Goal: Transaction & Acquisition: Purchase product/service

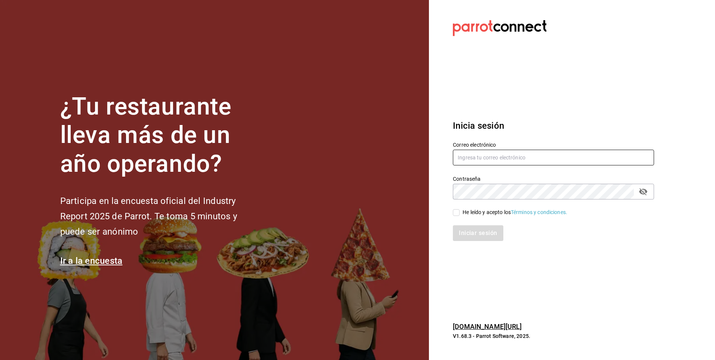
type input "facdonpedro@gmail.com"
click at [460, 210] on span "He leído y acepto los Términos y condiciones." at bounding box center [513, 212] width 108 height 8
click at [459, 210] on input "He leído y acepto los Términos y condiciones." at bounding box center [456, 212] width 7 height 7
checkbox input "true"
click at [462, 231] on button "Iniciar sesión" at bounding box center [478, 233] width 51 height 16
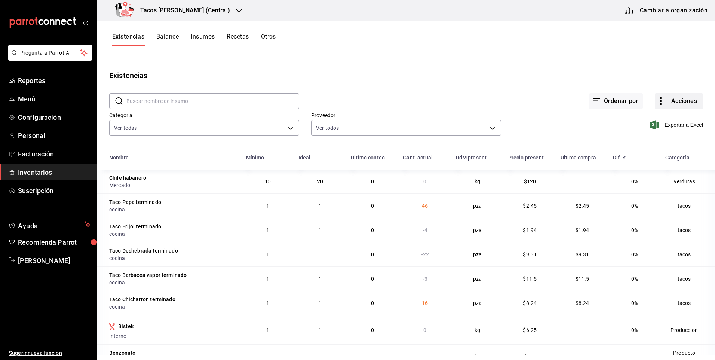
click at [690, 96] on button "Acciones" at bounding box center [679, 101] width 48 height 16
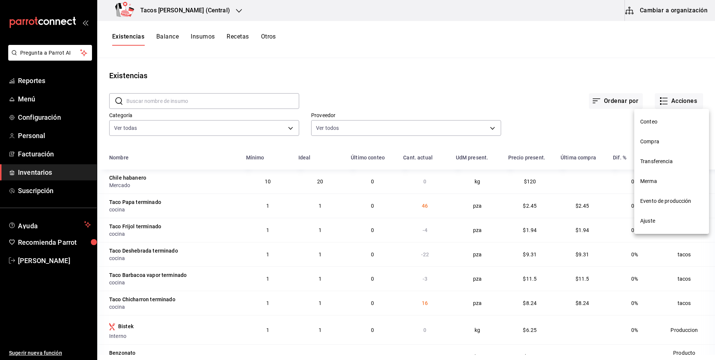
click at [669, 219] on span "Ajuste" at bounding box center [671, 221] width 63 height 8
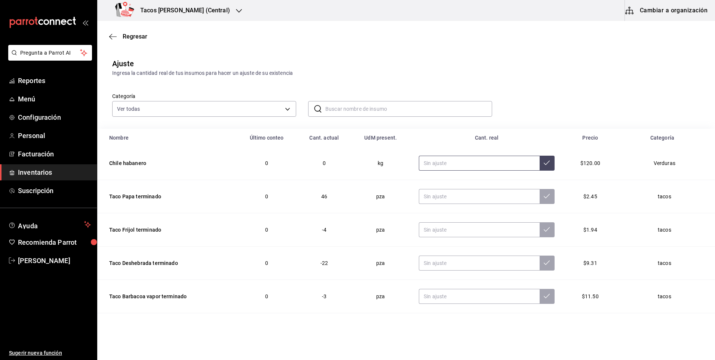
click at [476, 162] on input "text" at bounding box center [479, 163] width 121 height 15
type input "0.00"
click at [446, 198] on input "text" at bounding box center [479, 196] width 121 height 15
type input "0.00"
click at [437, 236] on input "text" at bounding box center [479, 229] width 121 height 15
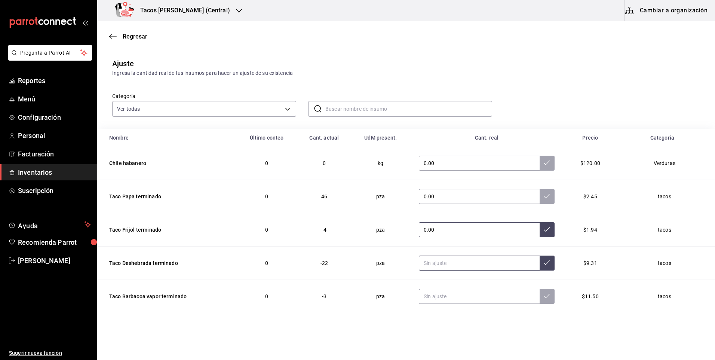
type input "0.00"
click at [448, 264] on input "text" at bounding box center [479, 262] width 121 height 15
type input "0.00"
click at [455, 293] on input "text" at bounding box center [479, 296] width 121 height 15
type input "0.00"
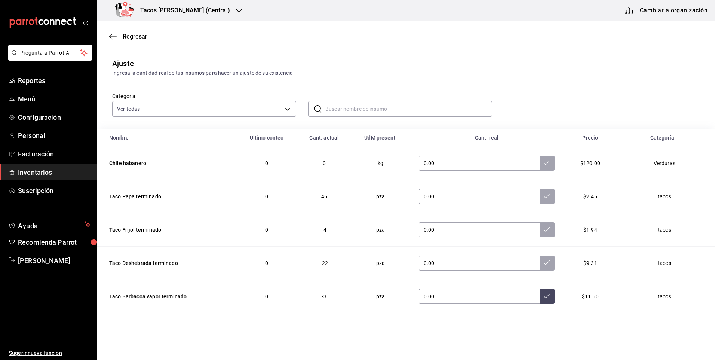
click at [477, 172] on td "0.00" at bounding box center [487, 163] width 154 height 33
click at [470, 158] on input "0.00" at bounding box center [479, 163] width 121 height 15
type input "0.00"
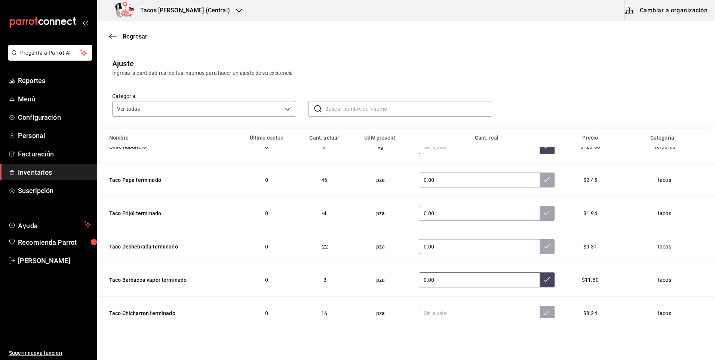
scroll to position [41, 0]
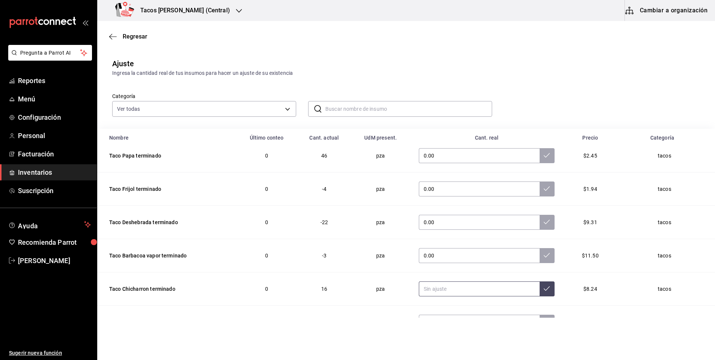
click at [461, 286] on input "text" at bounding box center [479, 288] width 121 height 15
type input "0.00"
click at [542, 293] on button at bounding box center [546, 288] width 15 height 15
click at [541, 259] on button at bounding box center [546, 255] width 15 height 15
click at [539, 227] on button at bounding box center [546, 222] width 15 height 15
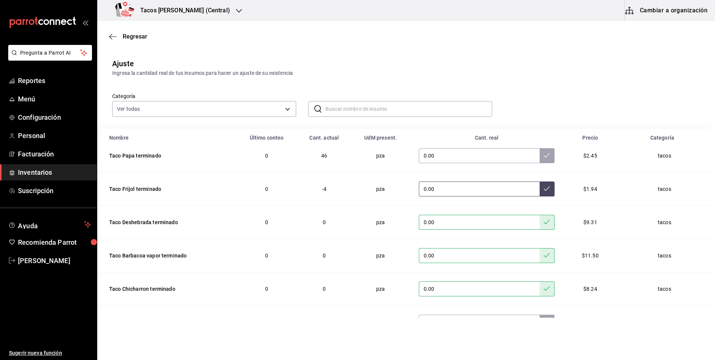
click at [544, 186] on icon at bounding box center [547, 188] width 6 height 6
click at [539, 161] on button at bounding box center [546, 155] width 15 height 15
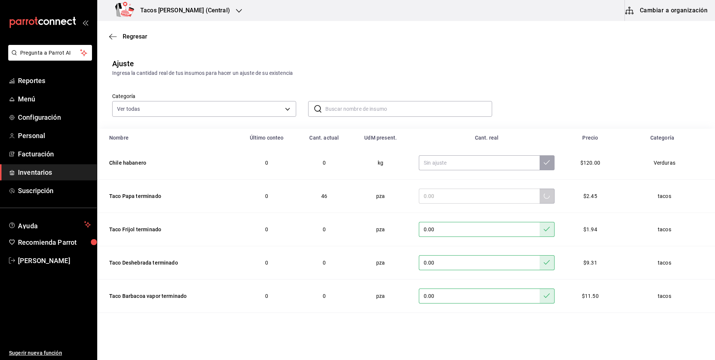
scroll to position [0, 0]
click at [136, 38] on span "Regresar" at bounding box center [135, 36] width 25 height 7
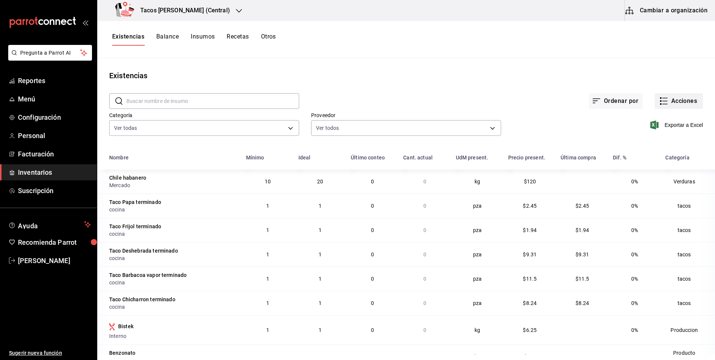
click at [662, 98] on icon "button" at bounding box center [664, 98] width 5 height 0
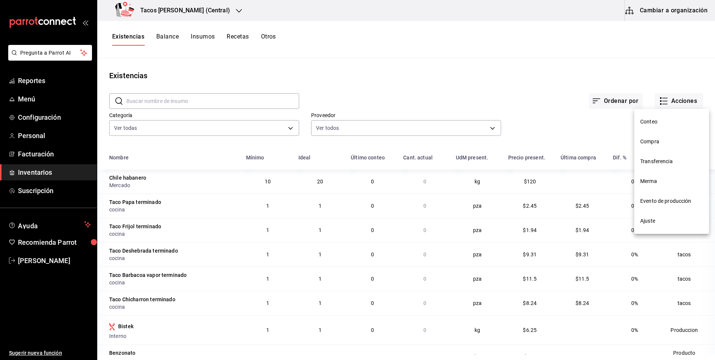
click at [657, 147] on li "Compra" at bounding box center [671, 142] width 75 height 20
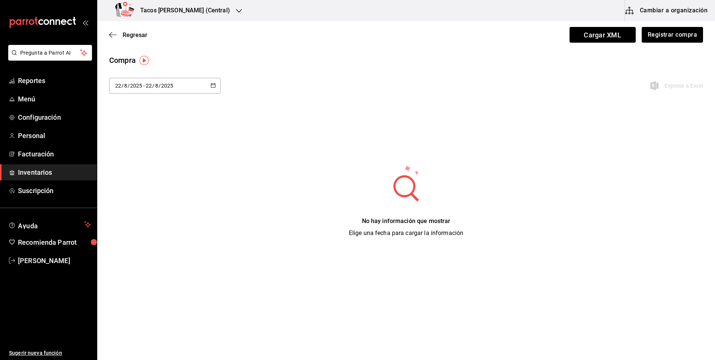
click at [190, 80] on div "[DATE] [DATE] - [DATE] [DATE]" at bounding box center [164, 86] width 111 height 16
click at [166, 106] on li "Hoy" at bounding box center [144, 109] width 71 height 17
click at [670, 31] on button "Registrar compra" at bounding box center [672, 35] width 62 height 16
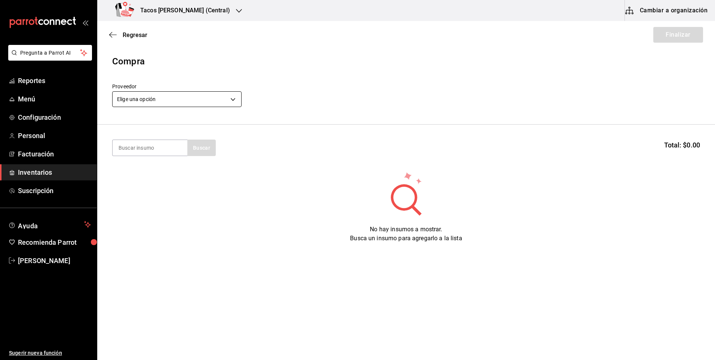
click at [165, 95] on body "Pregunta a Parrot AI Reportes Menú Configuración Personal Facturación Inventari…" at bounding box center [357, 158] width 715 height 317
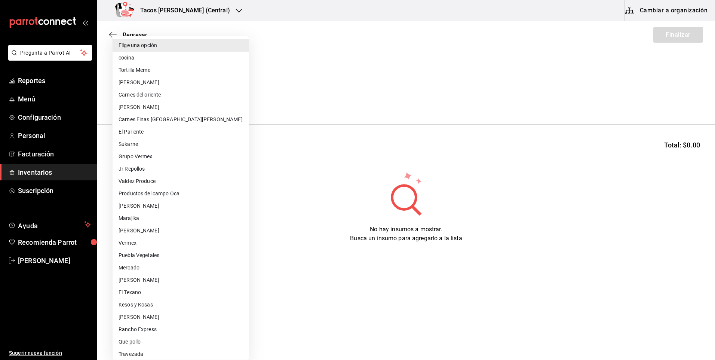
click at [166, 53] on li "cocina" at bounding box center [181, 58] width 136 height 12
type input "237c9a5b-4078-49eb-83ef-23bf52bd7acd"
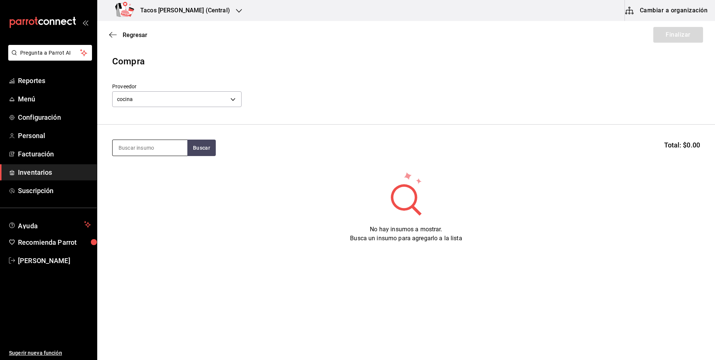
click at [166, 146] on input at bounding box center [150, 148] width 75 height 16
type input "1"
type input "des"
click at [189, 150] on button "Buscar" at bounding box center [201, 147] width 28 height 16
click at [144, 181] on div "Taco Deshebrada terminado" at bounding box center [150, 174] width 63 height 18
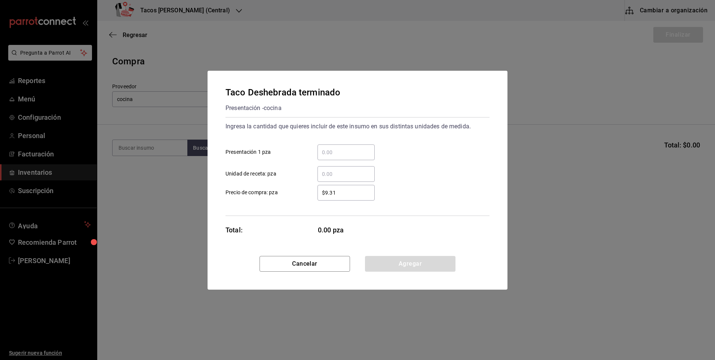
click at [352, 150] on input "​ Presentación 1 pza" at bounding box center [345, 152] width 57 height 9
type input "100"
click at [412, 262] on button "Agregar" at bounding box center [410, 264] width 90 height 16
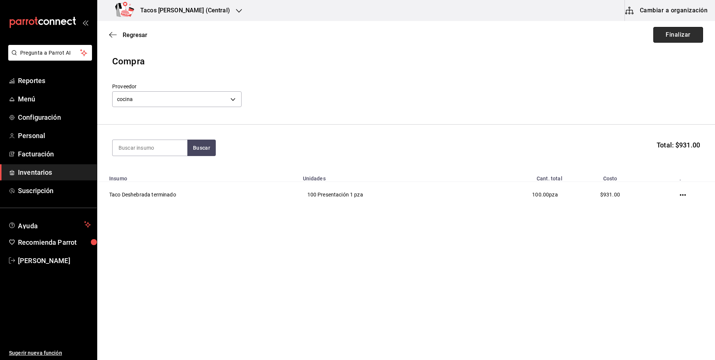
click at [669, 38] on button "Finalizar" at bounding box center [678, 35] width 50 height 16
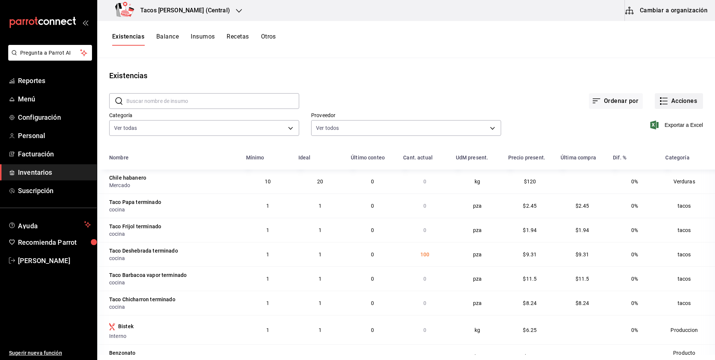
click at [665, 102] on button "Acciones" at bounding box center [679, 101] width 48 height 16
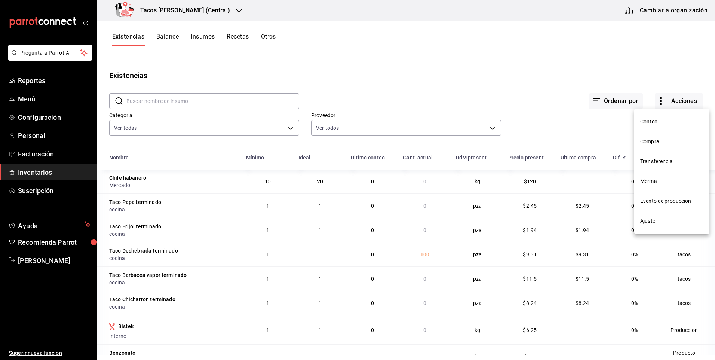
click at [661, 136] on li "Compra" at bounding box center [671, 142] width 75 height 20
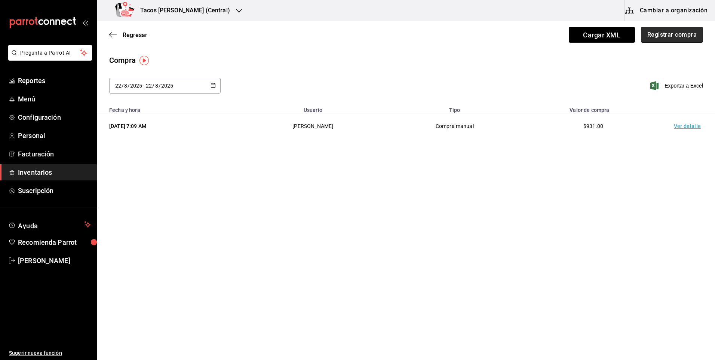
click at [664, 40] on button "Registrar compra" at bounding box center [672, 35] width 62 height 16
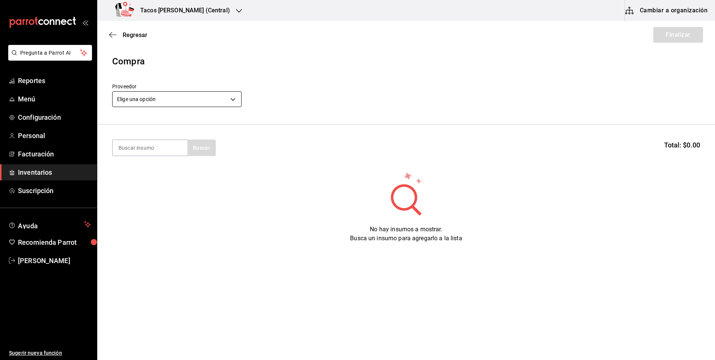
click at [190, 105] on body "Pregunta a Parrot AI Reportes Menú Configuración Personal Facturación Inventari…" at bounding box center [357, 158] width 715 height 317
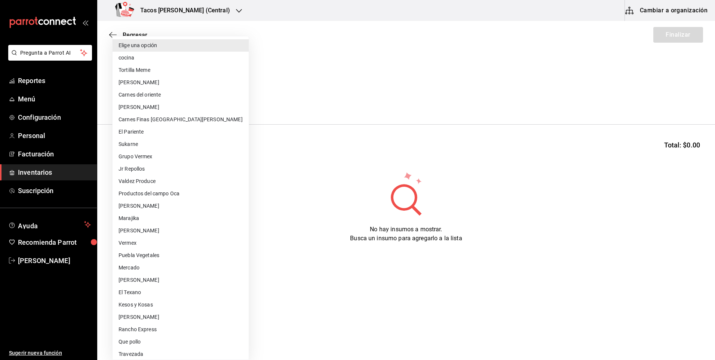
click at [152, 55] on li "cocina" at bounding box center [181, 58] width 136 height 12
type input "237c9a5b-4078-49eb-83ef-23bf52bd7acd"
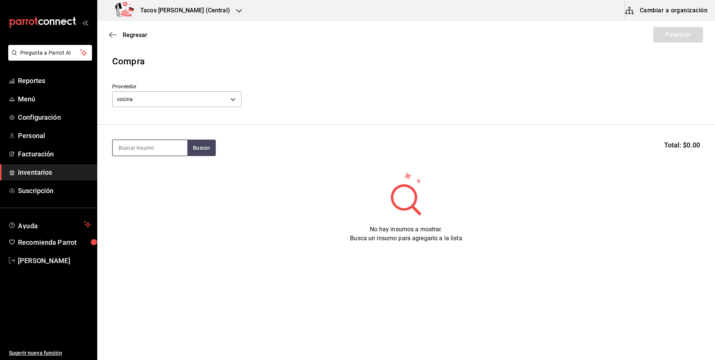
click at [152, 153] on input at bounding box center [150, 148] width 75 height 16
type input "pap"
click at [190, 155] on button "Buscar" at bounding box center [201, 147] width 28 height 16
click at [173, 173] on div "Taco Papa terminado" at bounding box center [148, 169] width 58 height 9
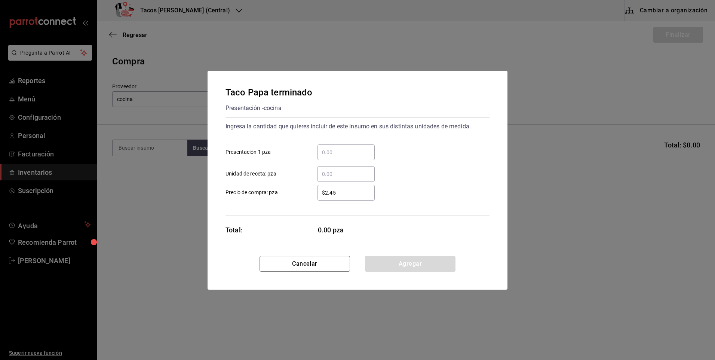
click at [350, 153] on input "​ Presentación 1 pza" at bounding box center [345, 152] width 57 height 9
type input "50"
click at [400, 258] on button "Agregar" at bounding box center [410, 264] width 90 height 16
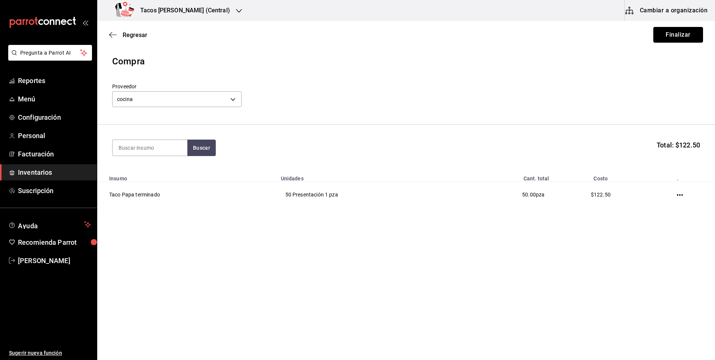
click at [673, 33] on button "Finalizar" at bounding box center [678, 35] width 50 height 16
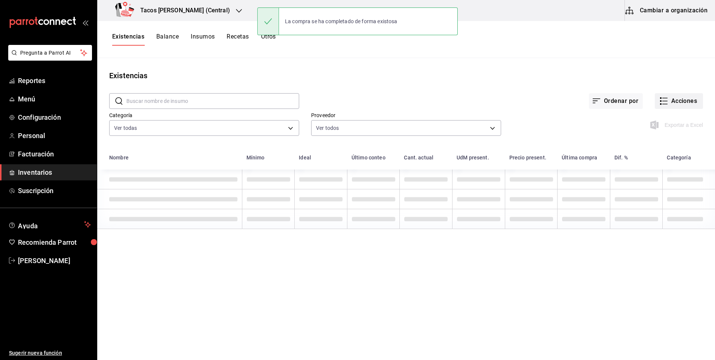
click at [676, 97] on button "Acciones" at bounding box center [679, 101] width 48 height 16
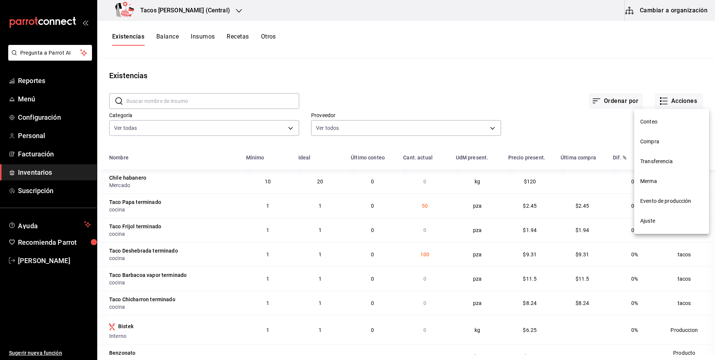
click at [662, 142] on span "Compra" at bounding box center [671, 142] width 63 height 8
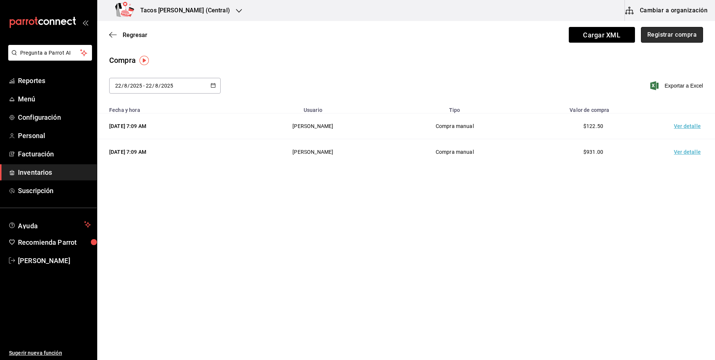
click at [665, 39] on button "Registrar compra" at bounding box center [672, 35] width 62 height 16
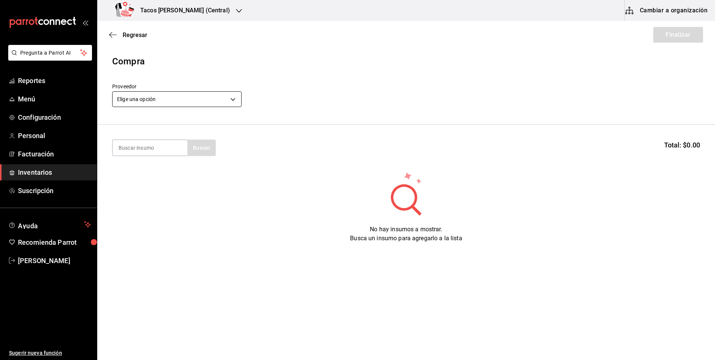
click at [215, 93] on body "Pregunta a Parrot AI Reportes Menú Configuración Personal Facturación Inventari…" at bounding box center [357, 158] width 715 height 317
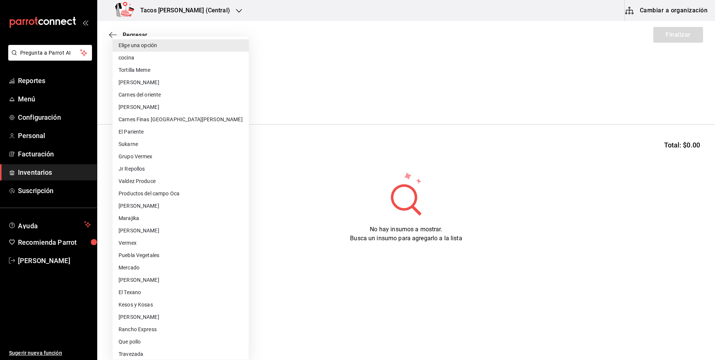
click at [142, 54] on li "cocina" at bounding box center [181, 58] width 136 height 12
type input "237c9a5b-4078-49eb-83ef-23bf52bd7acd"
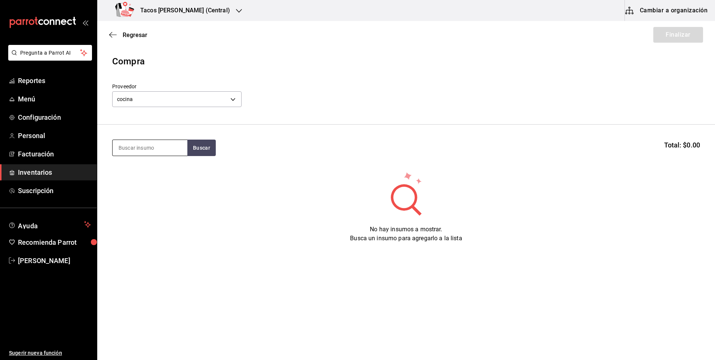
click at [144, 151] on input at bounding box center [150, 148] width 75 height 16
click at [198, 149] on button "Buscar" at bounding box center [201, 147] width 28 height 16
click at [169, 149] on input "´frij" at bounding box center [150, 148] width 75 height 16
type input "´frijol"
click at [193, 146] on button "Buscar" at bounding box center [201, 147] width 28 height 16
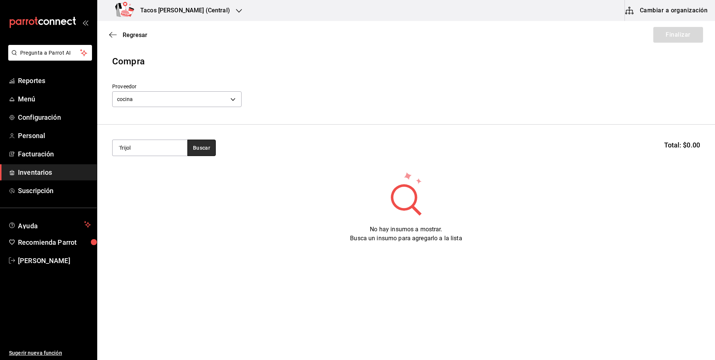
click at [193, 146] on button "Buscar" at bounding box center [201, 147] width 28 height 16
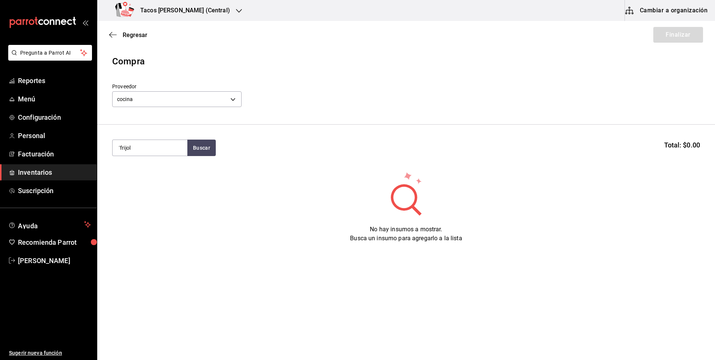
click at [136, 39] on div "Regresar Finalizar" at bounding box center [406, 35] width 618 height 28
click at [137, 36] on span "Regresar" at bounding box center [135, 34] width 25 height 7
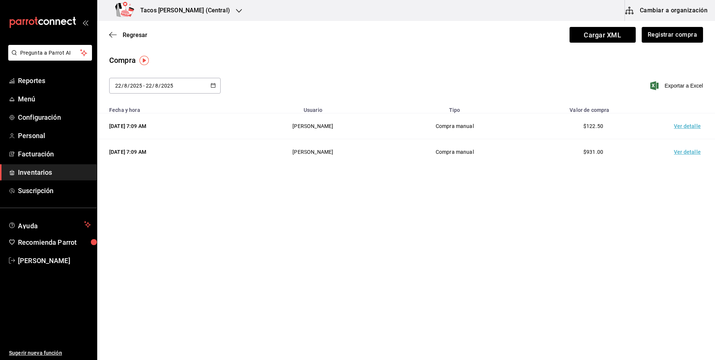
click at [175, 81] on div "[DATE] [DATE] - [DATE] [DATE]" at bounding box center [164, 86] width 111 height 16
click at [153, 120] on li "Ayer" at bounding box center [144, 126] width 71 height 17
type input "2025-08-21"
type input "21"
type input "2025-08-21"
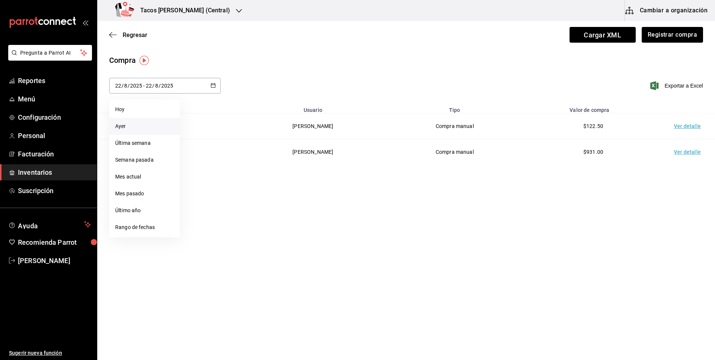
type input "21"
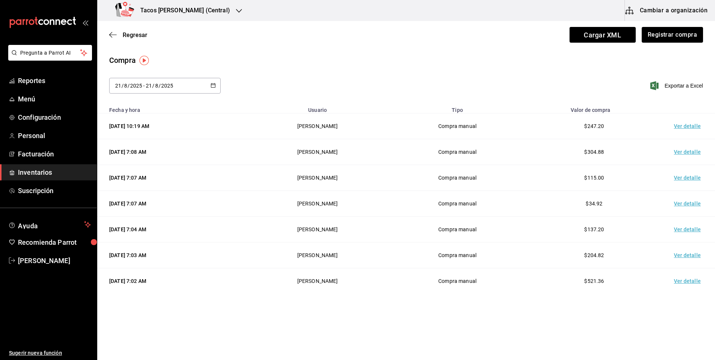
click at [164, 89] on div "2025-08-21 21 / 8 / 2025 - 2025-08-21 21 / 8 / 2025" at bounding box center [164, 86] width 111 height 16
click at [137, 110] on li "Hoy" at bounding box center [144, 109] width 71 height 17
type input "[DATE]"
type input "22"
type input "[DATE]"
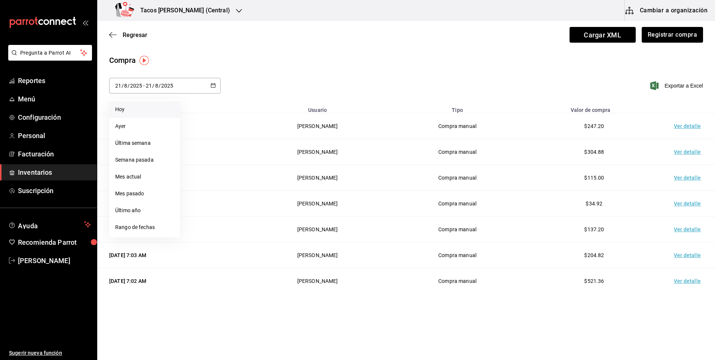
type input "22"
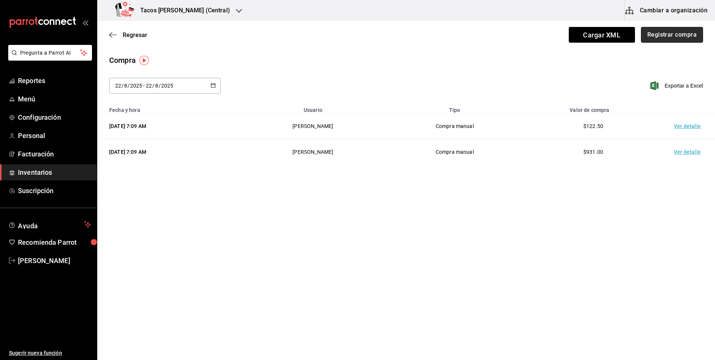
click at [665, 35] on button "Registrar compra" at bounding box center [672, 35] width 62 height 16
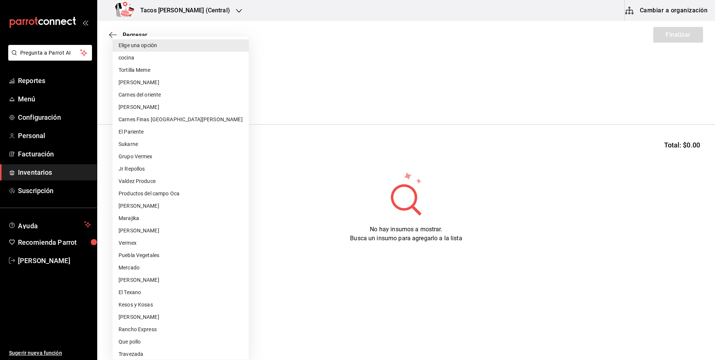
click at [161, 100] on body "Pregunta a Parrot AI Reportes Menú Configuración Personal Facturación Inventari…" at bounding box center [357, 158] width 715 height 317
click at [167, 61] on li "cocina" at bounding box center [181, 58] width 136 height 12
type input "237c9a5b-4078-49eb-83ef-23bf52bd7acd"
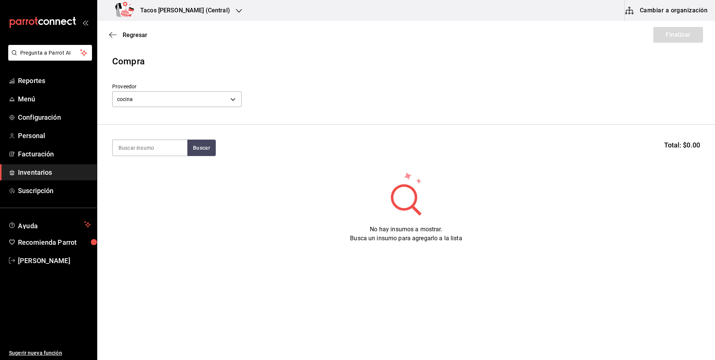
click at [151, 161] on section "Buscar Total: $0.00" at bounding box center [406, 147] width 618 height 46
click at [153, 150] on input at bounding box center [150, 148] width 75 height 16
type input "frijol"
click at [158, 166] on div "Taco Frijol terminado" at bounding box center [147, 169] width 57 height 9
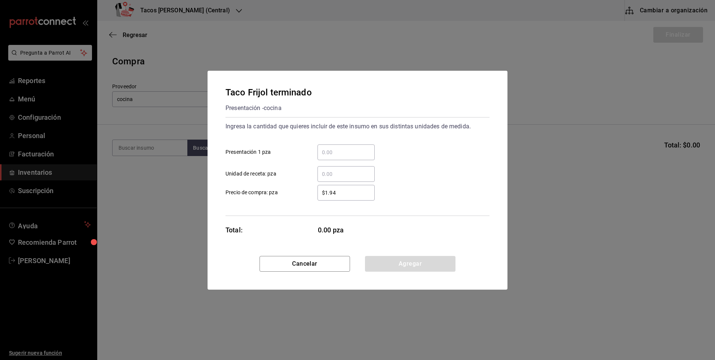
click at [354, 150] on input "​ Presentación 1 pza" at bounding box center [345, 152] width 57 height 9
type input "50"
click at [407, 253] on div "Taco Frijol terminado Presentación - cocina Ingresa la cantidad que quieres inc…" at bounding box center [357, 163] width 300 height 185
click at [399, 269] on button "Agregar" at bounding box center [410, 264] width 90 height 16
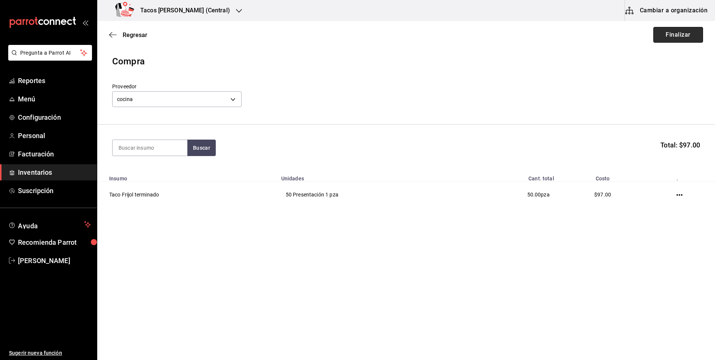
click at [683, 37] on button "Finalizar" at bounding box center [678, 35] width 50 height 16
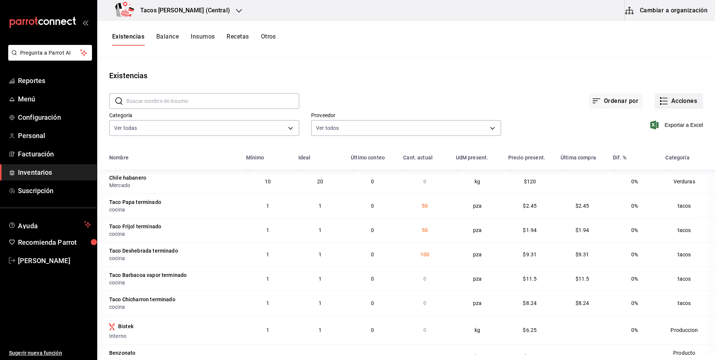
click at [679, 104] on button "Acciones" at bounding box center [679, 101] width 48 height 16
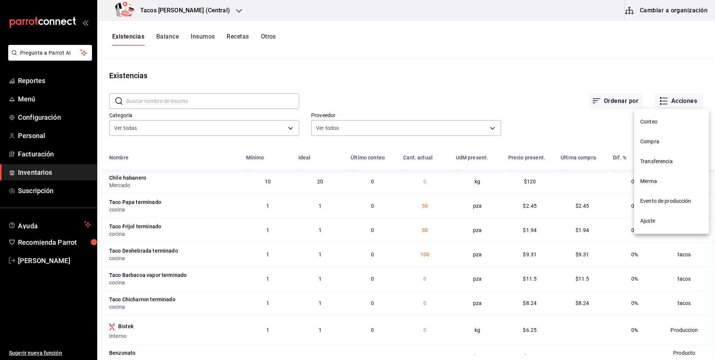
click at [660, 133] on li "Compra" at bounding box center [671, 142] width 75 height 20
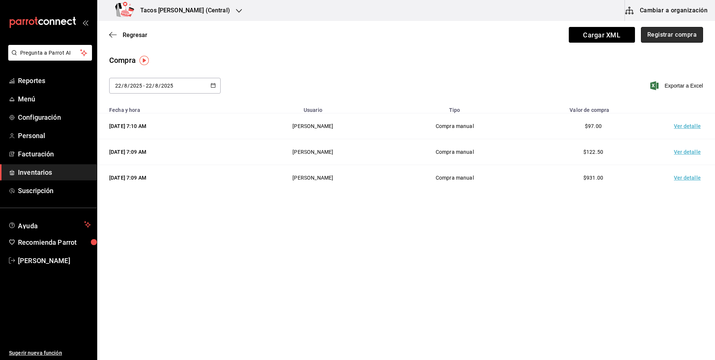
click at [674, 37] on button "Registrar compra" at bounding box center [672, 35] width 62 height 16
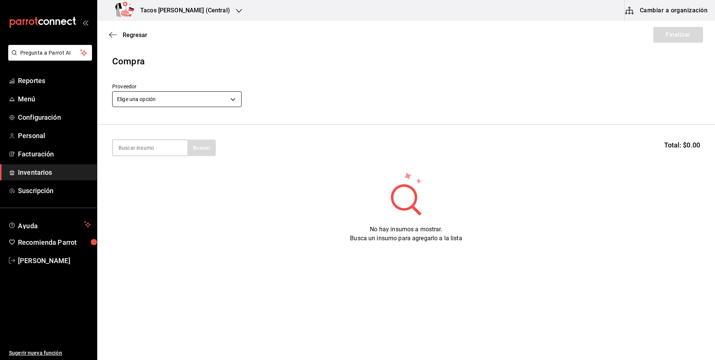
click at [199, 91] on body "Pregunta a Parrot AI Reportes Menú Configuración Personal Facturación Inventari…" at bounding box center [357, 158] width 715 height 317
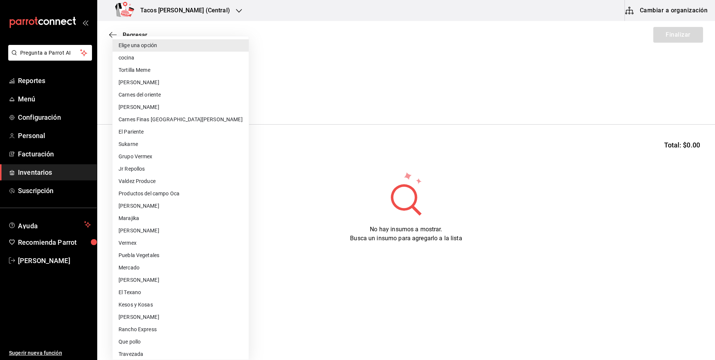
click at [159, 56] on li "cocina" at bounding box center [181, 58] width 136 height 12
type input "237c9a5b-4078-49eb-83ef-23bf52bd7acd"
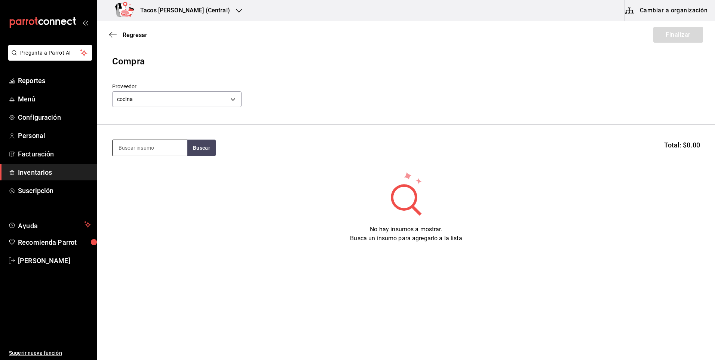
click at [155, 144] on input at bounding box center [150, 148] width 75 height 16
type input "chicha"
click at [159, 171] on div "Taco Chicharron terminado" at bounding box center [150, 174] width 63 height 18
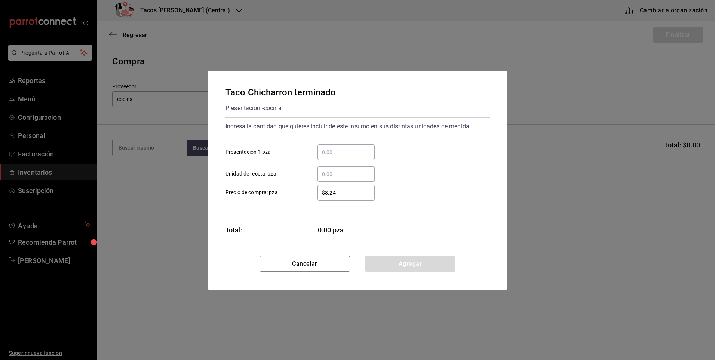
click at [365, 153] on input "​ Presentación 1 pza" at bounding box center [345, 152] width 57 height 9
type input "50"
click at [447, 267] on button "Agregar" at bounding box center [410, 264] width 90 height 16
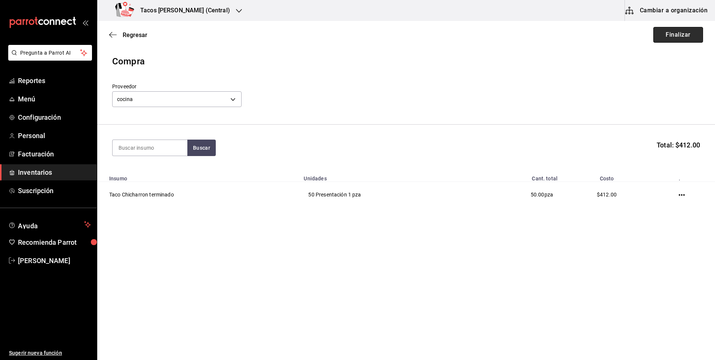
click at [694, 32] on button "Finalizar" at bounding box center [678, 35] width 50 height 16
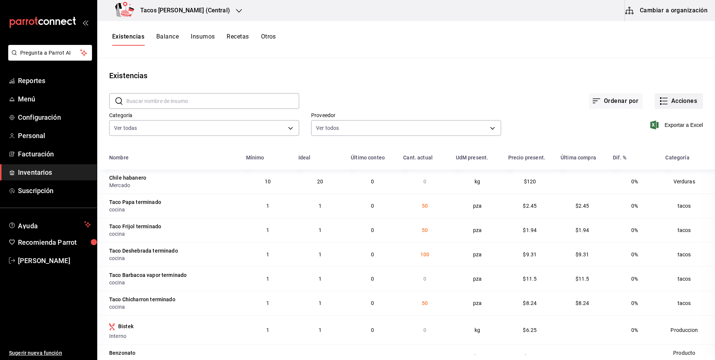
click at [685, 99] on button "Acciones" at bounding box center [679, 101] width 48 height 16
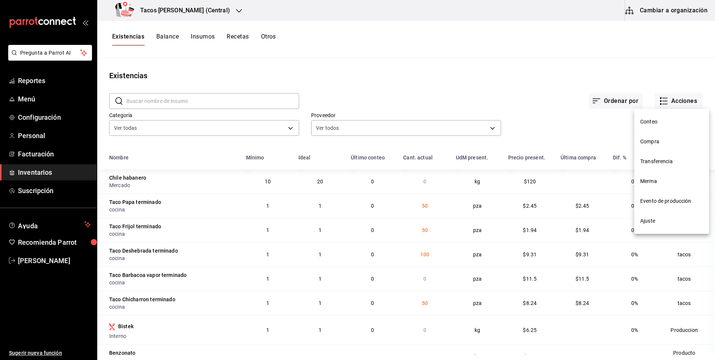
click at [658, 135] on li "Compra" at bounding box center [671, 142] width 75 height 20
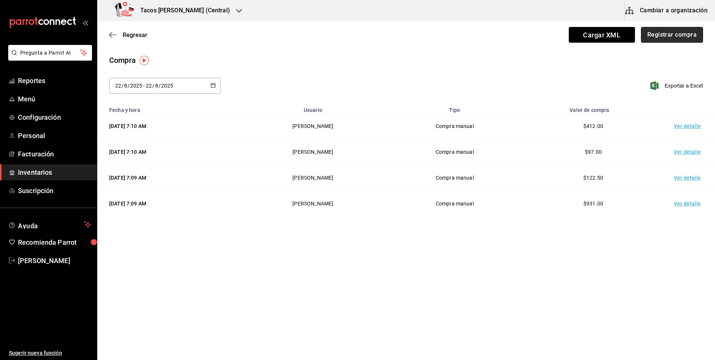
click at [671, 35] on button "Registrar compra" at bounding box center [672, 35] width 62 height 16
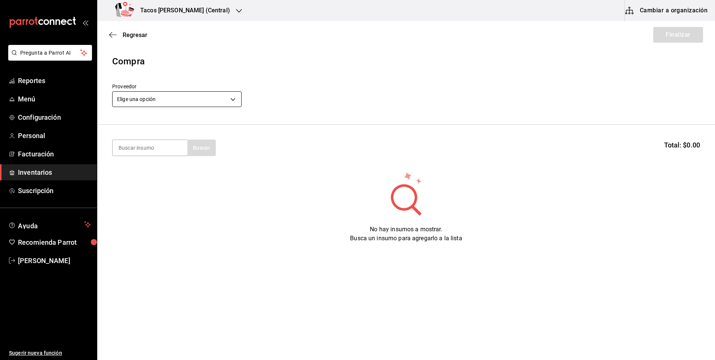
click at [225, 102] on body "Pregunta a Parrot AI Reportes Menú Configuración Personal Facturación Inventari…" at bounding box center [357, 158] width 715 height 317
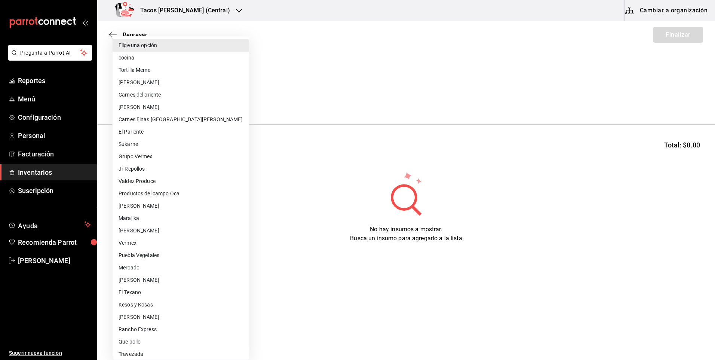
click at [230, 59] on li "cocina" at bounding box center [181, 58] width 136 height 12
type input "237c9a5b-4078-49eb-83ef-23bf52bd7acd"
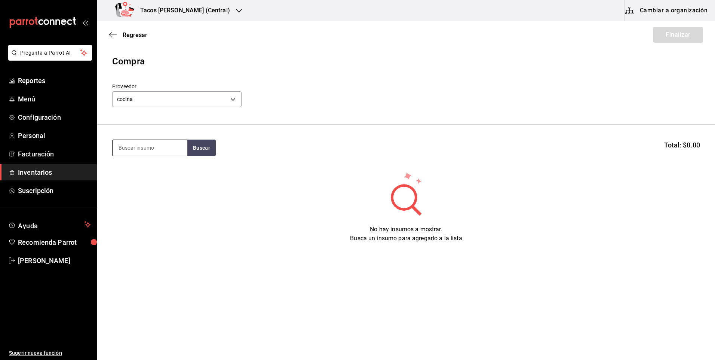
click at [169, 150] on input at bounding box center [150, 148] width 75 height 16
type input "barb"
click at [204, 151] on button "Buscar" at bounding box center [201, 147] width 28 height 16
click at [170, 182] on div "Taco Barbacoa vapor terminado" at bounding box center [150, 174] width 63 height 18
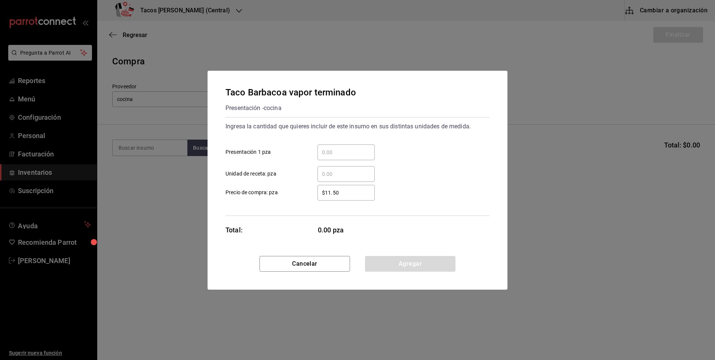
click at [323, 149] on input "​ Presentación 1 pza" at bounding box center [345, 152] width 57 height 9
type input "30"
click at [402, 259] on button "Agregar" at bounding box center [410, 264] width 90 height 16
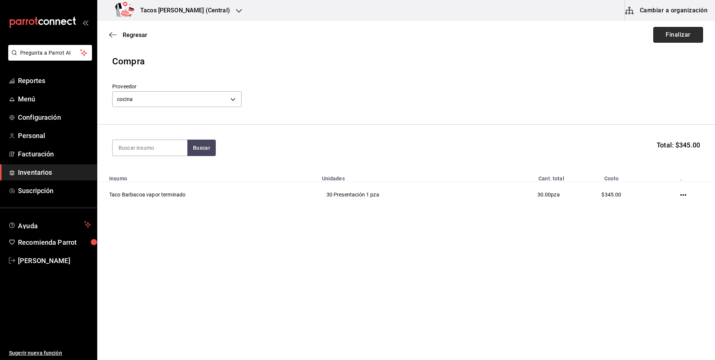
click at [664, 34] on button "Finalizar" at bounding box center [678, 35] width 50 height 16
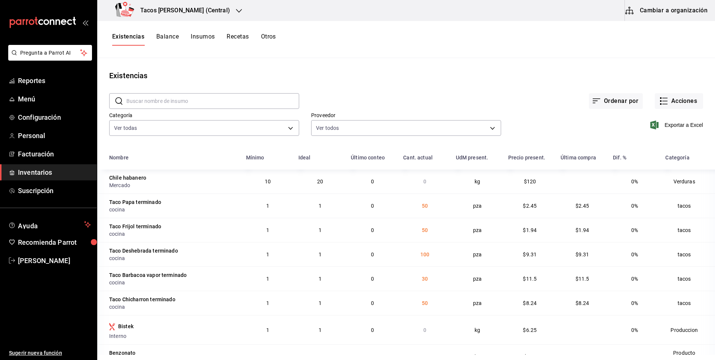
click at [201, 7] on h3 "Tacos [PERSON_NAME] (Central)" at bounding box center [182, 10] width 96 height 9
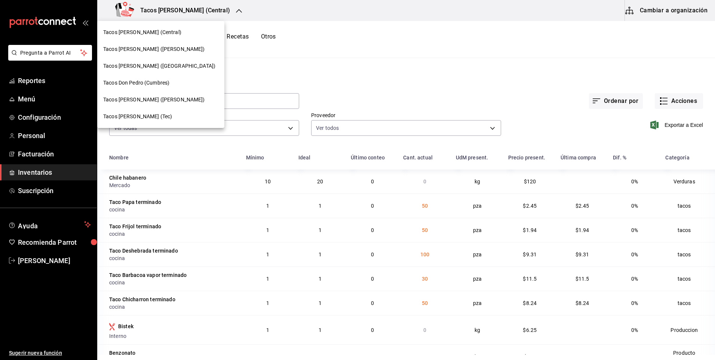
click at [163, 110] on div "Tacos [PERSON_NAME] (Tec)" at bounding box center [160, 116] width 127 height 17
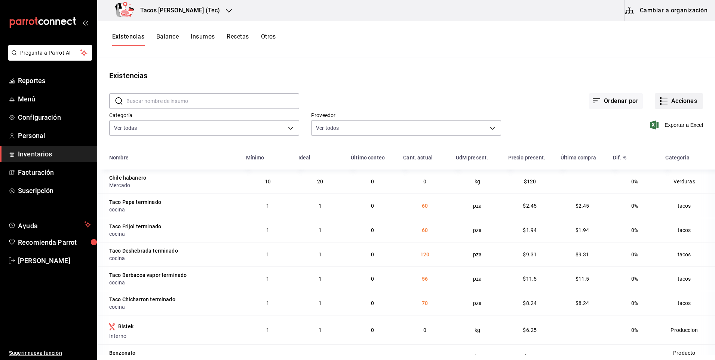
click at [673, 98] on button "Acciones" at bounding box center [679, 101] width 48 height 16
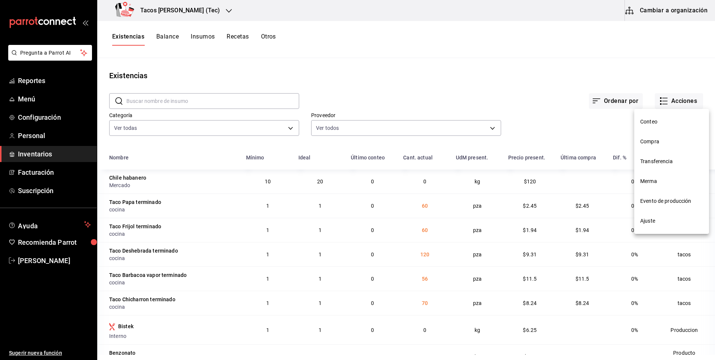
click at [662, 214] on li "Ajuste" at bounding box center [671, 221] width 75 height 20
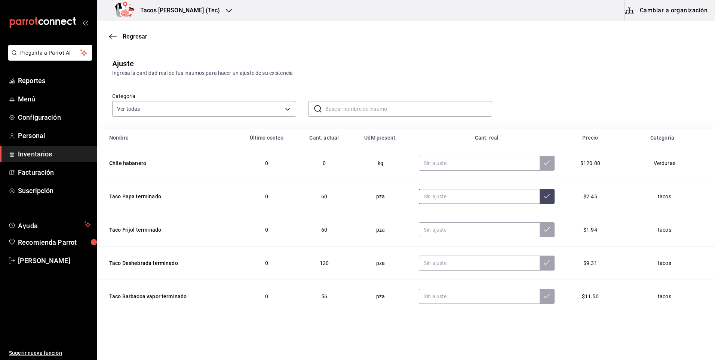
click at [480, 196] on input "text" at bounding box center [479, 196] width 121 height 15
type input "0.00"
click at [469, 233] on input "text" at bounding box center [479, 229] width 121 height 15
type input "0.00"
click at [450, 262] on input "text" at bounding box center [479, 262] width 121 height 15
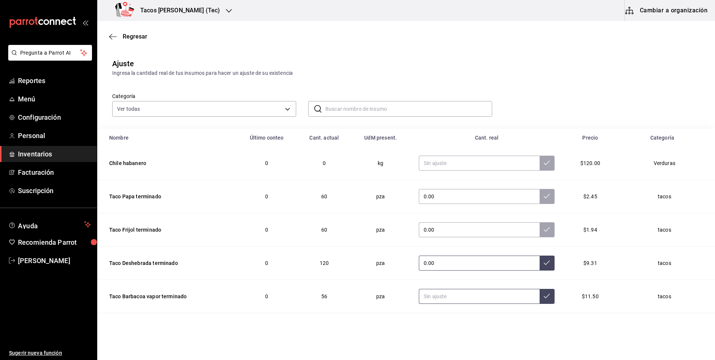
type input "0.00"
click at [464, 299] on input "text" at bounding box center [479, 296] width 121 height 15
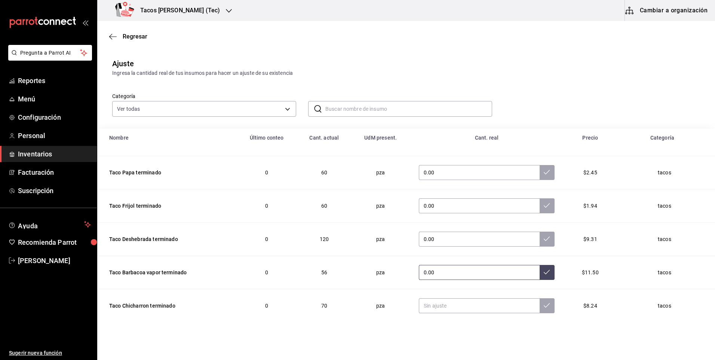
scroll to position [37, 0]
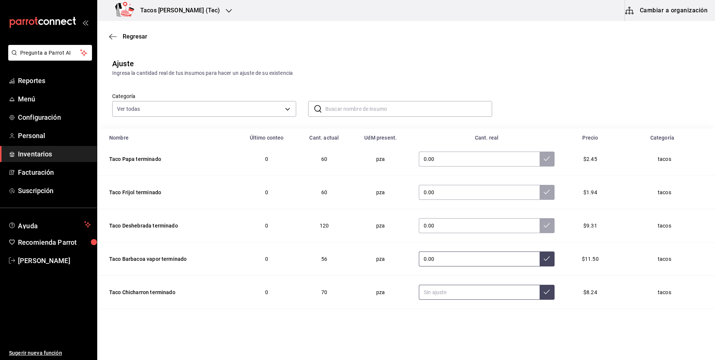
type input "0.00"
click at [454, 287] on input "text" at bounding box center [479, 292] width 121 height 15
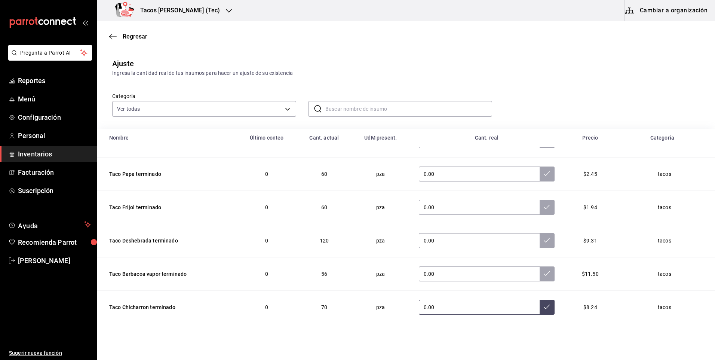
scroll to position [41, 0]
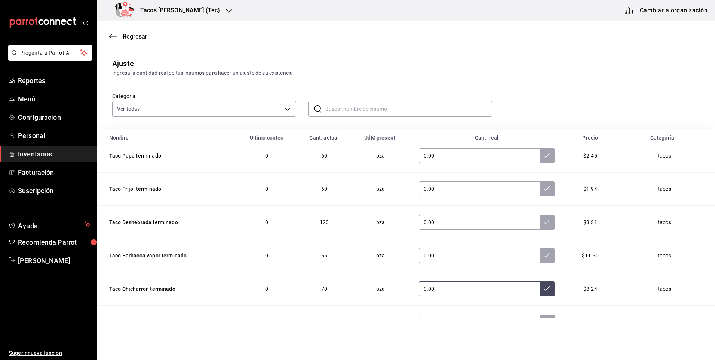
type input "0.00"
click at [539, 288] on button at bounding box center [546, 288] width 15 height 15
click at [544, 257] on icon at bounding box center [547, 255] width 6 height 6
click at [539, 227] on button at bounding box center [546, 222] width 15 height 15
click at [539, 193] on button at bounding box center [546, 188] width 15 height 15
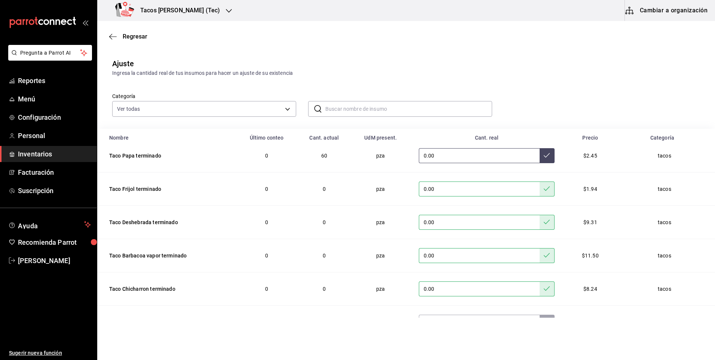
click at [539, 162] on button at bounding box center [546, 155] width 15 height 15
click at [143, 35] on span "Regresar" at bounding box center [135, 36] width 25 height 7
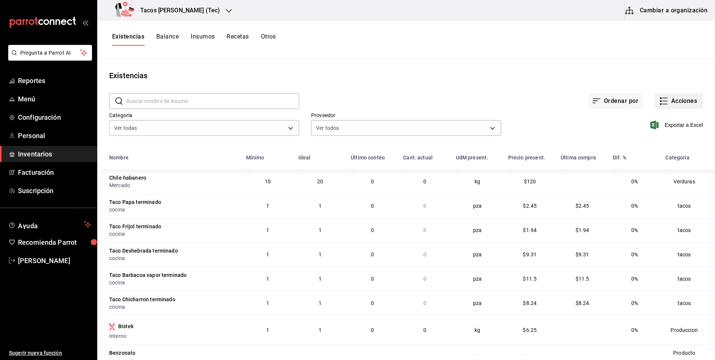
click at [673, 104] on button "Acciones" at bounding box center [679, 101] width 48 height 16
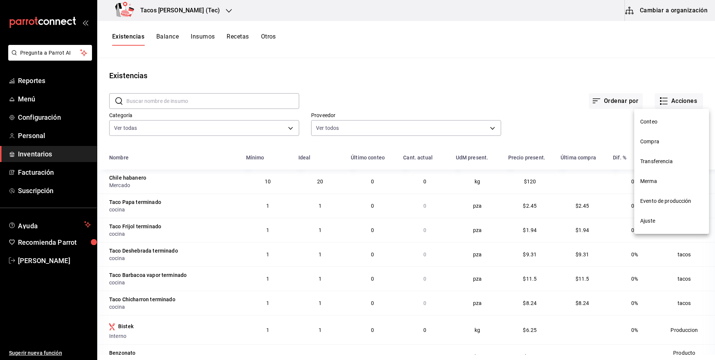
click at [657, 140] on span "Compra" at bounding box center [671, 142] width 63 height 8
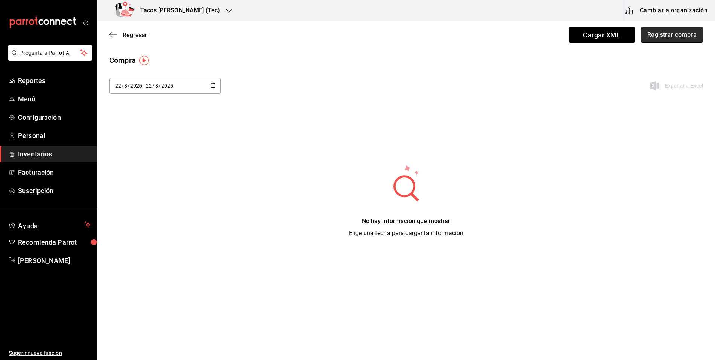
click at [655, 38] on button "Registrar compra" at bounding box center [672, 35] width 62 height 16
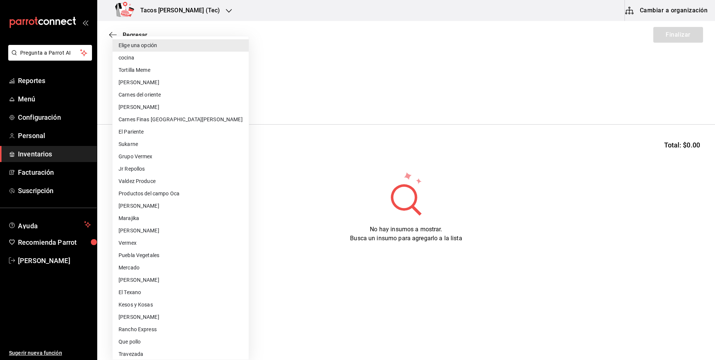
click at [137, 102] on body "Pregunta a Parrot AI Reportes Menú Configuración Personal Inventarios Facturaci…" at bounding box center [357, 158] width 715 height 317
click at [153, 62] on li "cocina" at bounding box center [181, 58] width 136 height 12
type input "237c9a5b-4078-49eb-83ef-23bf52bd7acd"
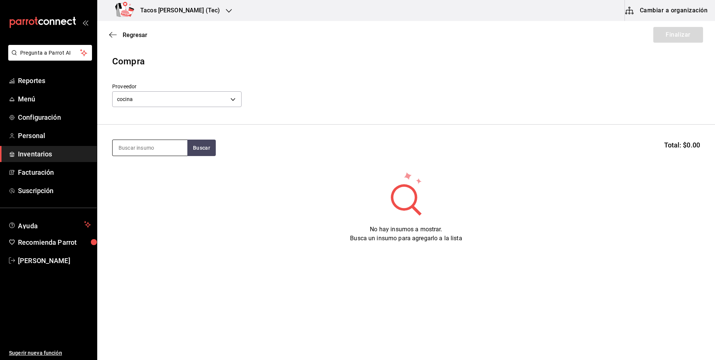
click at [159, 153] on input at bounding box center [150, 148] width 75 height 16
type input "des"
click at [153, 190] on div "Presentación - cocina" at bounding box center [150, 187] width 63 height 8
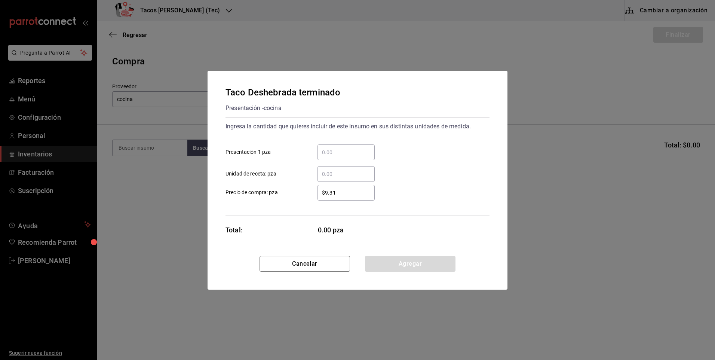
click at [353, 153] on input "​ Presentación 1 pza" at bounding box center [345, 152] width 57 height 9
type input "200"
click at [409, 267] on button "Agregar" at bounding box center [410, 264] width 90 height 16
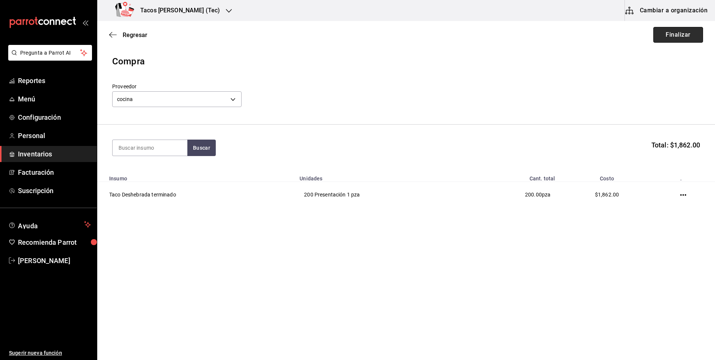
click at [676, 38] on button "Finalizar" at bounding box center [678, 35] width 50 height 16
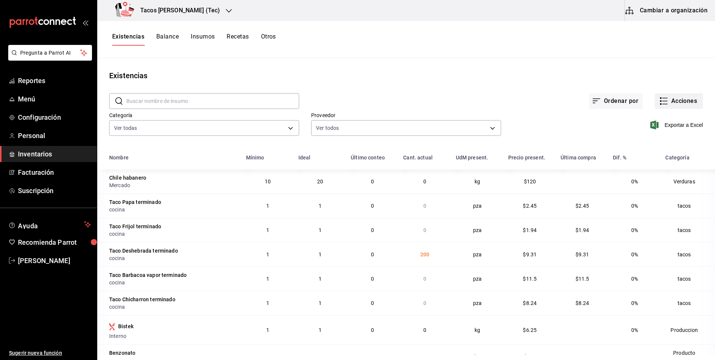
click at [676, 104] on button "Acciones" at bounding box center [679, 101] width 48 height 16
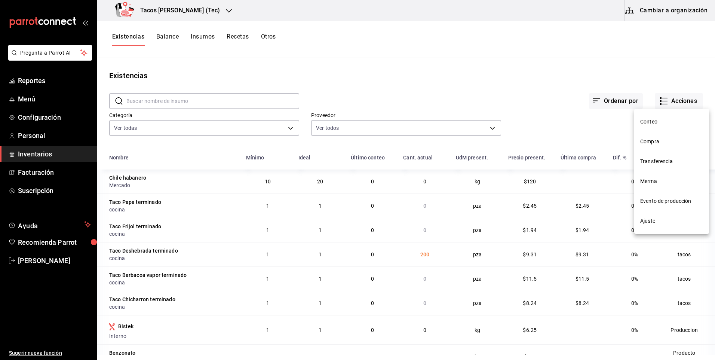
click at [660, 148] on li "Compra" at bounding box center [671, 142] width 75 height 20
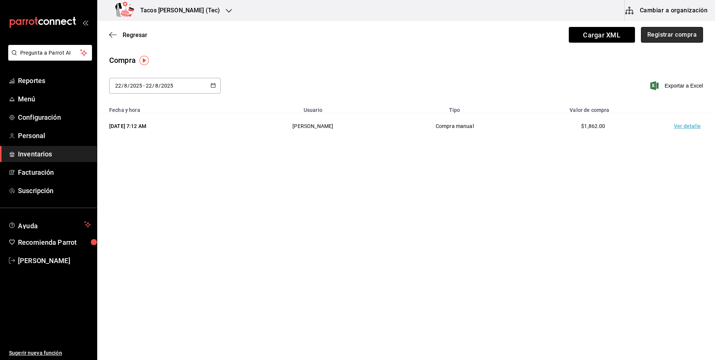
click at [672, 34] on button "Registrar compra" at bounding box center [672, 35] width 62 height 16
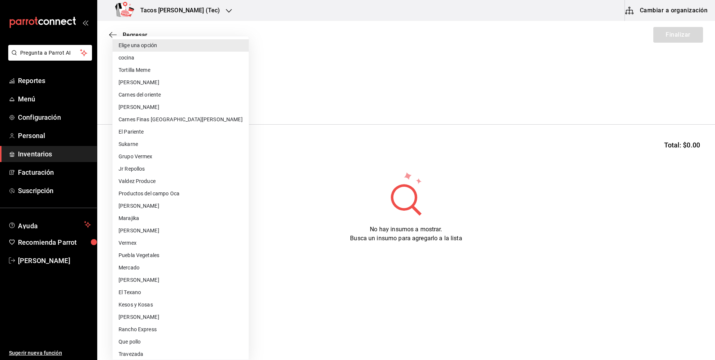
click at [195, 94] on body "Pregunta a Parrot AI Reportes Menú Configuración Personal Inventarios Facturaci…" at bounding box center [357, 158] width 715 height 317
click at [180, 60] on li "cocina" at bounding box center [181, 58] width 136 height 12
type input "237c9a5b-4078-49eb-83ef-23bf52bd7acd"
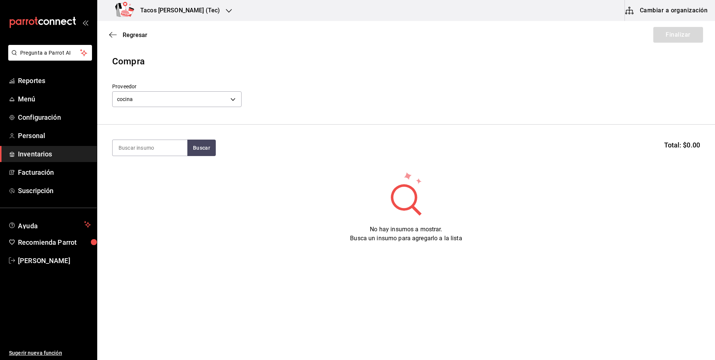
click at [162, 146] on input at bounding box center [150, 148] width 75 height 16
type input "papa"
click at [147, 185] on div "Taco Papa terminado Presentación - cocina" at bounding box center [150, 173] width 75 height 29
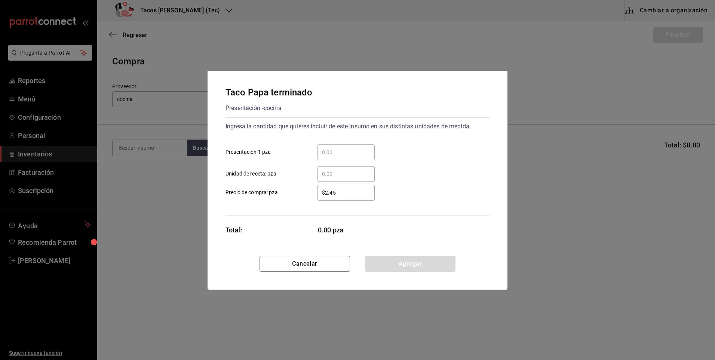
click at [333, 151] on input "​ Presentación 1 pza" at bounding box center [345, 152] width 57 height 9
type input "100"
click at [376, 262] on button "Agregar" at bounding box center [410, 264] width 90 height 16
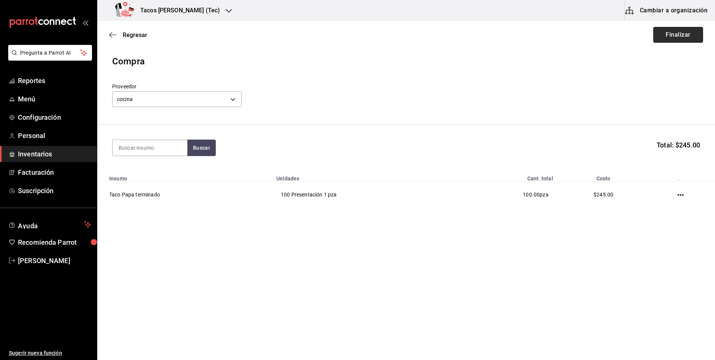
click at [675, 35] on button "Finalizar" at bounding box center [678, 35] width 50 height 16
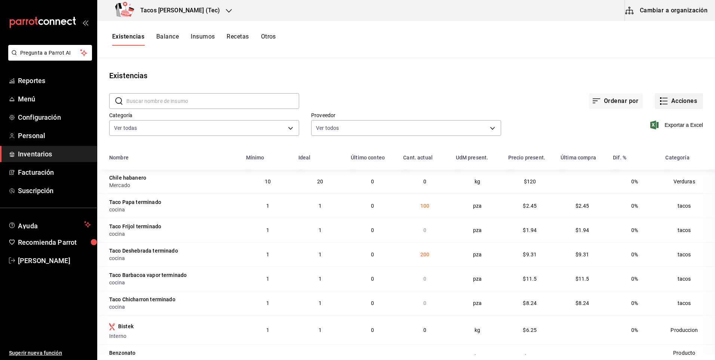
click at [672, 99] on button "Acciones" at bounding box center [679, 101] width 48 height 16
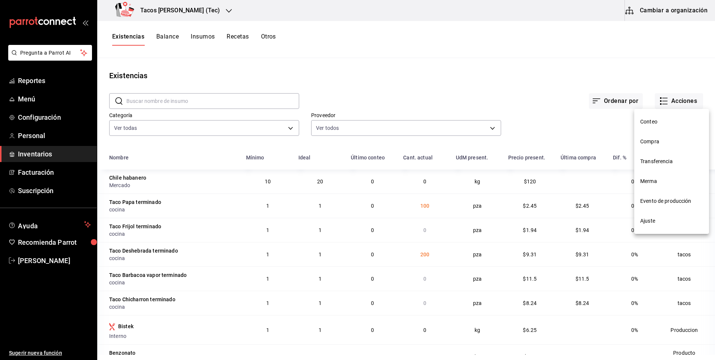
click at [657, 141] on span "Compra" at bounding box center [671, 142] width 63 height 8
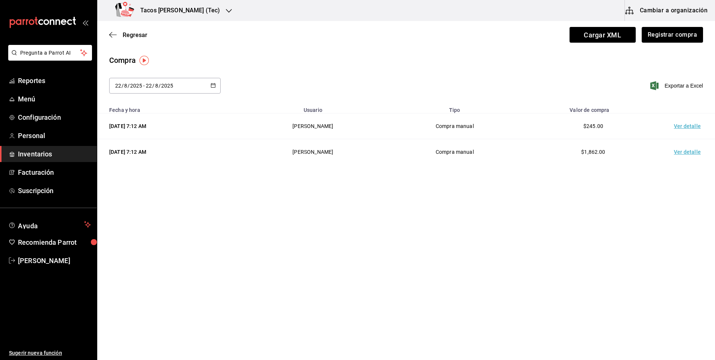
click at [667, 43] on div "Regresar Cargar XML Registrar compra" at bounding box center [406, 35] width 618 height 28
click at [667, 37] on button "Registrar compra" at bounding box center [672, 35] width 62 height 16
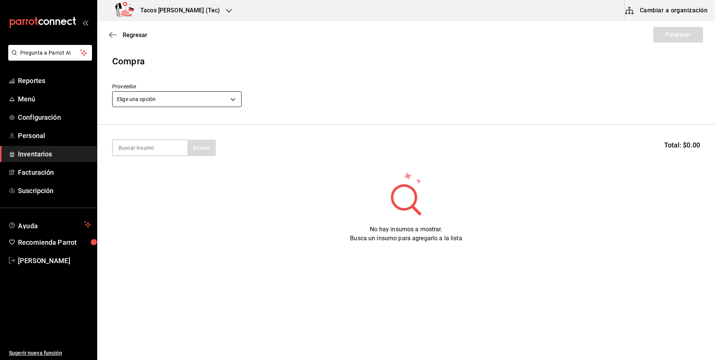
click at [194, 92] on body "Pregunta a Parrot AI Reportes Menú Configuración Personal Inventarios Facturaci…" at bounding box center [357, 158] width 715 height 317
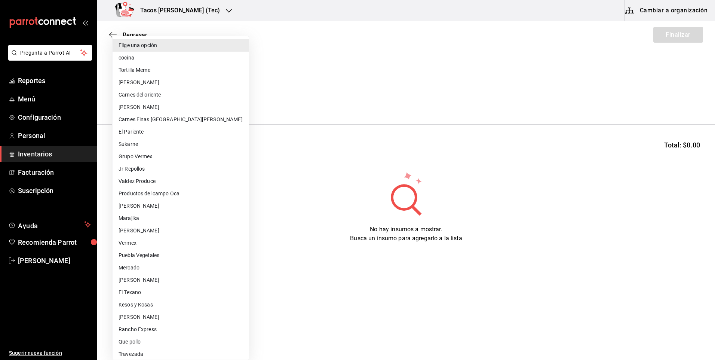
click at [185, 57] on li "cocina" at bounding box center [181, 58] width 136 height 12
type input "237c9a5b-4078-49eb-83ef-23bf52bd7acd"
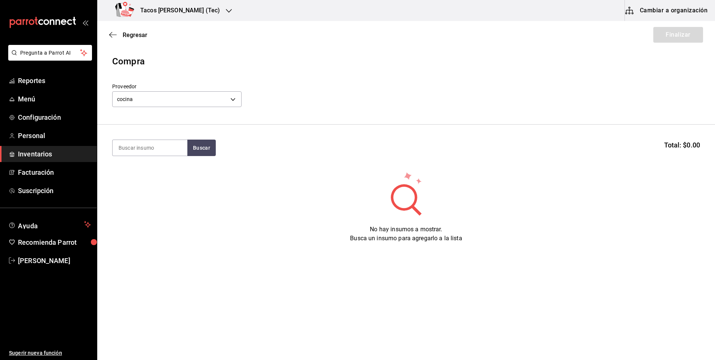
click at [162, 149] on input at bounding box center [150, 148] width 75 height 16
type input "frijol"
click at [197, 148] on button "Buscar" at bounding box center [201, 147] width 28 height 16
click at [167, 178] on div "Presentación - cocina" at bounding box center [147, 178] width 57 height 8
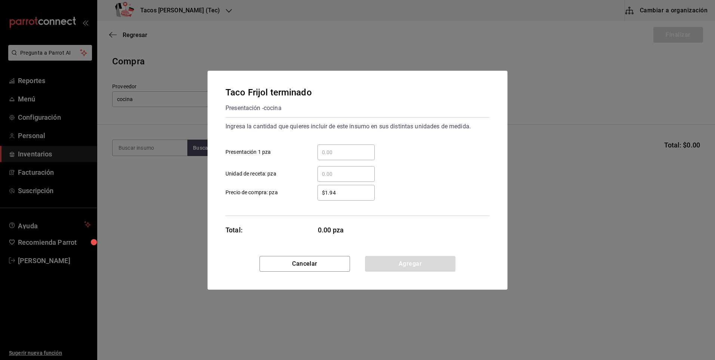
click at [326, 158] on div "​" at bounding box center [345, 152] width 57 height 16
click at [326, 157] on input "​ Presentación 1 pza" at bounding box center [345, 152] width 57 height 9
type input "100"
drag, startPoint x: 406, startPoint y: 273, endPoint x: 405, endPoint y: 266, distance: 6.5
click at [406, 273] on div "Cancelar Agregar" at bounding box center [357, 273] width 300 height 34
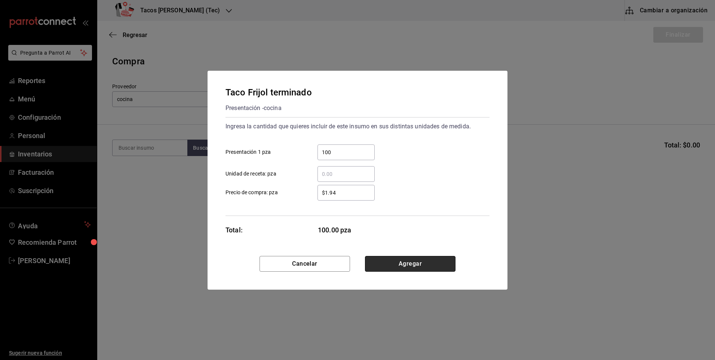
click at [405, 262] on button "Agregar" at bounding box center [410, 264] width 90 height 16
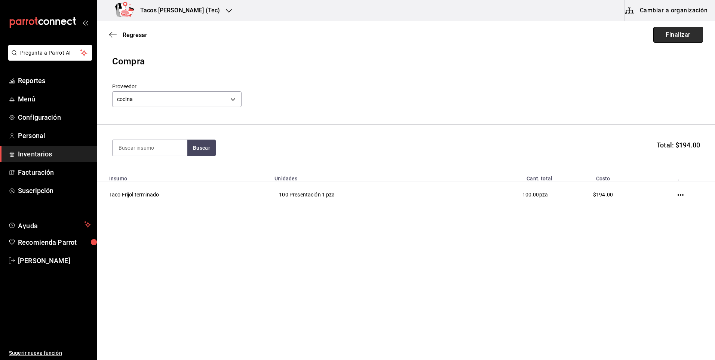
click at [675, 40] on button "Finalizar" at bounding box center [678, 35] width 50 height 16
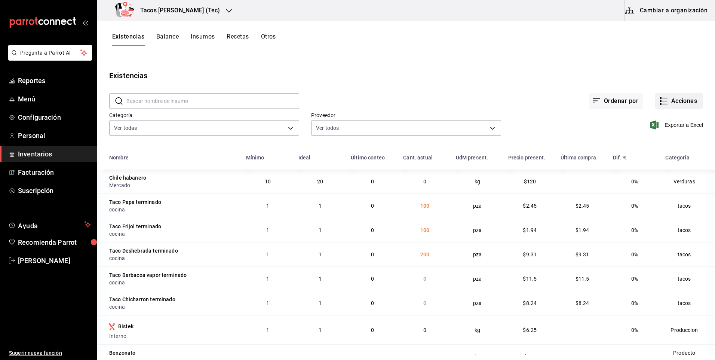
click at [680, 96] on button "Acciones" at bounding box center [679, 101] width 48 height 16
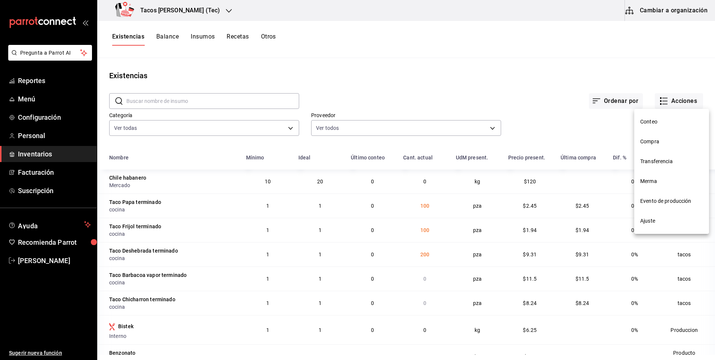
click at [653, 136] on li "Compra" at bounding box center [671, 142] width 75 height 20
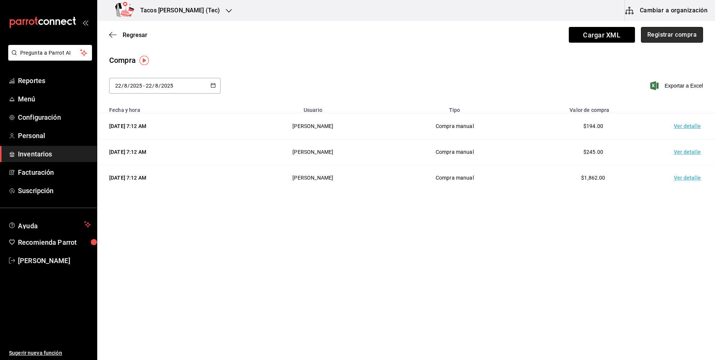
click at [679, 38] on button "Registrar compra" at bounding box center [672, 35] width 62 height 16
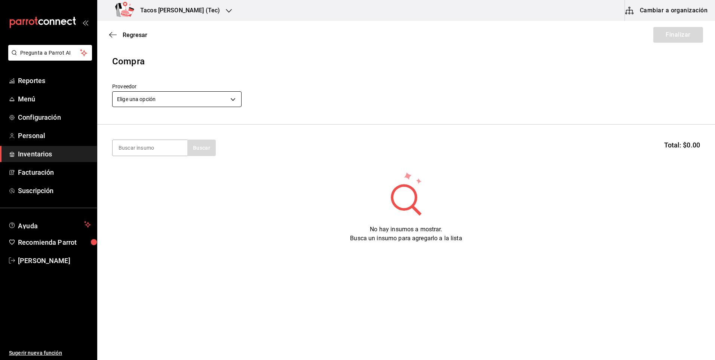
click at [228, 106] on body "Pregunta a Parrot AI Reportes Menú Configuración Personal Inventarios Facturaci…" at bounding box center [357, 158] width 715 height 317
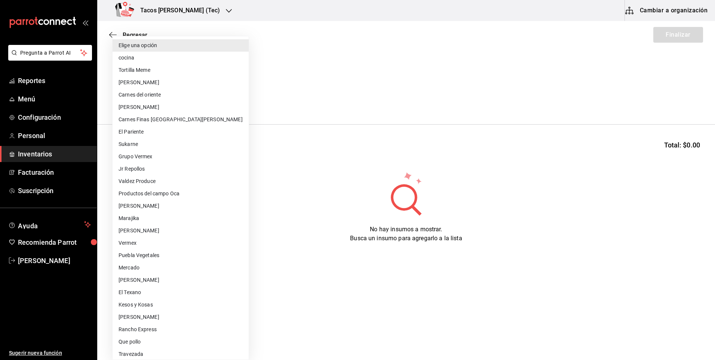
click at [217, 59] on li "cocina" at bounding box center [181, 58] width 136 height 12
type input "237c9a5b-4078-49eb-83ef-23bf52bd7acd"
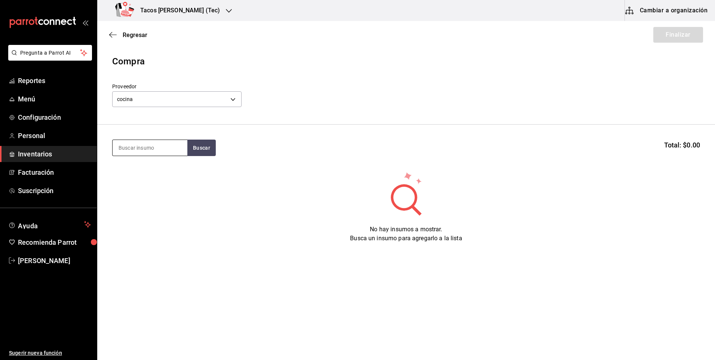
click at [159, 142] on input at bounding box center [150, 148] width 75 height 16
type input "chi"
click at [166, 174] on div "Taco Chicharron terminado" at bounding box center [150, 174] width 63 height 18
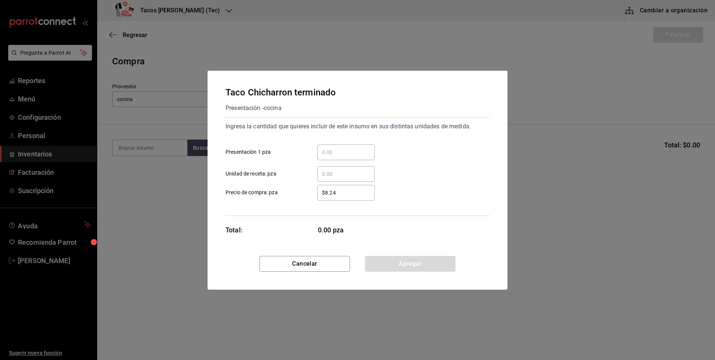
click at [357, 150] on input "​ Presentación 1 pza" at bounding box center [345, 152] width 57 height 9
type input "100"
click at [397, 255] on div "Taco Chicharron terminado Presentación - cocina Ingresa la cantidad que quieres…" at bounding box center [357, 163] width 300 height 185
click at [396, 256] on button "Agregar" at bounding box center [410, 264] width 90 height 16
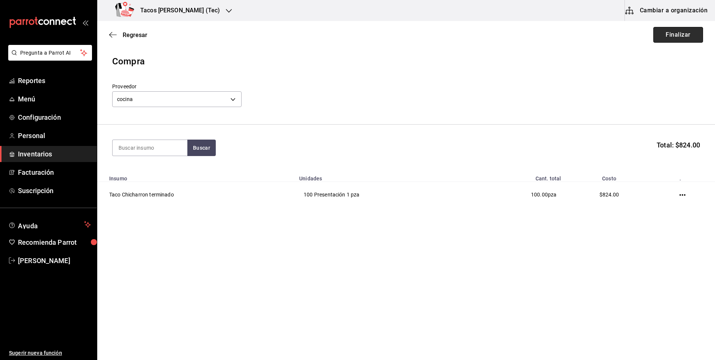
click at [676, 33] on button "Finalizar" at bounding box center [678, 35] width 50 height 16
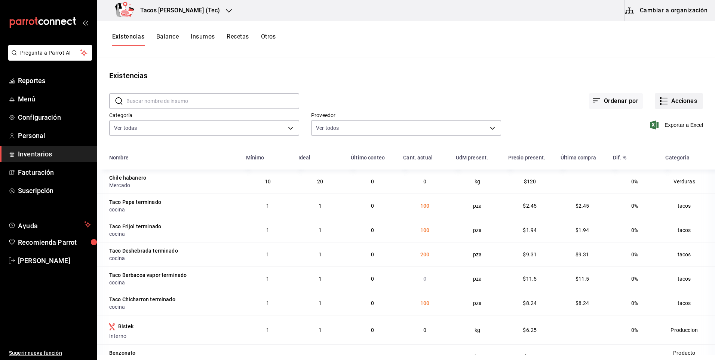
click at [677, 101] on button "Acciones" at bounding box center [679, 101] width 48 height 16
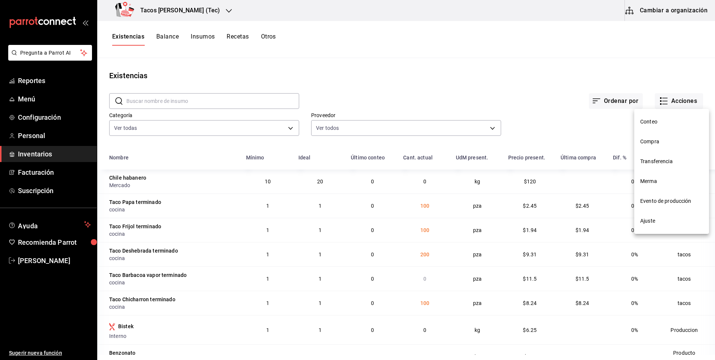
click at [654, 144] on span "Compra" at bounding box center [671, 142] width 63 height 8
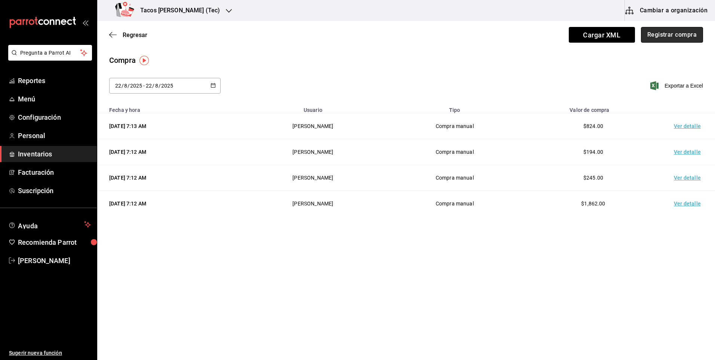
click at [656, 36] on button "Registrar compra" at bounding box center [672, 35] width 62 height 16
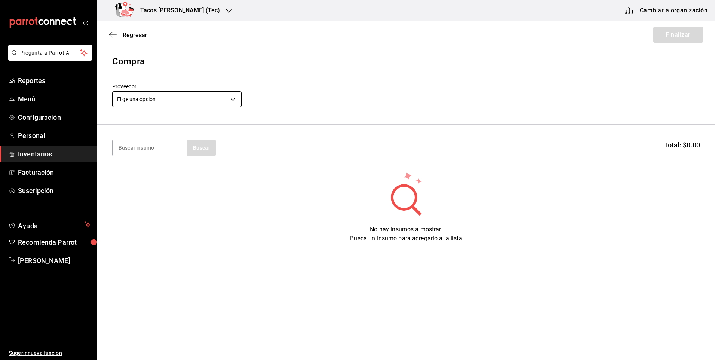
click at [182, 104] on body "Pregunta a Parrot AI Reportes Menú Configuración Personal Inventarios Facturaci…" at bounding box center [357, 158] width 715 height 317
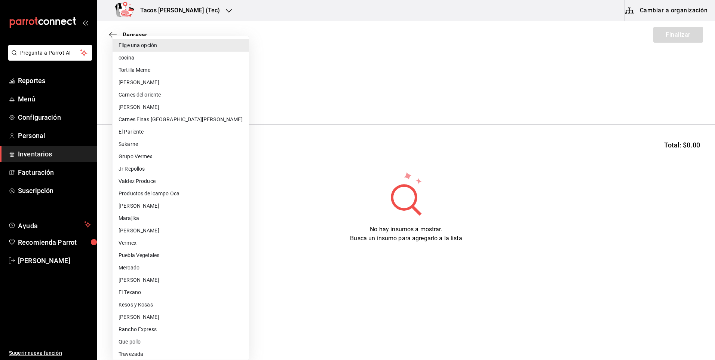
click at [175, 59] on li "cocina" at bounding box center [181, 58] width 136 height 12
type input "237c9a5b-4078-49eb-83ef-23bf52bd7acd"
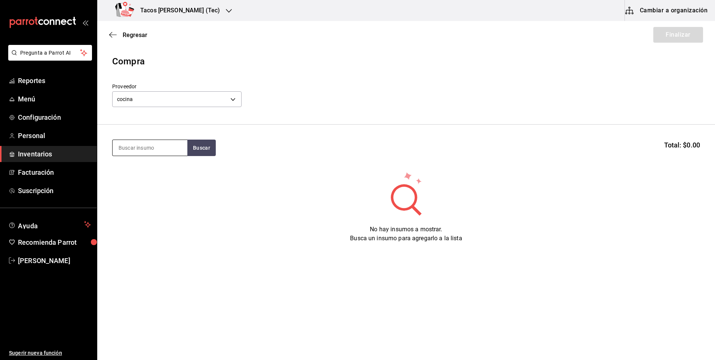
click at [160, 150] on input at bounding box center [150, 148] width 75 height 16
type input "barb"
click at [193, 146] on button "Buscar" at bounding box center [201, 147] width 28 height 16
click at [171, 184] on div "Presentación - cocina" at bounding box center [150, 187] width 63 height 8
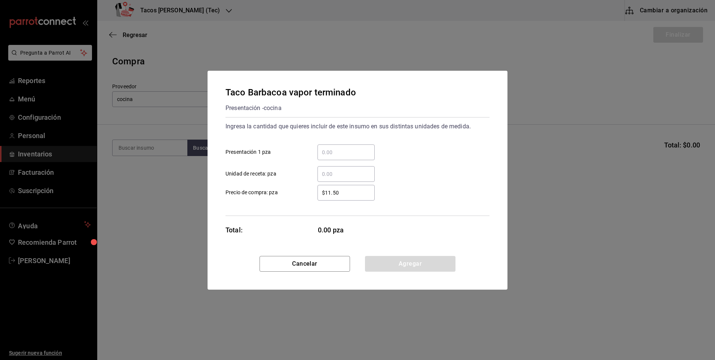
click at [350, 154] on input "​ Presentación 1 pza" at bounding box center [345, 152] width 57 height 9
type input "70"
click at [409, 260] on button "Agregar" at bounding box center [410, 264] width 90 height 16
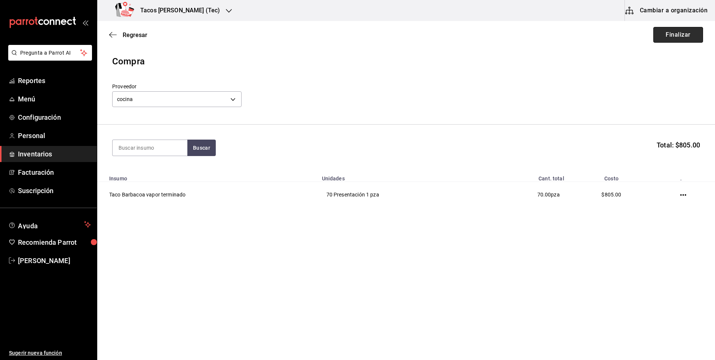
click at [671, 40] on button "Finalizar" at bounding box center [678, 35] width 50 height 16
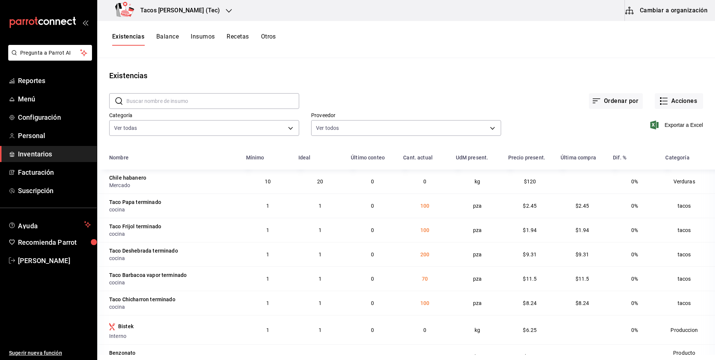
click at [162, 8] on h3 "Tacos [PERSON_NAME] (Tec)" at bounding box center [177, 10] width 86 height 9
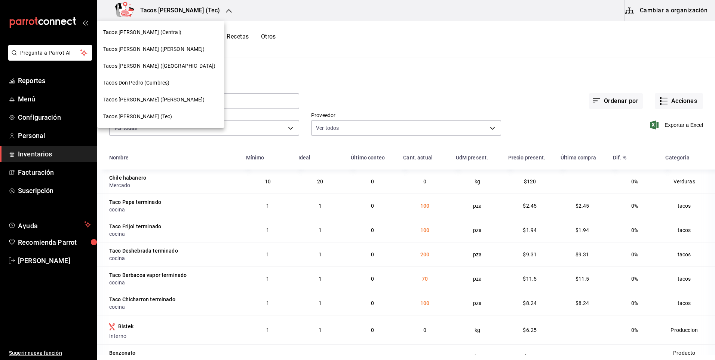
click at [170, 63] on span "Tacos [PERSON_NAME] ([GEOGRAPHIC_DATA])" at bounding box center [159, 66] width 112 height 8
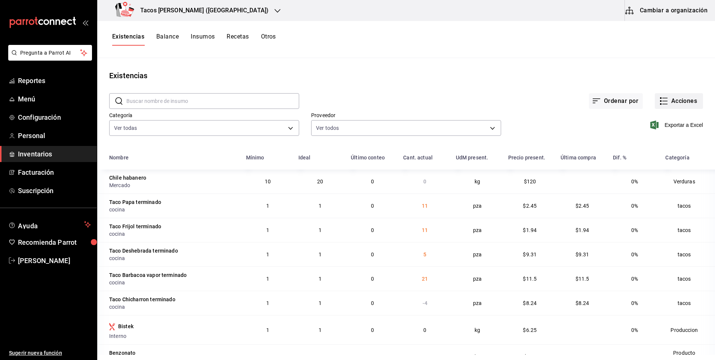
click at [686, 98] on button "Acciones" at bounding box center [679, 101] width 48 height 16
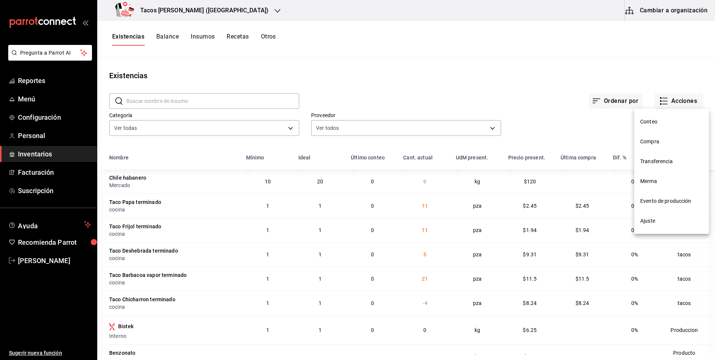
click at [664, 217] on span "Ajuste" at bounding box center [671, 221] width 63 height 8
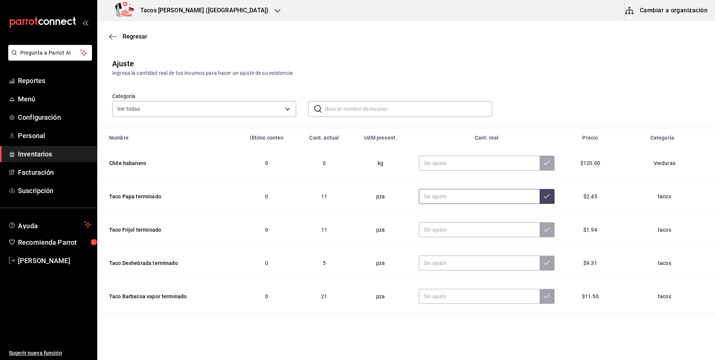
click at [471, 197] on input "text" at bounding box center [479, 196] width 121 height 15
type input "0.00"
click at [465, 228] on input "text" at bounding box center [479, 229] width 121 height 15
type input "0.00"
click at [450, 265] on input "text" at bounding box center [479, 262] width 121 height 15
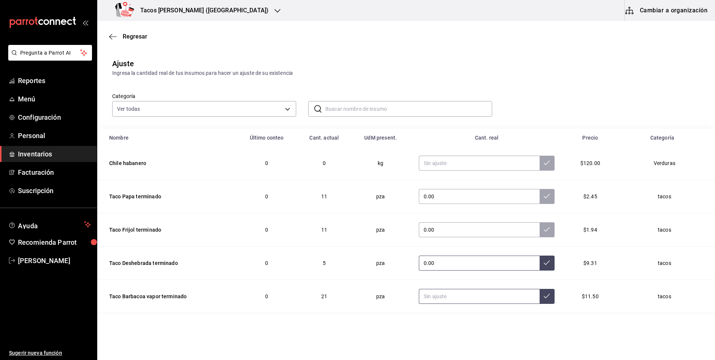
type input "0.00"
click at [449, 301] on input "text" at bounding box center [479, 296] width 121 height 15
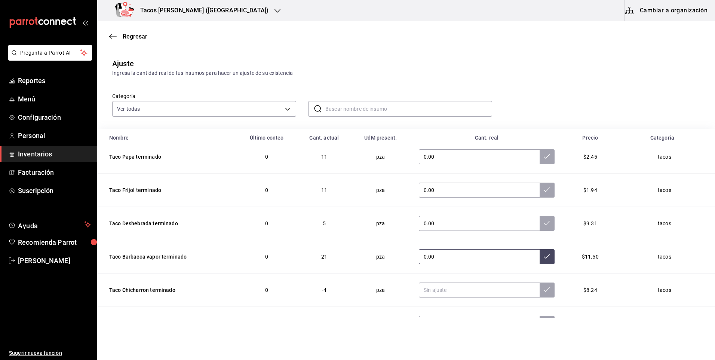
scroll to position [41, 0]
type input "0.00"
click at [454, 289] on input "text" at bounding box center [479, 288] width 121 height 15
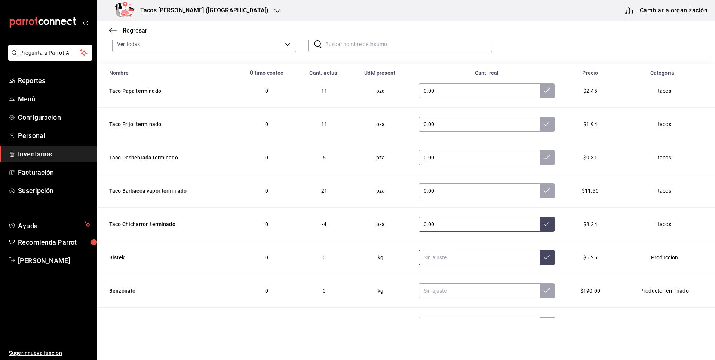
scroll to position [75, 0]
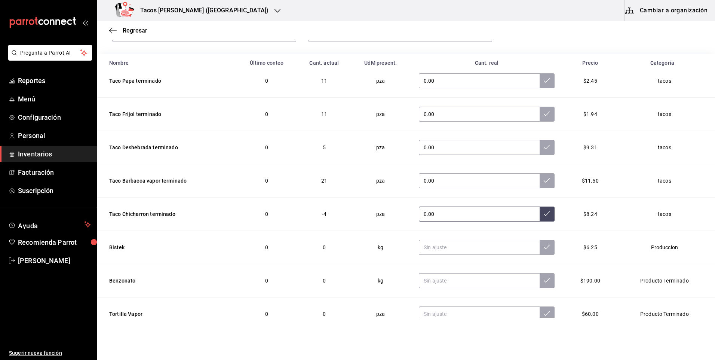
type input "0.00"
click at [541, 222] on td "0.00" at bounding box center [487, 213] width 154 height 33
click at [544, 215] on icon at bounding box center [547, 213] width 6 height 6
click at [544, 180] on icon at bounding box center [547, 180] width 6 height 4
click at [539, 152] on button at bounding box center [546, 147] width 15 height 15
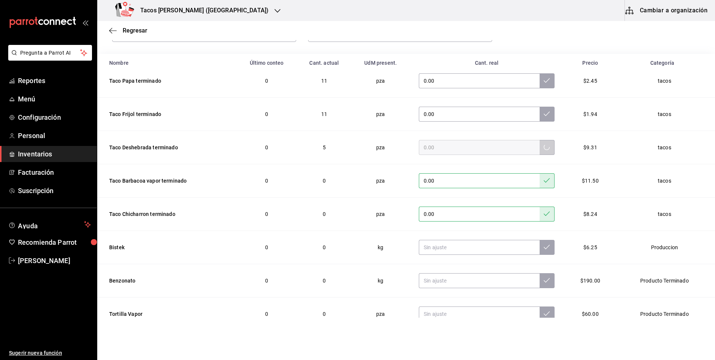
drag, startPoint x: 535, startPoint y: 102, endPoint x: 535, endPoint y: 112, distance: 10.1
click at [535, 102] on td "0.00" at bounding box center [487, 114] width 154 height 33
click at [544, 112] on icon at bounding box center [547, 114] width 6 height 6
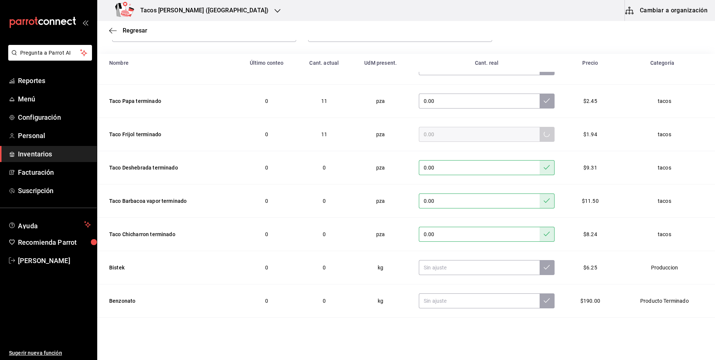
scroll to position [4, 0]
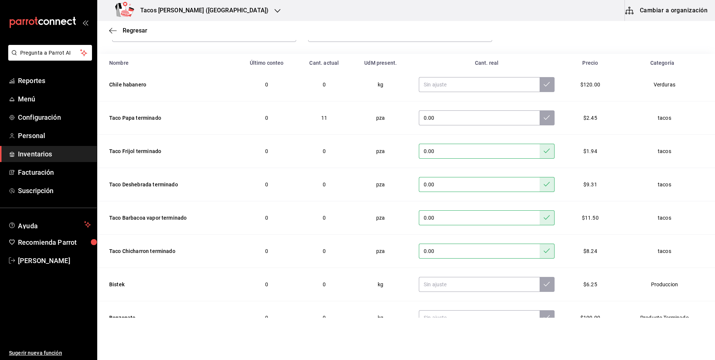
click at [539, 112] on button at bounding box center [546, 117] width 15 height 15
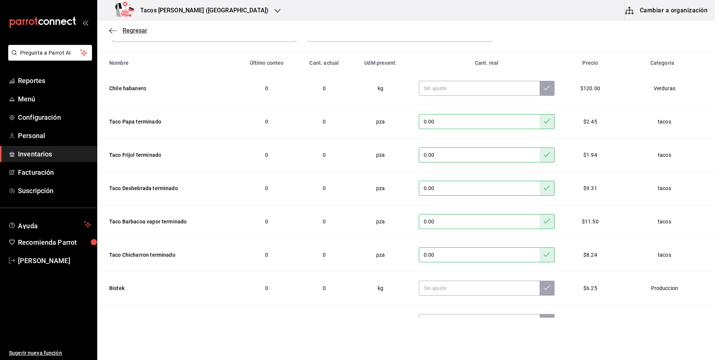
click at [145, 31] on span "Regresar" at bounding box center [135, 30] width 25 height 7
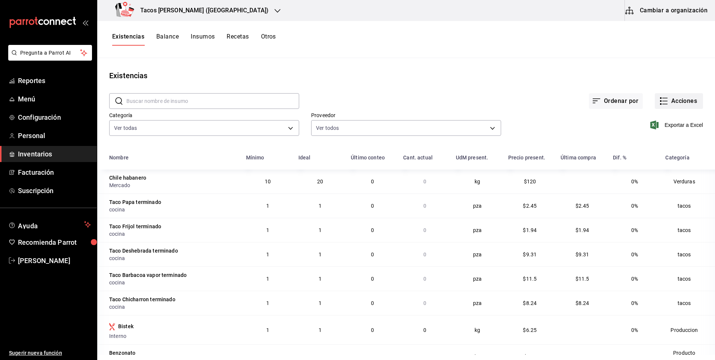
click at [669, 101] on button "Acciones" at bounding box center [679, 101] width 48 height 16
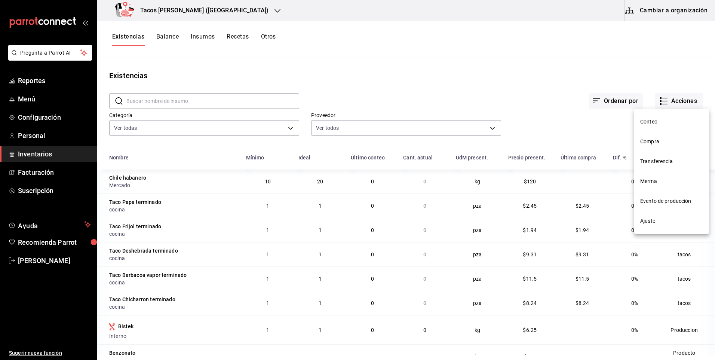
click at [656, 141] on span "Compra" at bounding box center [671, 142] width 63 height 8
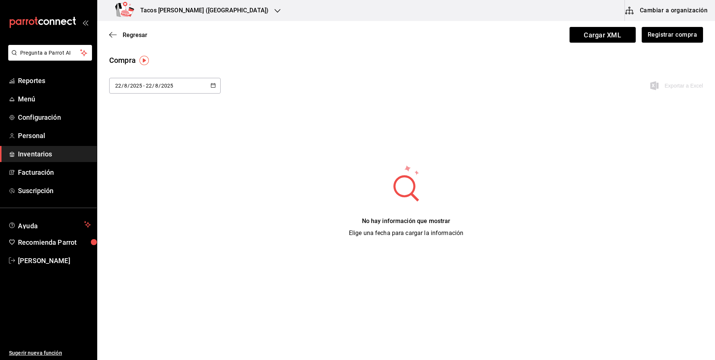
click at [195, 83] on div "2025-08-22 22 / 8 / 2025 - 2025-08-22 22 / 8 / 2025" at bounding box center [164, 86] width 111 height 16
click at [164, 104] on li "Hoy" at bounding box center [144, 109] width 71 height 17
click at [671, 39] on button "Registrar compra" at bounding box center [672, 35] width 62 height 16
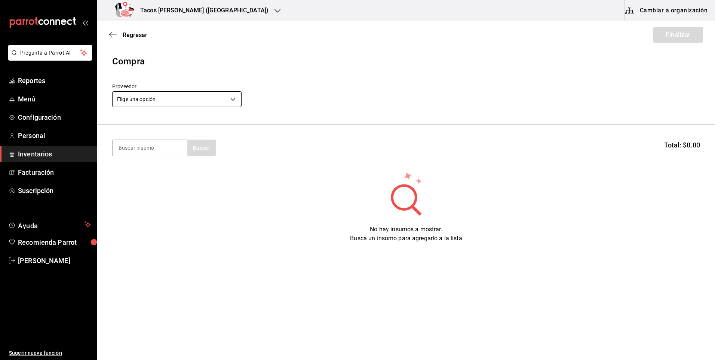
click at [198, 94] on body "Pregunta a Parrot AI Reportes Menú Configuración Personal Inventarios Facturaci…" at bounding box center [357, 158] width 715 height 317
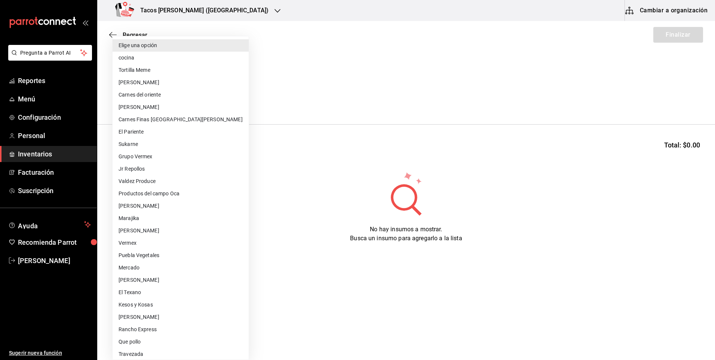
click at [192, 60] on li "cocina" at bounding box center [181, 58] width 136 height 12
type input "237c9a5b-4078-49eb-83ef-23bf52bd7acd"
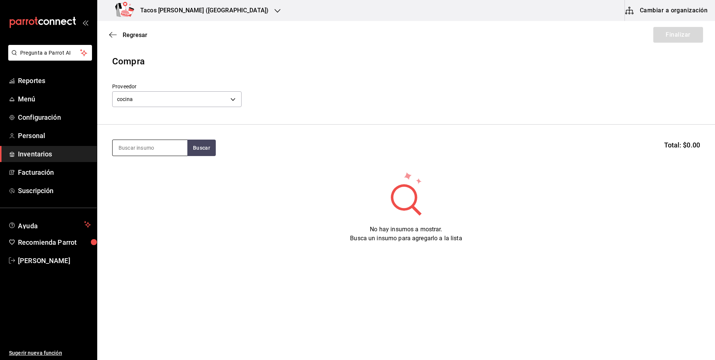
click at [165, 150] on input at bounding box center [150, 148] width 75 height 16
type input "des"
click at [163, 173] on div "Taco Deshebrada terminado" at bounding box center [150, 174] width 63 height 18
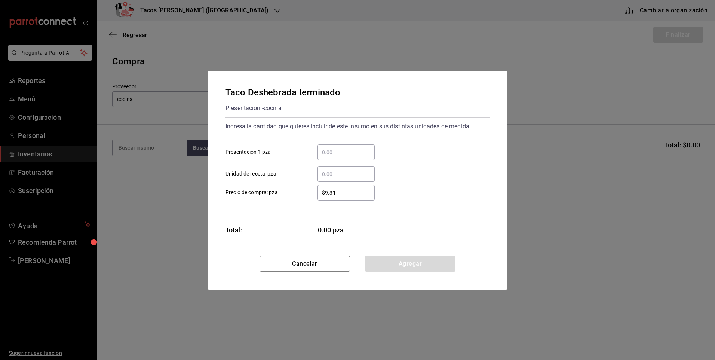
click at [332, 155] on input "​ Presentación 1 pza" at bounding box center [345, 152] width 57 height 9
type input "100"
drag, startPoint x: 410, startPoint y: 272, endPoint x: 409, endPoint y: 265, distance: 7.3
click at [410, 272] on div "Cancelar Agregar" at bounding box center [357, 273] width 300 height 34
click at [408, 264] on button "Agregar" at bounding box center [410, 264] width 90 height 16
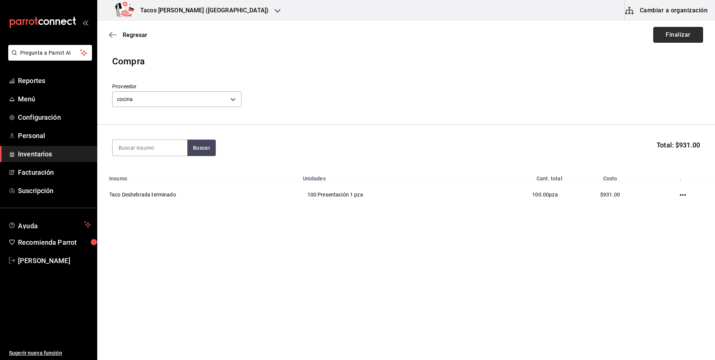
click at [662, 32] on button "Finalizar" at bounding box center [678, 35] width 50 height 16
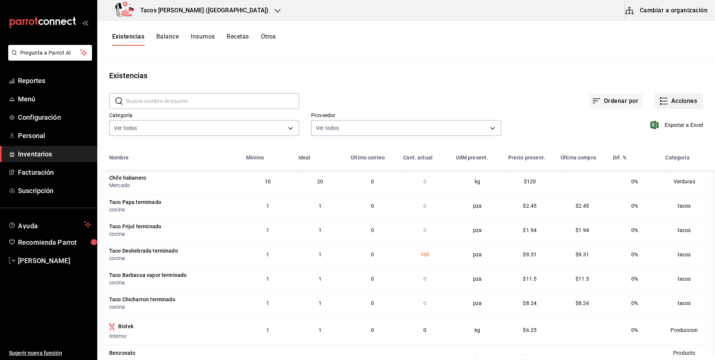
click at [664, 96] on button "Acciones" at bounding box center [679, 101] width 48 height 16
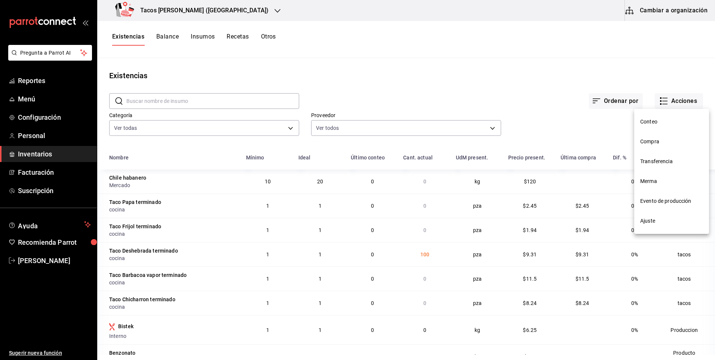
click at [657, 144] on span "Compra" at bounding box center [671, 142] width 63 height 8
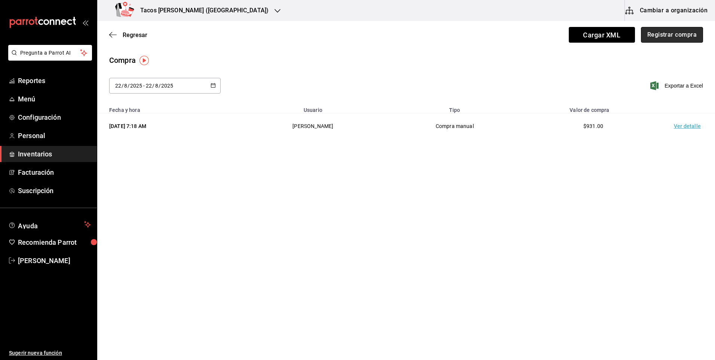
click at [662, 38] on button "Registrar compra" at bounding box center [672, 35] width 62 height 16
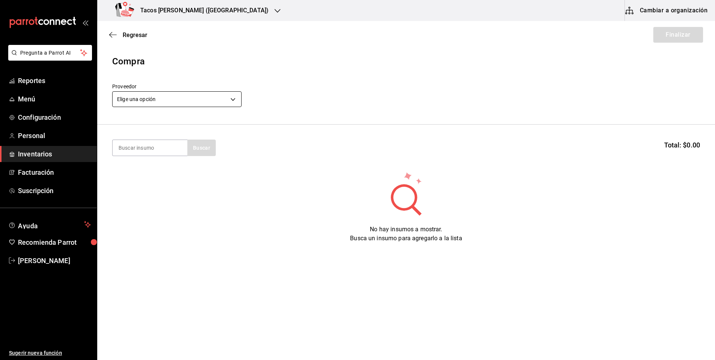
click at [174, 95] on body "Pregunta a Parrot AI Reportes Menú Configuración Personal Inventarios Facturaci…" at bounding box center [357, 158] width 715 height 317
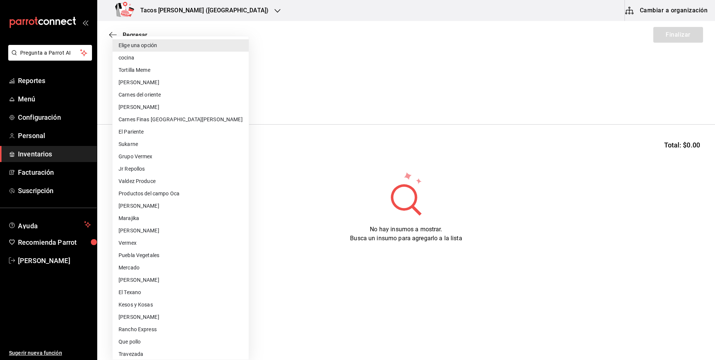
click at [188, 61] on li "cocina" at bounding box center [181, 58] width 136 height 12
type input "237c9a5b-4078-49eb-83ef-23bf52bd7acd"
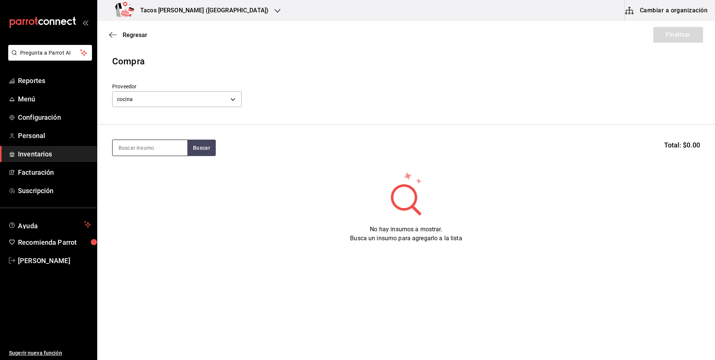
click at [167, 142] on input at bounding box center [150, 148] width 75 height 16
type input "papa"
click at [142, 163] on div "Taco Papa terminado Presentación - cocina" at bounding box center [150, 173] width 75 height 29
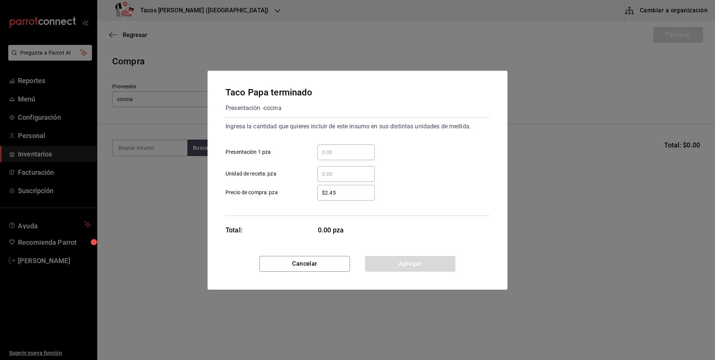
click at [362, 147] on div "​" at bounding box center [345, 152] width 57 height 16
click at [362, 148] on input "​ Presentación 1 pza" at bounding box center [345, 152] width 57 height 9
type input "50"
click at [387, 266] on button "Agregar" at bounding box center [410, 264] width 90 height 16
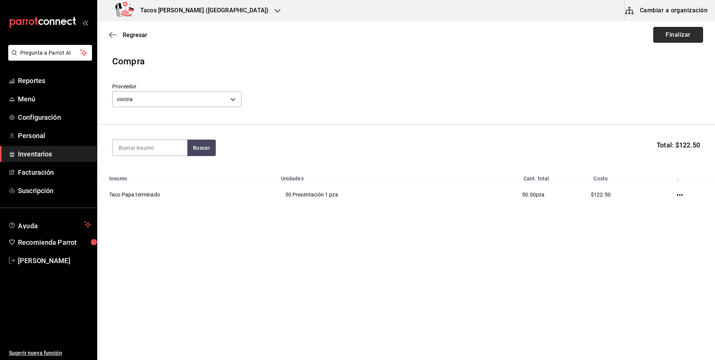
click at [682, 35] on button "Finalizar" at bounding box center [678, 35] width 50 height 16
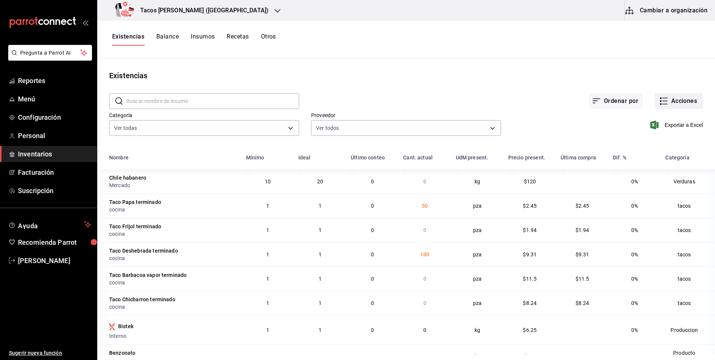
click at [663, 93] on button "Acciones" at bounding box center [679, 101] width 48 height 16
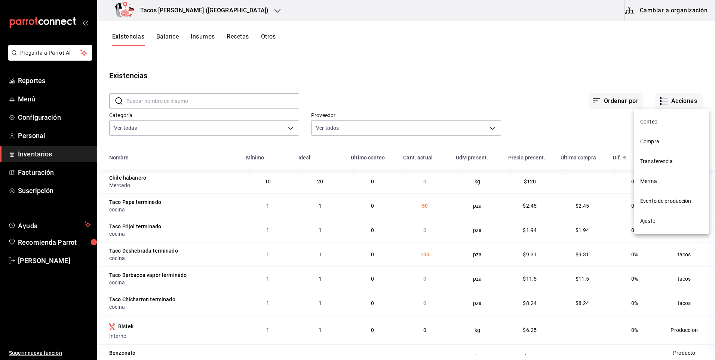
click at [662, 148] on li "Compra" at bounding box center [671, 142] width 75 height 20
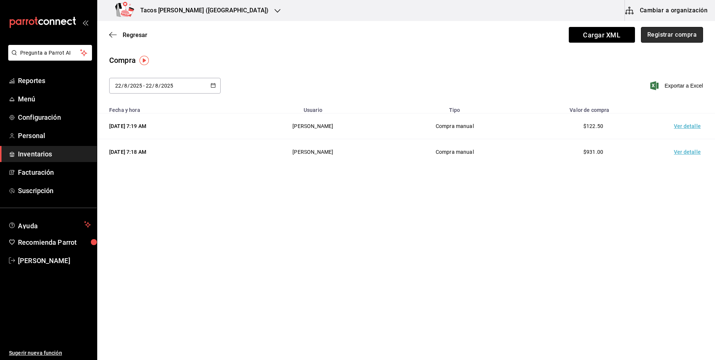
click at [689, 33] on button "Registrar compra" at bounding box center [672, 35] width 62 height 16
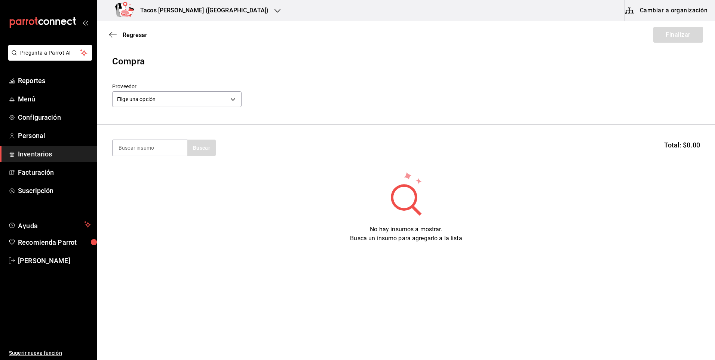
click at [208, 90] on div "Elige una opción default" at bounding box center [176, 98] width 129 height 20
click at [202, 93] on body "Pregunta a Parrot AI Reportes Menú Configuración Personal Inventarios Facturaci…" at bounding box center [357, 158] width 715 height 317
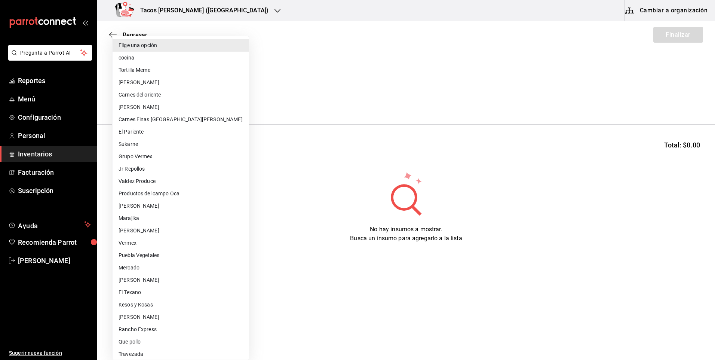
click at [139, 61] on li "cocina" at bounding box center [181, 58] width 136 height 12
type input "237c9a5b-4078-49eb-83ef-23bf52bd7acd"
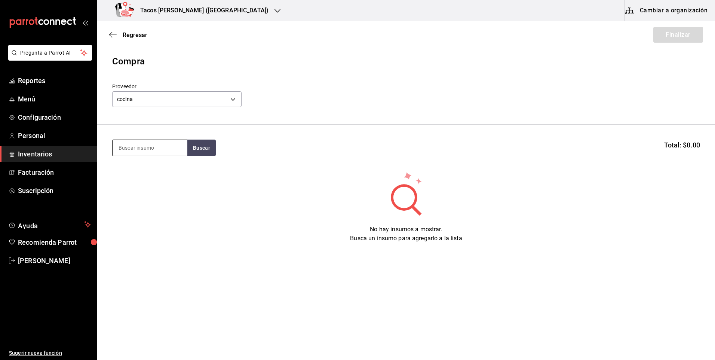
click at [141, 149] on input at bounding box center [150, 148] width 75 height 16
type input "frijo"
click at [122, 176] on div "Presentación - cocina" at bounding box center [147, 178] width 57 height 8
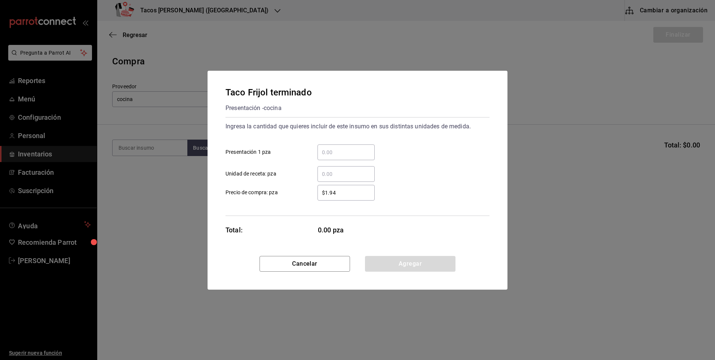
click at [350, 154] on input "​ Presentación 1 pza" at bounding box center [345, 152] width 57 height 9
type input "50"
click at [410, 261] on button "Agregar" at bounding box center [410, 264] width 90 height 16
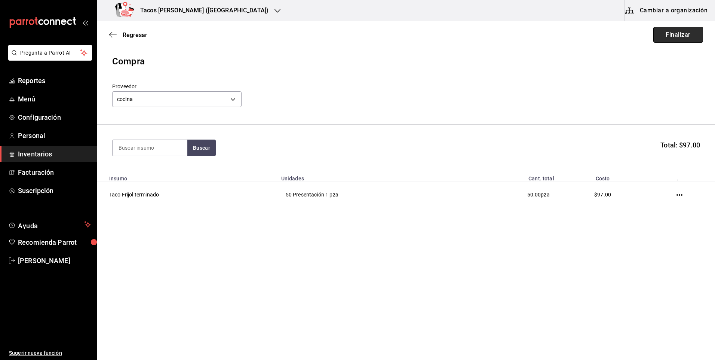
click at [679, 33] on button "Finalizar" at bounding box center [678, 35] width 50 height 16
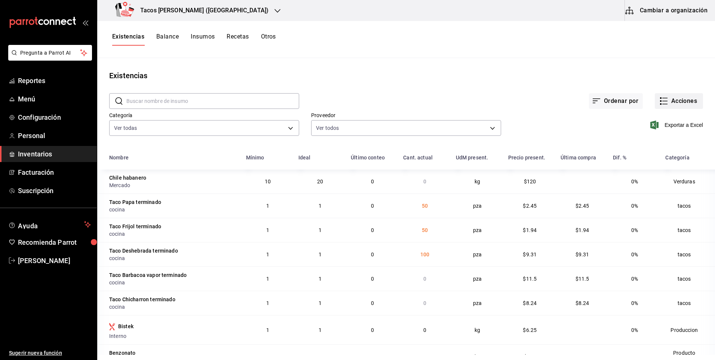
click at [675, 97] on button "Acciones" at bounding box center [679, 101] width 48 height 16
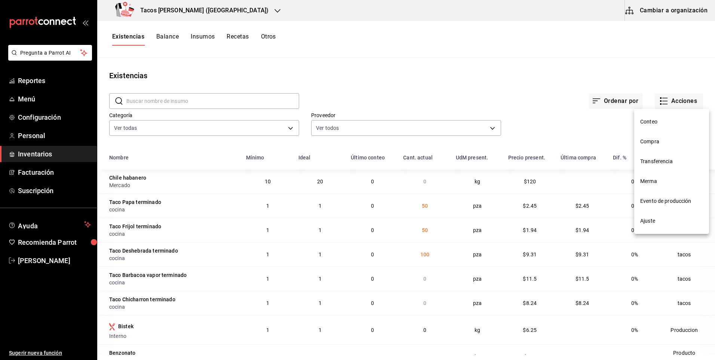
click at [662, 139] on span "Compra" at bounding box center [671, 142] width 63 height 8
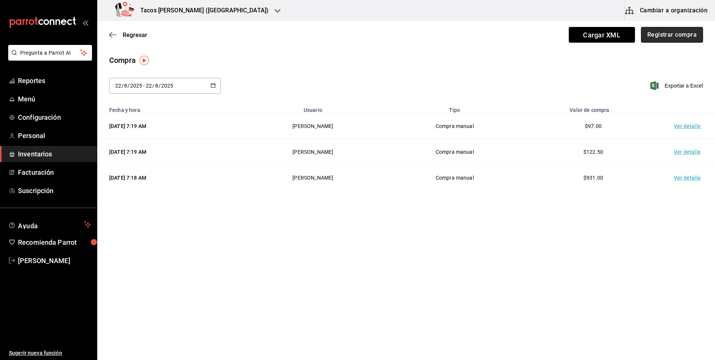
click at [685, 39] on button "Registrar compra" at bounding box center [672, 35] width 62 height 16
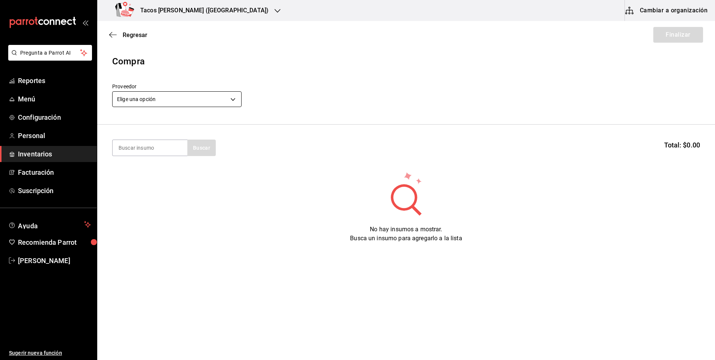
click at [227, 93] on body "Pregunta a Parrot AI Reportes Menú Configuración Personal Inventarios Facturaci…" at bounding box center [357, 158] width 715 height 317
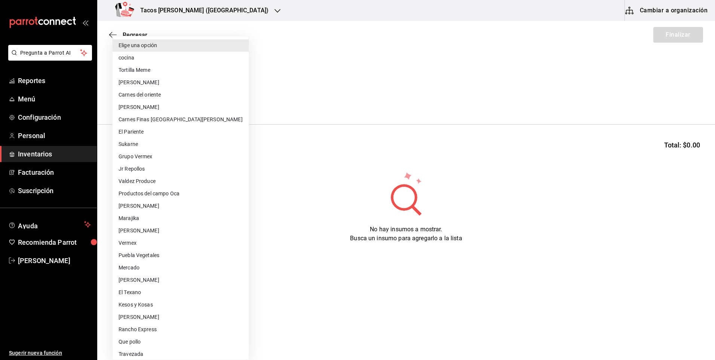
click at [168, 54] on li "cocina" at bounding box center [181, 58] width 136 height 12
type input "237c9a5b-4078-49eb-83ef-23bf52bd7acd"
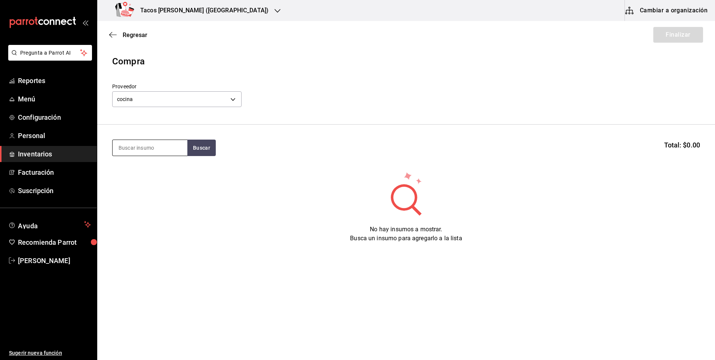
click at [158, 143] on input at bounding box center [150, 148] width 75 height 16
type input "chi"
click at [163, 165] on div "Taco Chicharron terminado" at bounding box center [150, 174] width 63 height 18
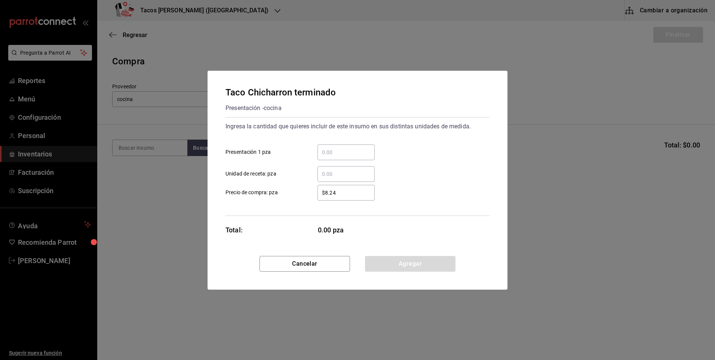
click at [337, 155] on input "​ Presentación 1 pza" at bounding box center [345, 152] width 57 height 9
type input "50"
click at [434, 262] on button "Agregar" at bounding box center [410, 264] width 90 height 16
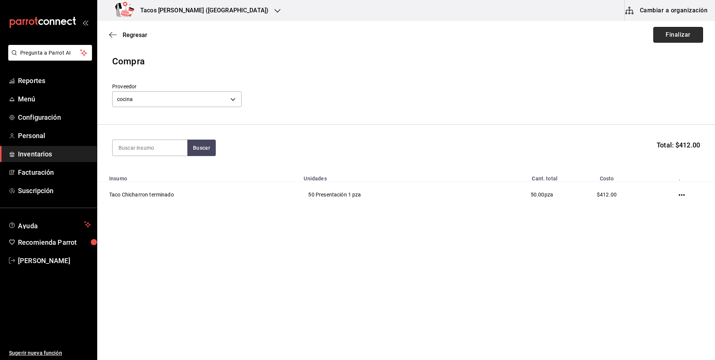
click at [668, 34] on button "Finalizar" at bounding box center [678, 35] width 50 height 16
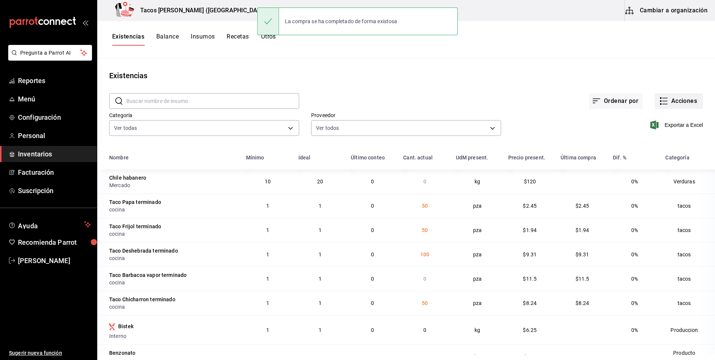
click at [686, 101] on button "Acciones" at bounding box center [679, 101] width 48 height 16
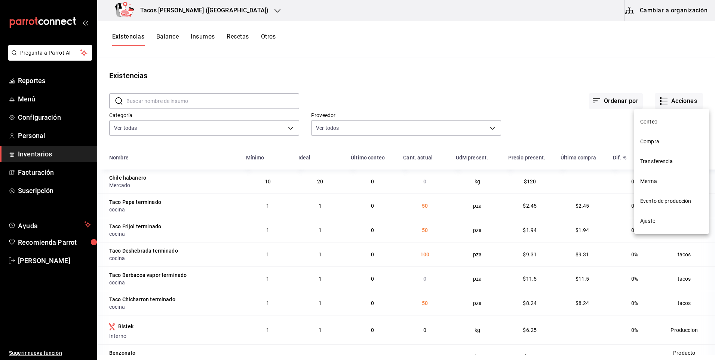
click at [655, 144] on span "Compra" at bounding box center [671, 142] width 63 height 8
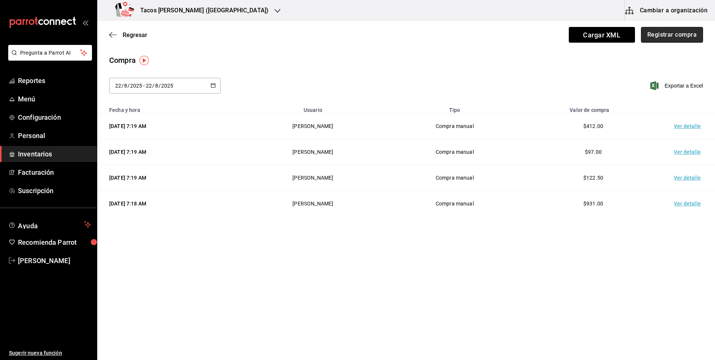
click at [676, 40] on button "Registrar compra" at bounding box center [672, 35] width 62 height 16
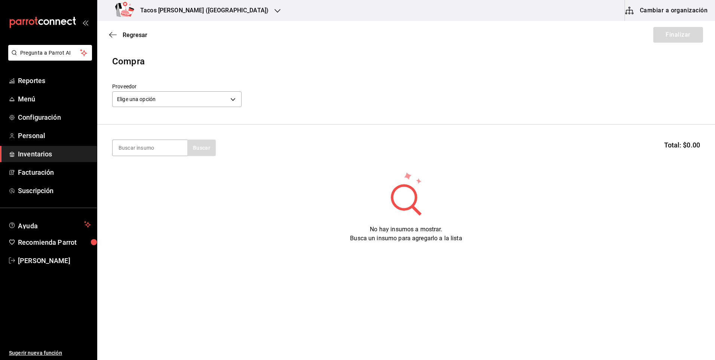
click at [143, 90] on div "Elige una opción default" at bounding box center [176, 98] width 129 height 20
click at [153, 102] on body "Pregunta a Parrot AI Reportes Menú Configuración Personal Inventarios Facturaci…" at bounding box center [357, 158] width 715 height 317
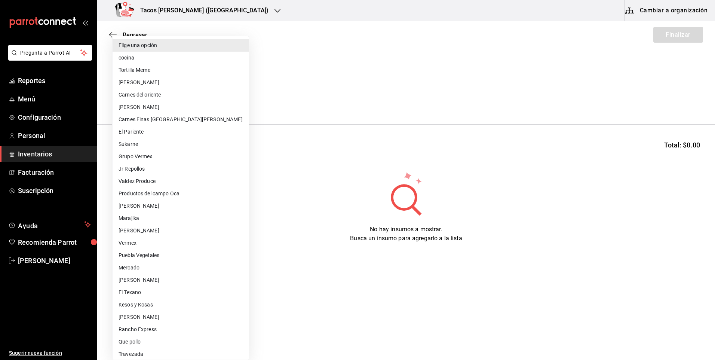
click at [155, 59] on li "cocina" at bounding box center [181, 58] width 136 height 12
type input "237c9a5b-4078-49eb-83ef-23bf52bd7acd"
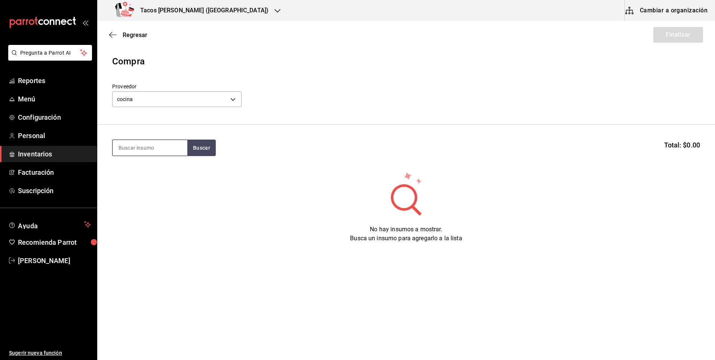
click at [144, 149] on input at bounding box center [150, 148] width 75 height 16
type input "bar"
click at [159, 173] on div "Taco Barbacoa vapor terminado" at bounding box center [150, 174] width 63 height 18
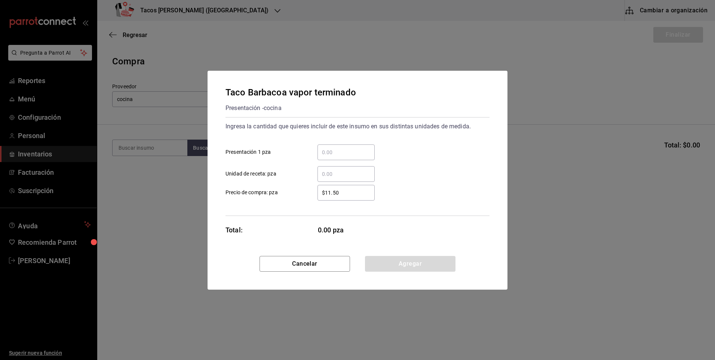
click at [350, 153] on input "​ Presentación 1 pza" at bounding box center [345, 152] width 57 height 9
type input "30"
click at [398, 262] on button "Agregar" at bounding box center [410, 264] width 90 height 16
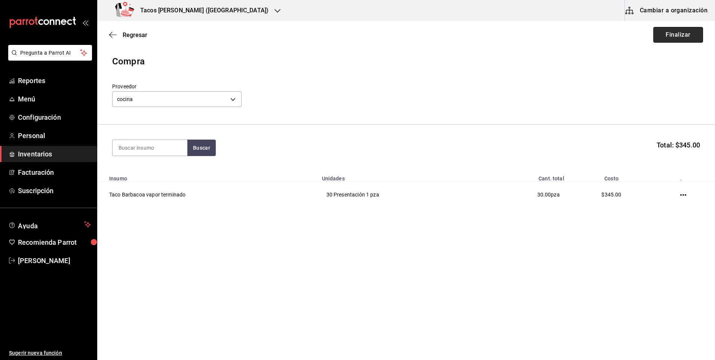
click at [675, 34] on button "Finalizar" at bounding box center [678, 35] width 50 height 16
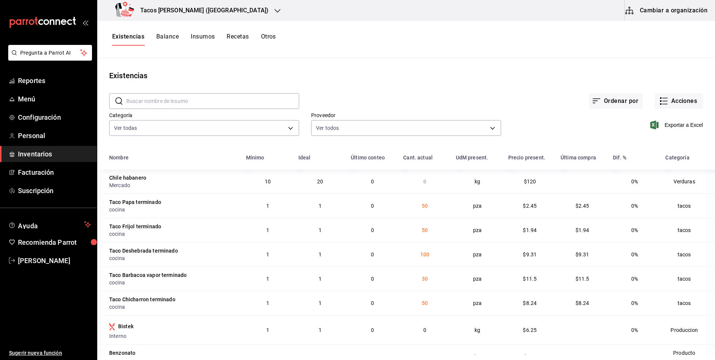
click at [170, 4] on div "Tacos [PERSON_NAME] ([GEOGRAPHIC_DATA])" at bounding box center [193, 10] width 180 height 21
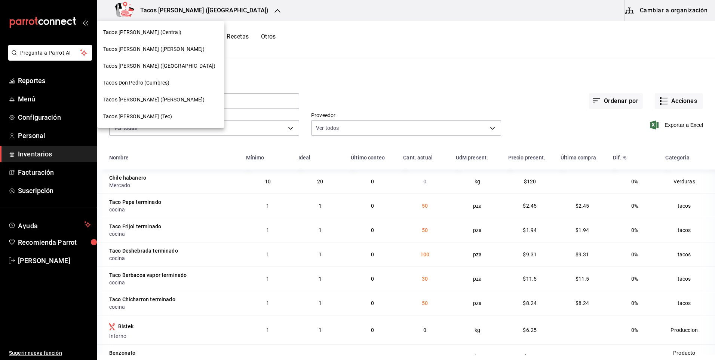
click at [166, 50] on span "Tacos [PERSON_NAME] ([PERSON_NAME])" at bounding box center [154, 49] width 102 height 8
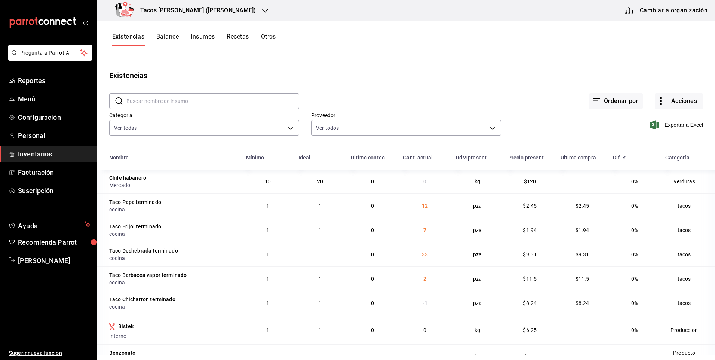
click at [674, 89] on div "Ordenar por Acciones" at bounding box center [501, 95] width 404 height 28
click at [676, 105] on button "Acciones" at bounding box center [679, 101] width 48 height 16
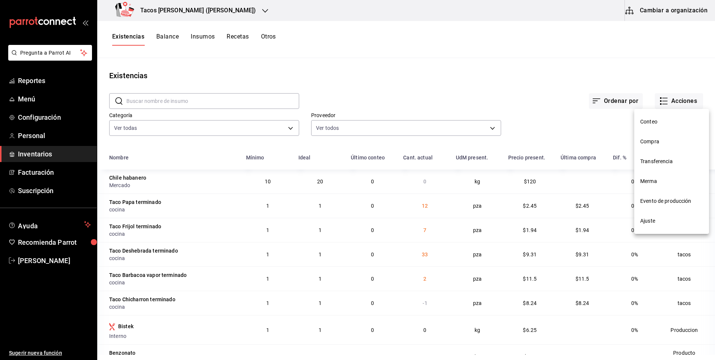
click at [658, 213] on li "Ajuste" at bounding box center [671, 221] width 75 height 20
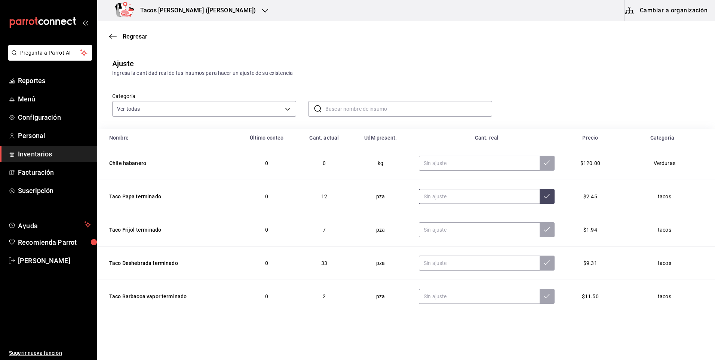
click at [462, 192] on input "text" at bounding box center [479, 196] width 121 height 15
type input "0.00"
click at [462, 233] on input "text" at bounding box center [479, 229] width 121 height 15
type input "0.00"
click at [441, 265] on input "text" at bounding box center [479, 262] width 121 height 15
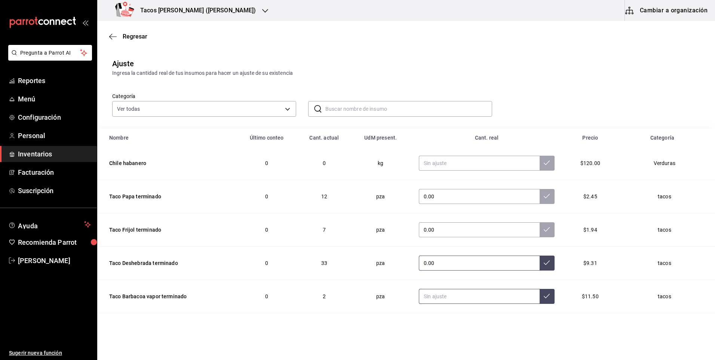
type input "0.00"
click at [456, 298] on input "text" at bounding box center [479, 296] width 121 height 15
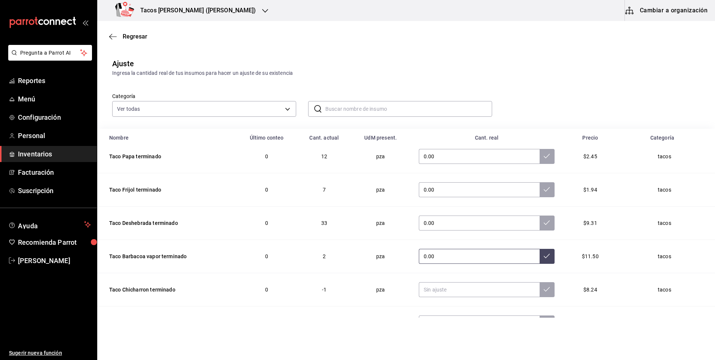
scroll to position [41, 0]
type input "0.00"
click at [456, 293] on input "text" at bounding box center [479, 288] width 121 height 15
click at [526, 289] on input "0.00" at bounding box center [479, 288] width 121 height 15
type input "0.00"
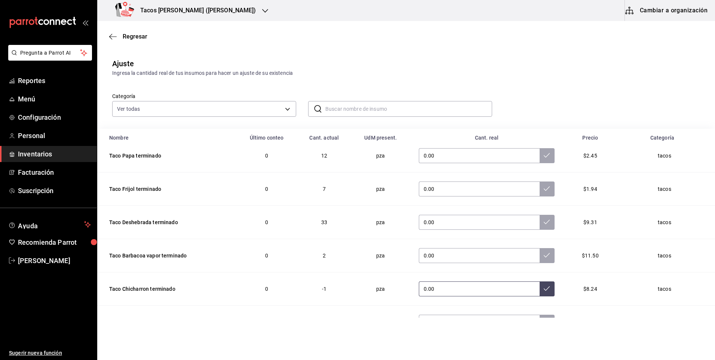
click at [544, 288] on icon at bounding box center [547, 288] width 6 height 6
click at [544, 255] on icon at bounding box center [547, 255] width 6 height 6
click at [539, 229] on button at bounding box center [546, 222] width 15 height 15
click at [537, 199] on td "0.00" at bounding box center [487, 188] width 154 height 33
click at [539, 193] on button at bounding box center [546, 188] width 15 height 15
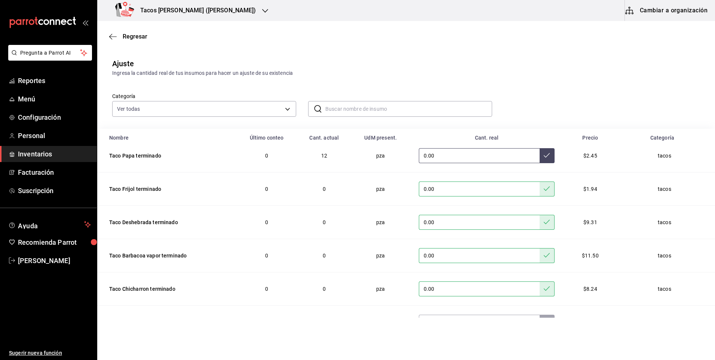
click at [539, 151] on button at bounding box center [546, 155] width 15 height 15
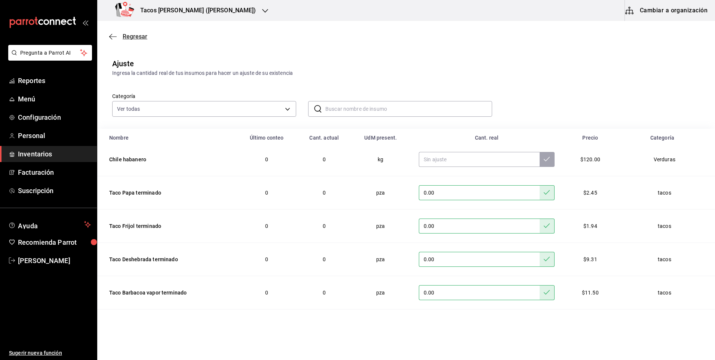
click at [141, 35] on span "Regresar" at bounding box center [135, 36] width 25 height 7
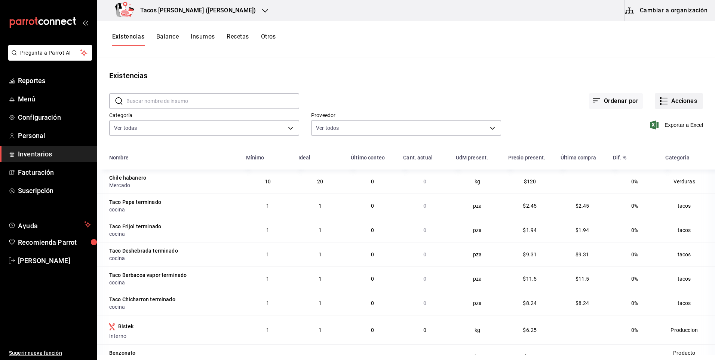
click at [681, 93] on button "Acciones" at bounding box center [679, 101] width 48 height 16
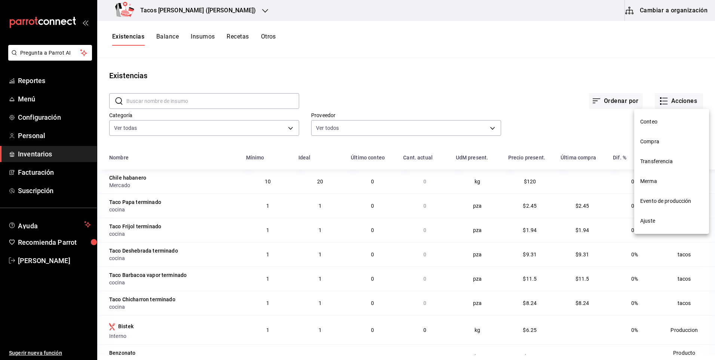
click at [654, 144] on span "Compra" at bounding box center [671, 142] width 63 height 8
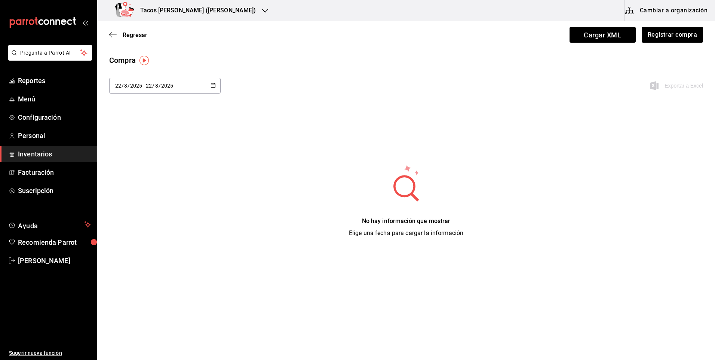
click at [199, 96] on div "2025-08-22 22 / 8 / 2025 - 2025-08-22 22 / 8 / 2025 Exportar a Excel" at bounding box center [406, 90] width 618 height 25
click at [192, 84] on div "[DATE] [DATE] - [DATE] [DATE]" at bounding box center [164, 86] width 111 height 16
click at [149, 104] on li "Hoy" at bounding box center [144, 109] width 71 height 17
click at [654, 30] on button "Registrar compra" at bounding box center [672, 35] width 62 height 16
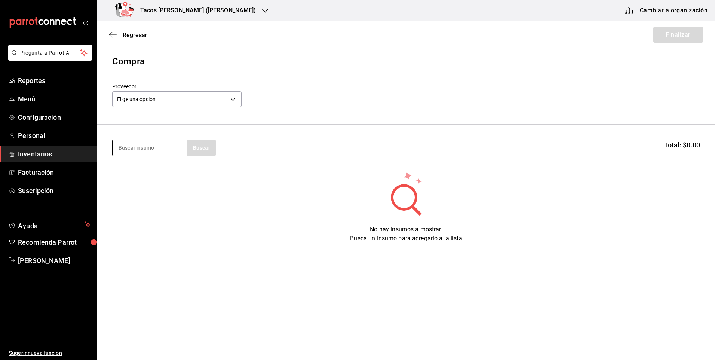
click at [144, 143] on input at bounding box center [150, 148] width 75 height 16
type input "des"
click at [194, 149] on div "des Buscar" at bounding box center [164, 147] width 104 height 16
click at [206, 95] on body "Pregunta a Parrot AI Reportes Menú Configuración Personal Inventarios Facturaci…" at bounding box center [357, 158] width 715 height 317
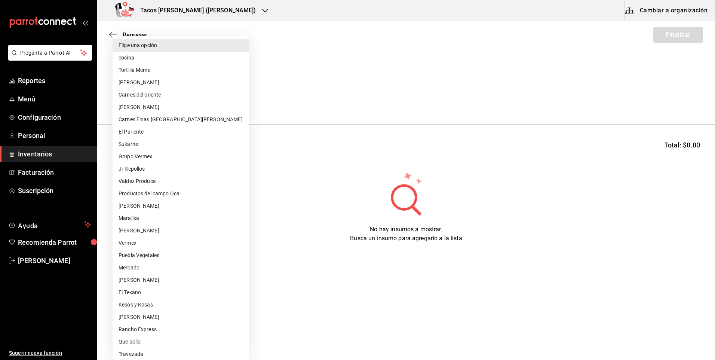
click at [157, 55] on li "cocina" at bounding box center [181, 58] width 136 height 12
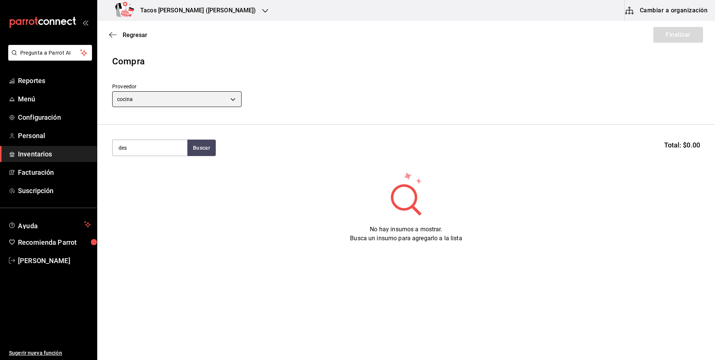
type input "237c9a5b-4078-49eb-83ef-23bf52bd7acd"
click at [204, 145] on button "Buscar" at bounding box center [201, 147] width 28 height 16
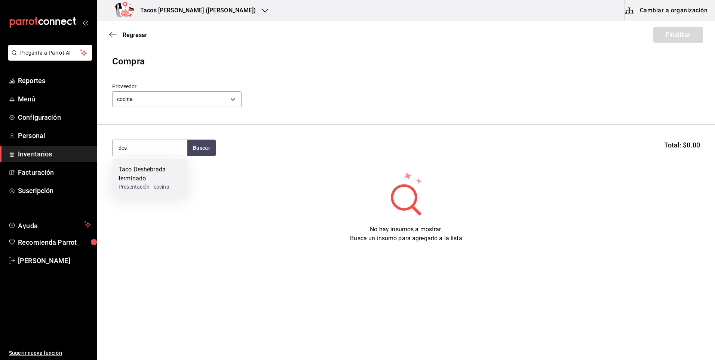
click at [169, 187] on div "Presentación - cocina" at bounding box center [150, 187] width 63 height 8
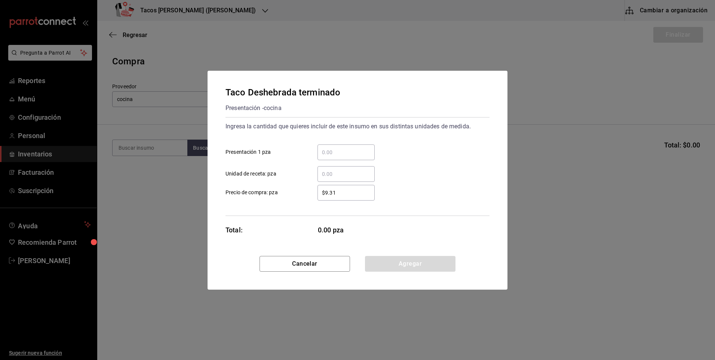
click at [324, 157] on div "​" at bounding box center [345, 152] width 57 height 16
click at [324, 157] on input "​ Presentación 1 pza" at bounding box center [345, 152] width 57 height 9
type input "100"
click at [399, 266] on button "Agregar" at bounding box center [410, 264] width 90 height 16
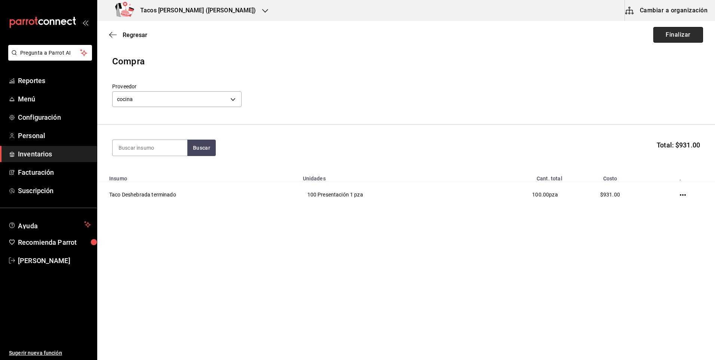
click at [682, 41] on button "Finalizar" at bounding box center [678, 35] width 50 height 16
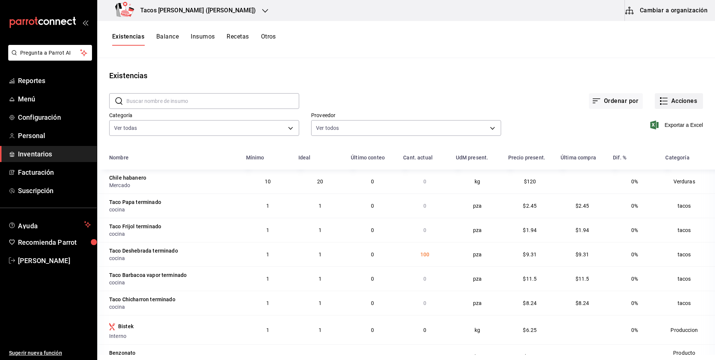
click at [665, 96] on button "Acciones" at bounding box center [679, 101] width 48 height 16
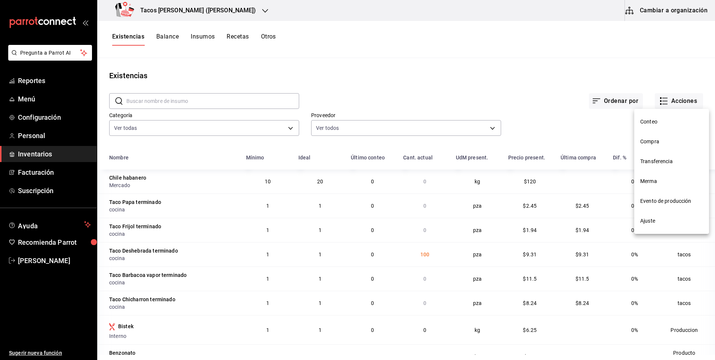
click at [647, 145] on span "Compra" at bounding box center [671, 142] width 63 height 8
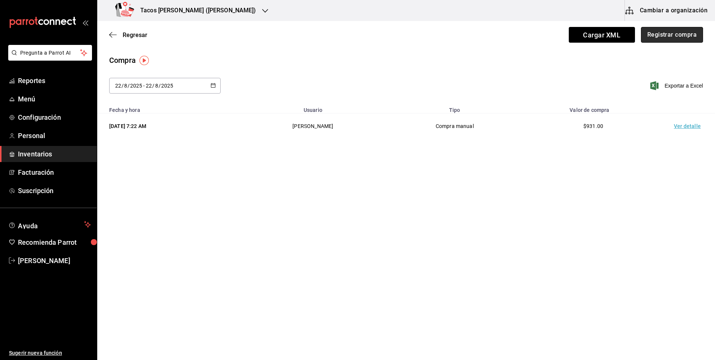
click at [658, 35] on button "Registrar compra" at bounding box center [672, 35] width 62 height 16
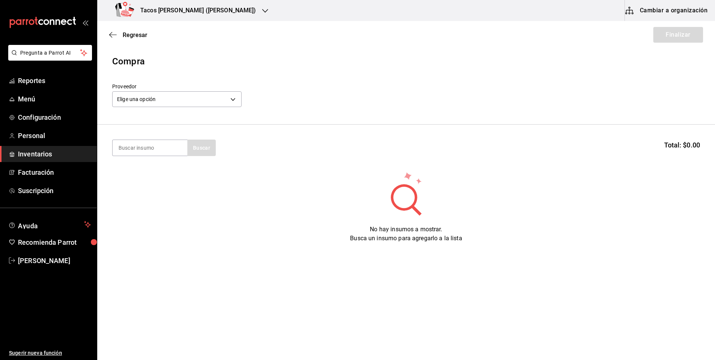
drag, startPoint x: 173, startPoint y: 77, endPoint x: 169, endPoint y: 83, distance: 6.5
click at [169, 83] on header "Compra Proveedor Elige una opción default" at bounding box center [406, 90] width 618 height 70
click at [170, 93] on body "Pregunta a Parrot AI Reportes Menú Configuración Personal Inventarios Facturaci…" at bounding box center [357, 158] width 715 height 317
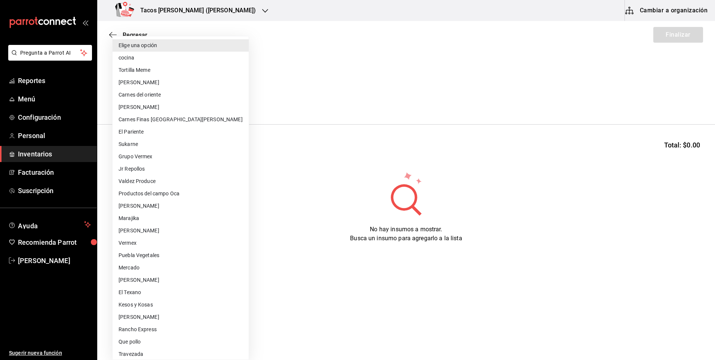
click at [150, 54] on li "cocina" at bounding box center [181, 58] width 136 height 12
type input "237c9a5b-4078-49eb-83ef-23bf52bd7acd"
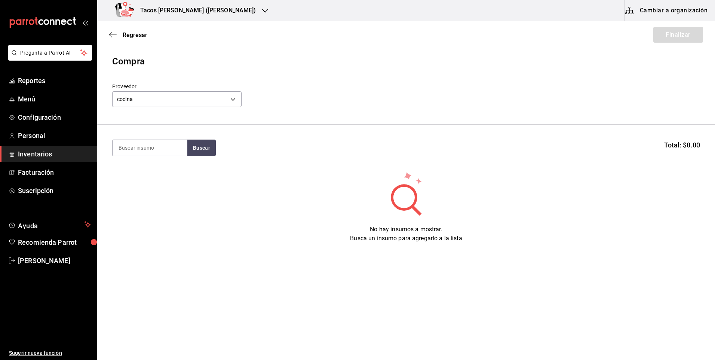
click at [147, 156] on section "Buscar Total: $0.00" at bounding box center [406, 147] width 618 height 46
click at [147, 152] on input at bounding box center [150, 148] width 75 height 16
type input "papa"
click at [163, 175] on div "Presentación - cocina" at bounding box center [148, 178] width 58 height 8
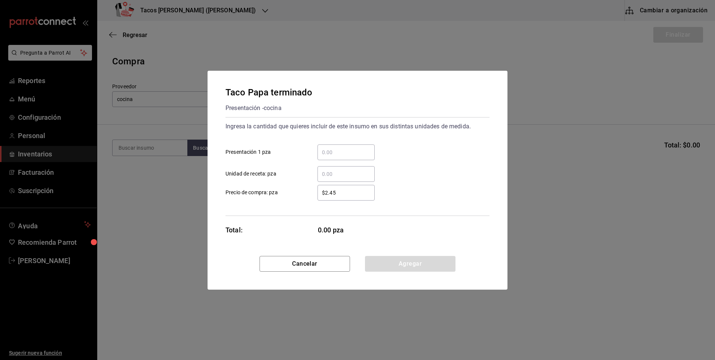
click at [364, 150] on input "​ Presentación 1 pza" at bounding box center [345, 152] width 57 height 9
type input "50"
click at [388, 263] on button "Agregar" at bounding box center [410, 264] width 90 height 16
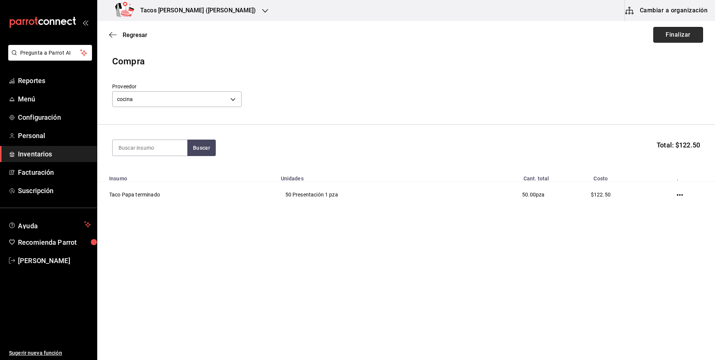
click at [671, 37] on button "Finalizar" at bounding box center [678, 35] width 50 height 16
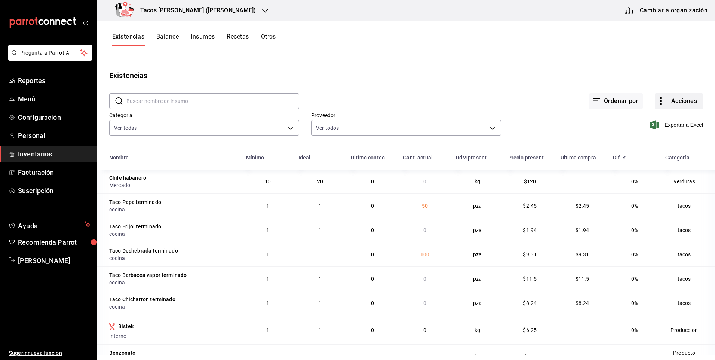
click at [675, 99] on button "Acciones" at bounding box center [679, 101] width 48 height 16
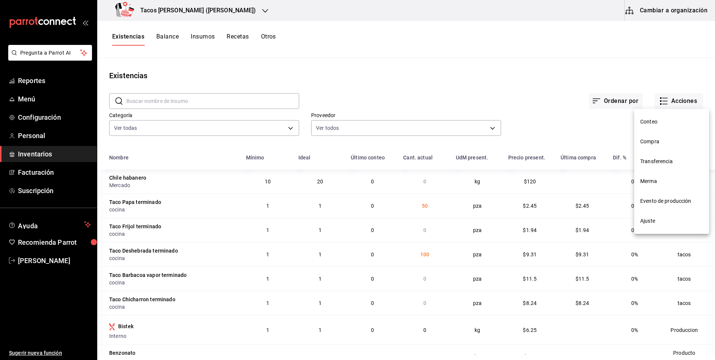
click at [653, 145] on span "Compra" at bounding box center [671, 142] width 63 height 8
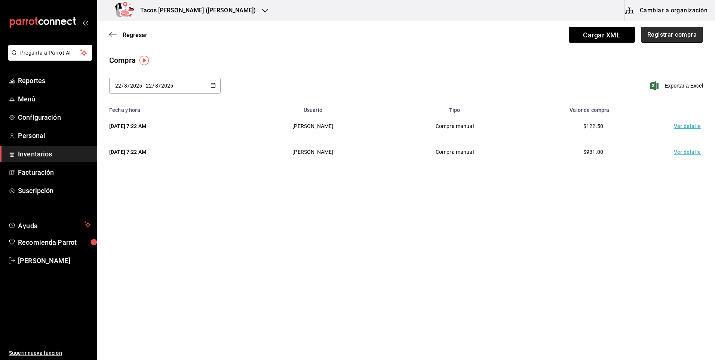
click at [666, 41] on button "Registrar compra" at bounding box center [672, 35] width 62 height 16
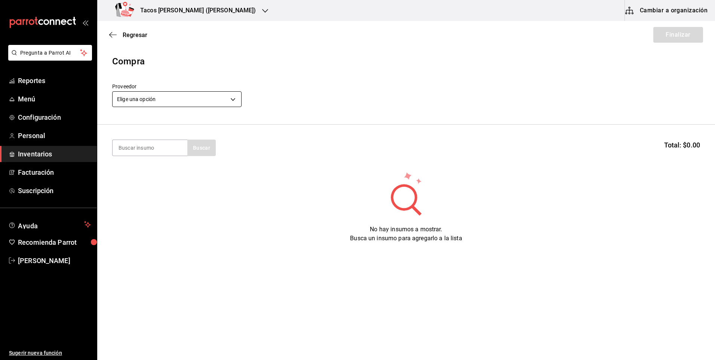
click at [172, 105] on body "Pregunta a Parrot AI Reportes Menú Configuración Personal Inventarios Facturaci…" at bounding box center [357, 158] width 715 height 317
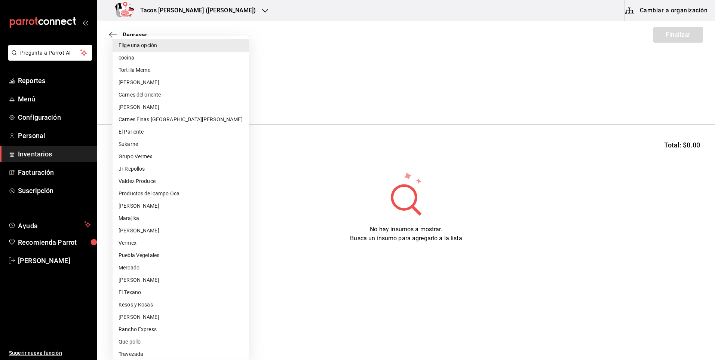
click at [170, 58] on li "cocina" at bounding box center [181, 58] width 136 height 12
type input "237c9a5b-4078-49eb-83ef-23bf52bd7acd"
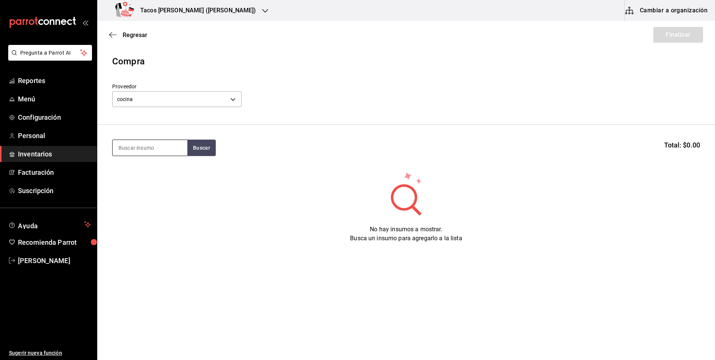
click at [156, 152] on input at bounding box center [150, 148] width 75 height 16
type input "frijol"
click at [219, 147] on div "frijol Buscar Total: $0.00" at bounding box center [406, 147] width 588 height 16
click at [206, 151] on button "Buscar" at bounding box center [201, 147] width 28 height 16
click at [124, 177] on div "Presentación - cocina" at bounding box center [147, 178] width 57 height 8
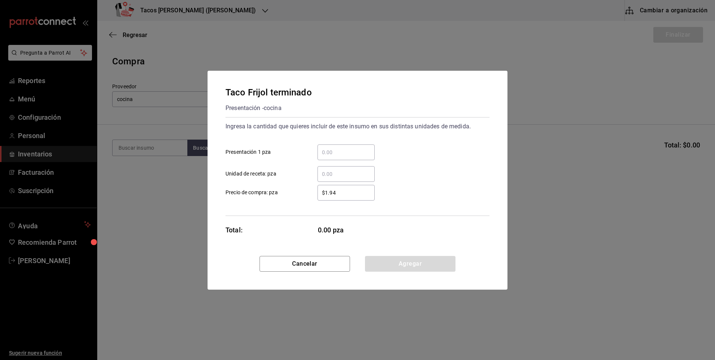
click at [329, 150] on input "​ Presentación 1 pza" at bounding box center [345, 152] width 57 height 9
type input "50"
click at [391, 263] on button "Agregar" at bounding box center [410, 264] width 90 height 16
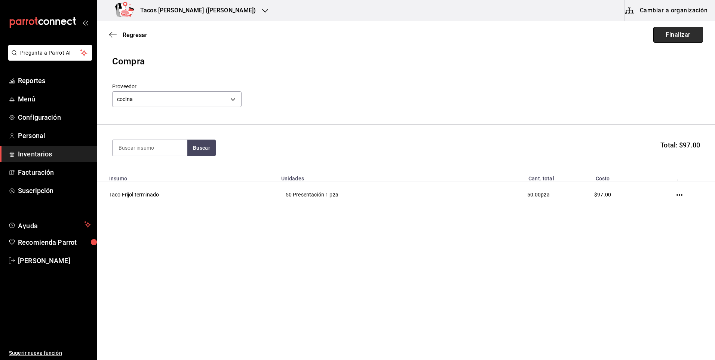
click at [669, 32] on button "Finalizar" at bounding box center [678, 35] width 50 height 16
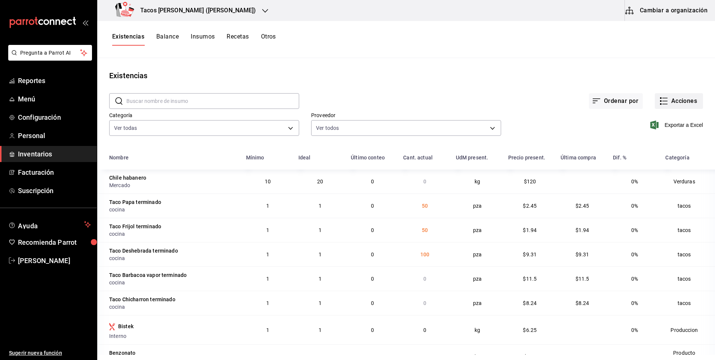
click at [690, 100] on button "Acciones" at bounding box center [679, 101] width 48 height 16
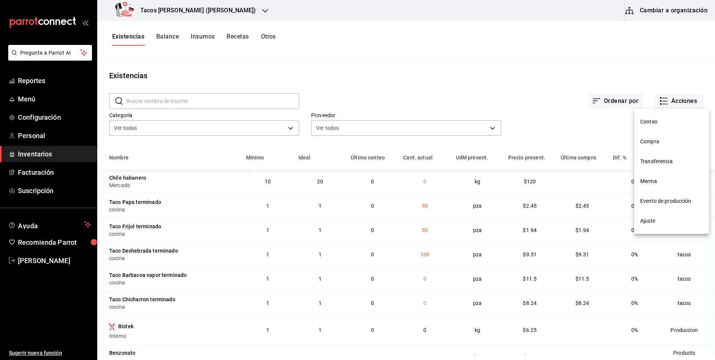
click at [655, 144] on span "Compra" at bounding box center [671, 142] width 63 height 8
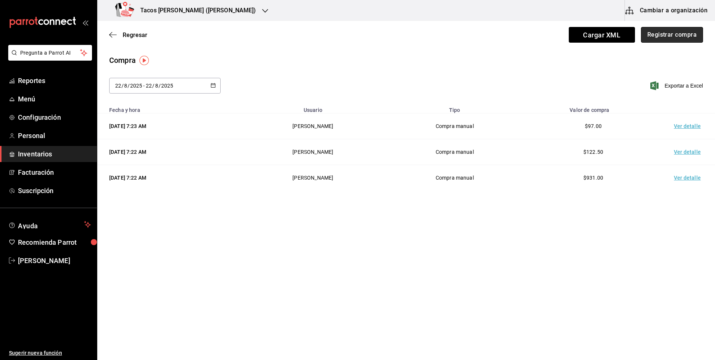
click at [686, 34] on button "Registrar compra" at bounding box center [672, 35] width 62 height 16
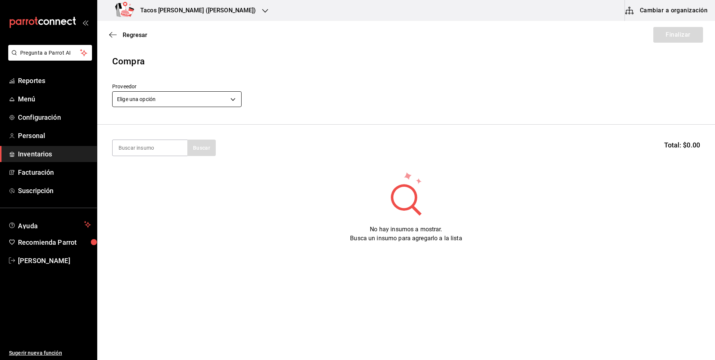
click at [191, 100] on body "Pregunta a Parrot AI Reportes Menú Configuración Personal Inventarios Facturaci…" at bounding box center [357, 158] width 715 height 317
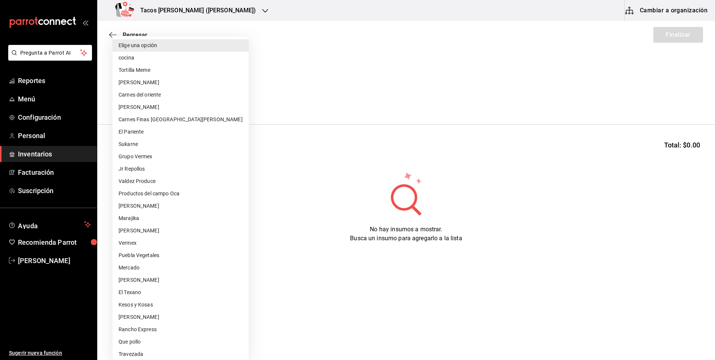
click at [165, 54] on li "cocina" at bounding box center [181, 58] width 136 height 12
type input "237c9a5b-4078-49eb-83ef-23bf52bd7acd"
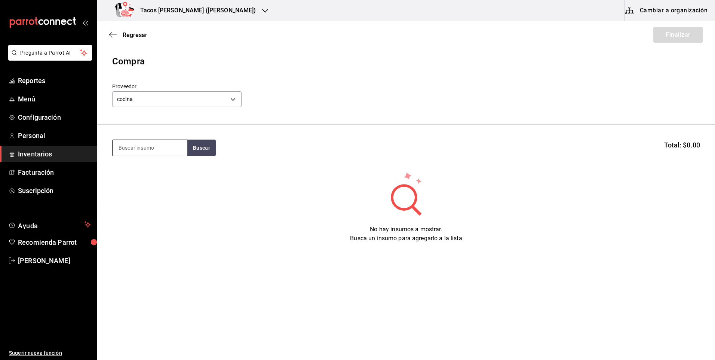
click at [156, 142] on input at bounding box center [150, 148] width 75 height 16
type input "chi"
click at [196, 148] on button "Buscar" at bounding box center [201, 147] width 28 height 16
click at [133, 176] on div "Taco Chicharron terminado" at bounding box center [150, 174] width 63 height 18
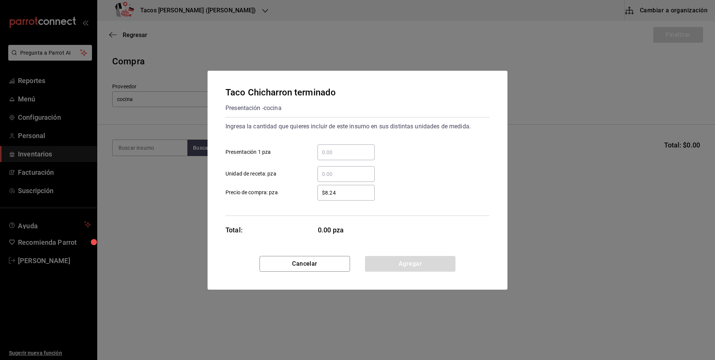
click at [356, 150] on input "​ Presentación 1 pza" at bounding box center [345, 152] width 57 height 9
type input "50"
click at [409, 270] on button "Agregar" at bounding box center [410, 264] width 90 height 16
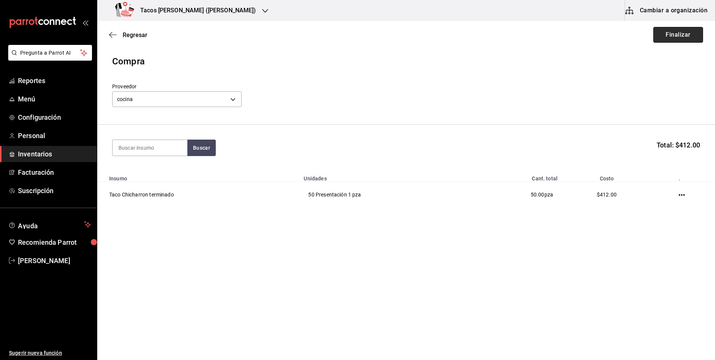
click at [670, 36] on button "Finalizar" at bounding box center [678, 35] width 50 height 16
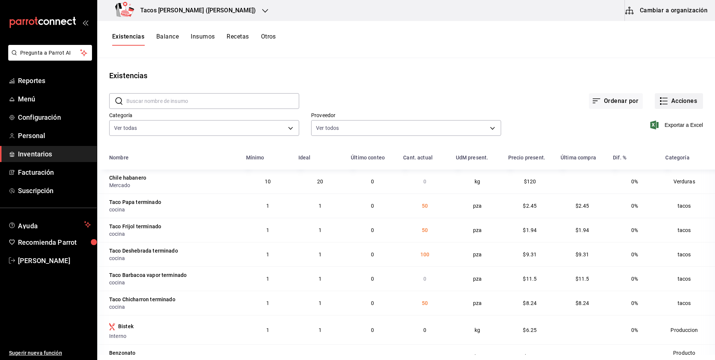
click at [659, 97] on icon "button" at bounding box center [663, 100] width 9 height 9
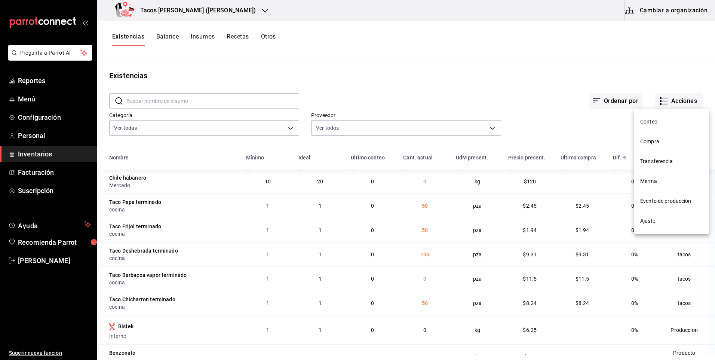
click at [653, 136] on li "Compra" at bounding box center [671, 142] width 75 height 20
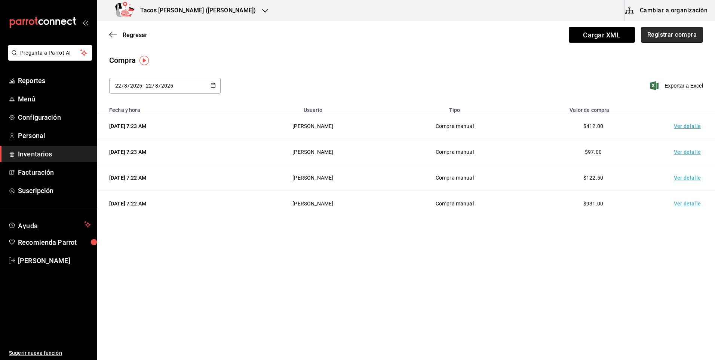
click at [664, 40] on button "Registrar compra" at bounding box center [672, 35] width 62 height 16
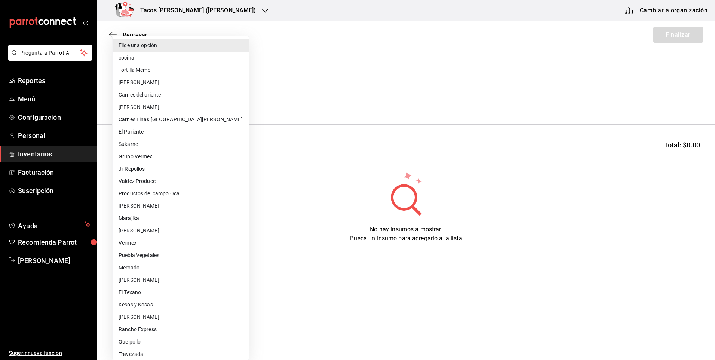
click at [210, 98] on body "Pregunta a Parrot AI Reportes Menú Configuración Personal Inventarios Facturaci…" at bounding box center [357, 158] width 715 height 317
click at [178, 62] on li "cocina" at bounding box center [181, 58] width 136 height 12
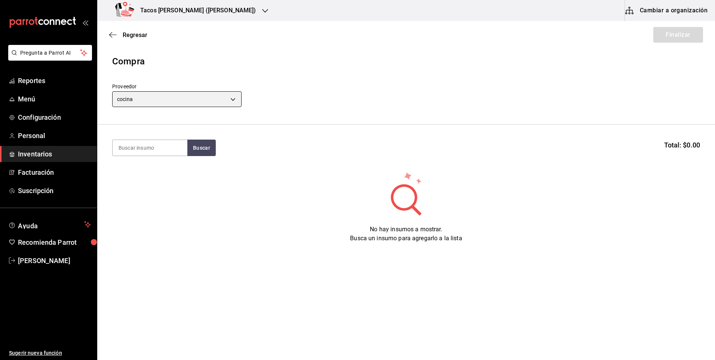
type input "237c9a5b-4078-49eb-83ef-23bf52bd7acd"
click at [184, 59] on div "Elige una opción cocina Tortilla Meme Carnes Jaime Carnes del oriente Jose Mari…" at bounding box center [357, 180] width 715 height 360
click at [161, 143] on input at bounding box center [150, 148] width 75 height 16
type input "barb"
click at [197, 147] on button "Buscar" at bounding box center [201, 147] width 28 height 16
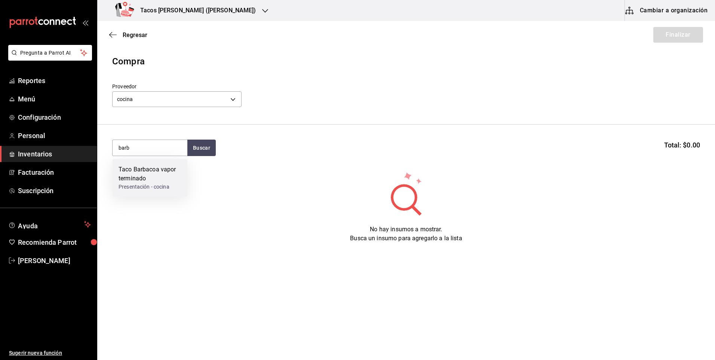
click at [159, 175] on div "Taco Barbacoa vapor terminado" at bounding box center [150, 174] width 63 height 18
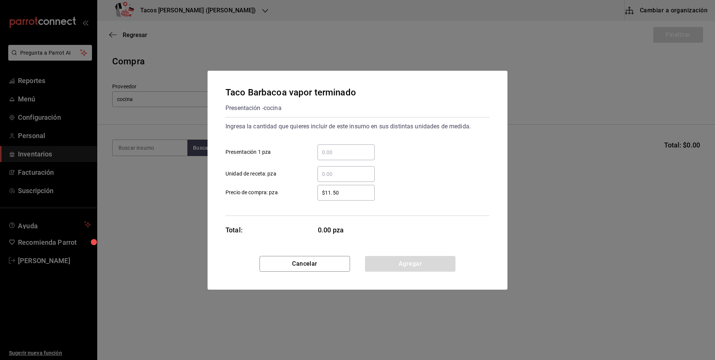
click at [347, 146] on div "​" at bounding box center [345, 152] width 57 height 16
click at [347, 148] on input "​ Presentación 1 pza" at bounding box center [345, 152] width 57 height 9
type input "30"
click at [402, 263] on button "Agregar" at bounding box center [410, 264] width 90 height 16
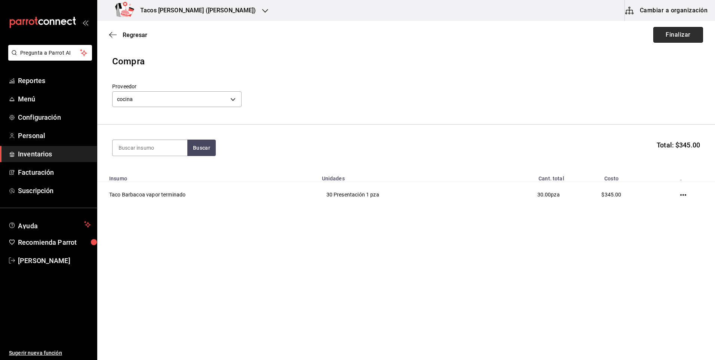
click at [675, 42] on button "Finalizar" at bounding box center [678, 35] width 50 height 16
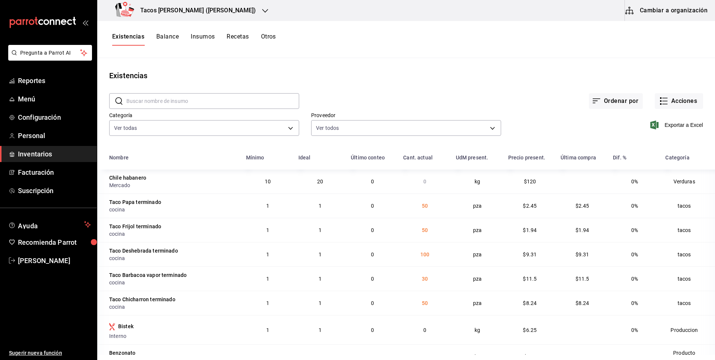
click at [193, 9] on h3 "Tacos [PERSON_NAME] ([PERSON_NAME])" at bounding box center [195, 10] width 122 height 9
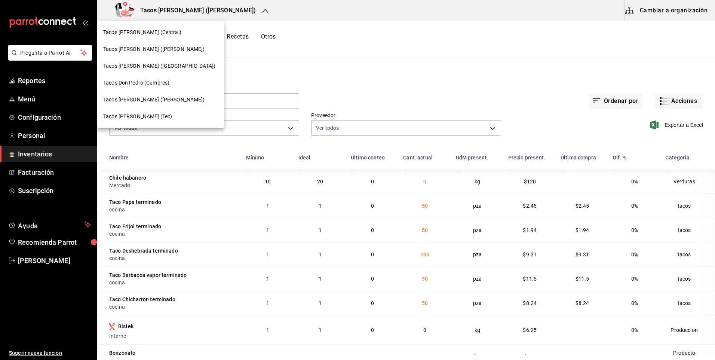
click at [155, 83] on span "Tacos Don Pedro (Cumbres)" at bounding box center [136, 83] width 66 height 8
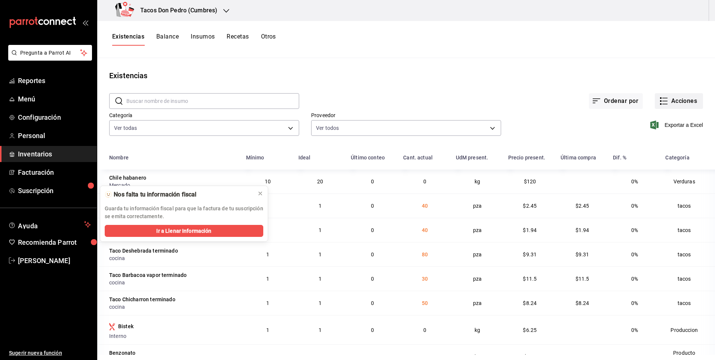
click at [665, 97] on button "Acciones" at bounding box center [679, 101] width 48 height 16
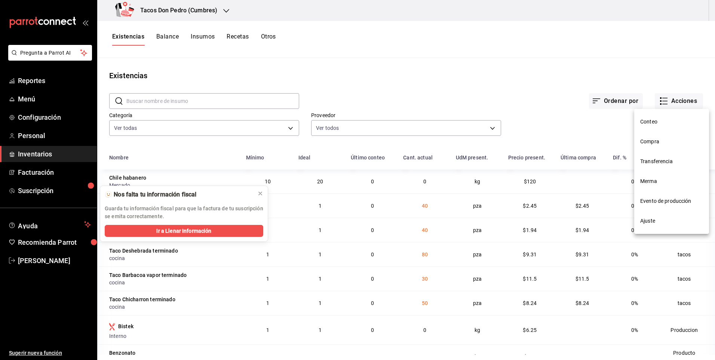
click at [657, 219] on span "Ajuste" at bounding box center [671, 221] width 63 height 8
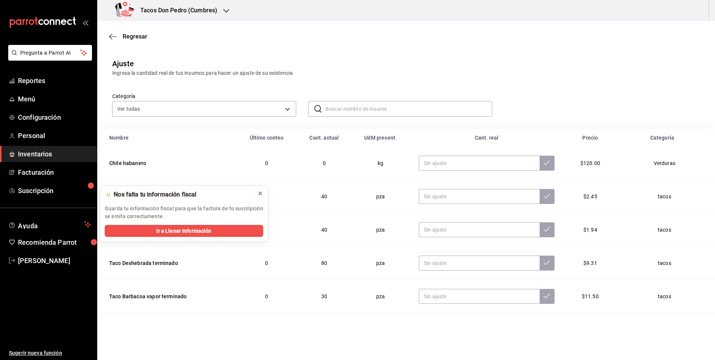
click at [256, 193] on button at bounding box center [260, 193] width 12 height 12
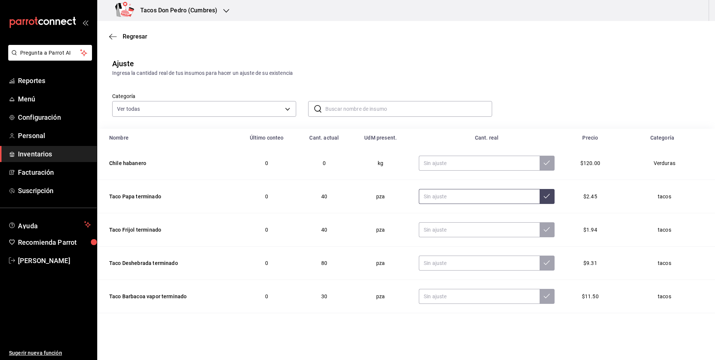
click at [475, 197] on input "text" at bounding box center [479, 196] width 121 height 15
type input "0.00"
click at [492, 226] on input "text" at bounding box center [479, 229] width 121 height 15
type input "0.00"
click at [466, 265] on input "text" at bounding box center [479, 262] width 121 height 15
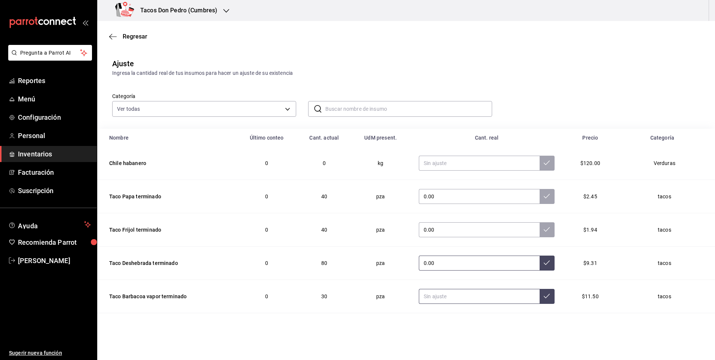
type input "0.00"
click at [483, 301] on input "text" at bounding box center [479, 296] width 121 height 15
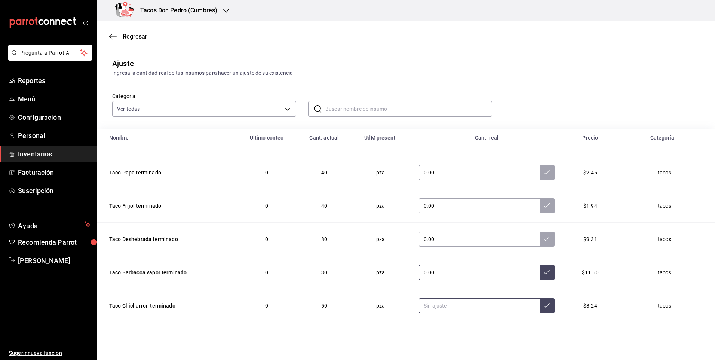
scroll to position [41, 0]
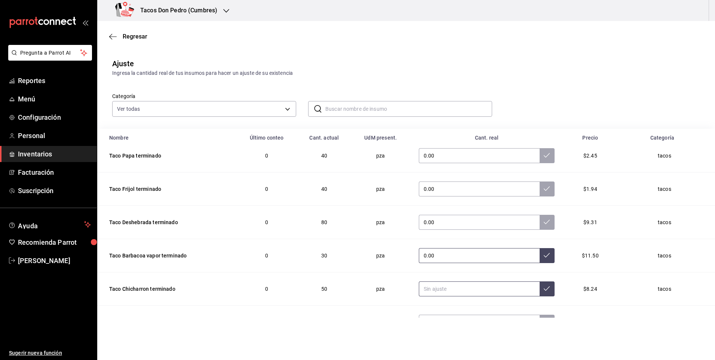
type input "0.00"
click at [466, 283] on input "text" at bounding box center [479, 288] width 121 height 15
type input "0.00"
drag, startPoint x: 550, startPoint y: 289, endPoint x: 531, endPoint y: 286, distance: 19.7
click at [550, 289] on td "0.00" at bounding box center [487, 288] width 154 height 33
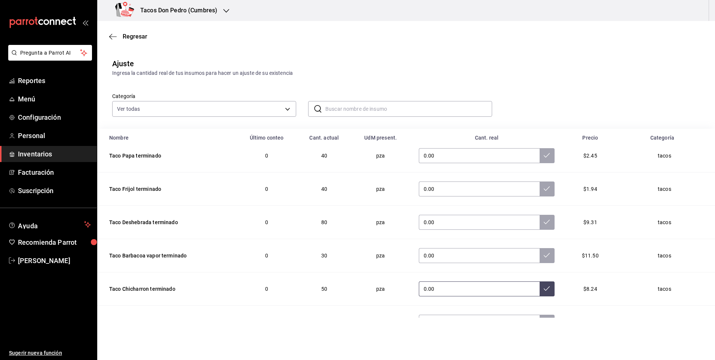
click at [539, 288] on button at bounding box center [546, 288] width 15 height 15
click at [544, 254] on icon at bounding box center [547, 255] width 6 height 6
click at [539, 227] on button at bounding box center [546, 222] width 15 height 15
click at [544, 190] on icon at bounding box center [547, 188] width 6 height 6
click at [539, 157] on button at bounding box center [546, 155] width 15 height 15
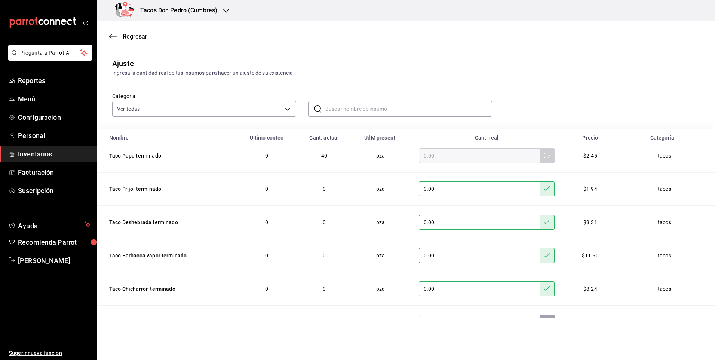
scroll to position [0, 0]
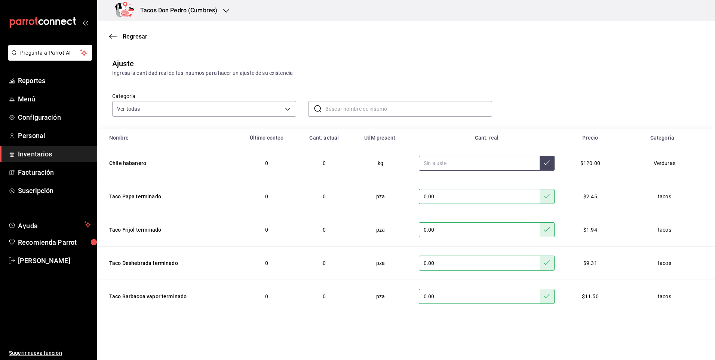
click at [539, 164] on button at bounding box center [546, 163] width 15 height 15
click at [132, 33] on div "Regresar" at bounding box center [406, 36] width 618 height 19
click at [137, 39] on span "Regresar" at bounding box center [135, 36] width 25 height 7
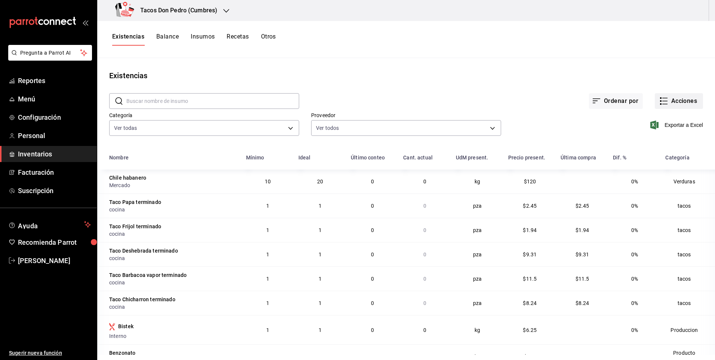
click at [678, 94] on button "Acciones" at bounding box center [679, 101] width 48 height 16
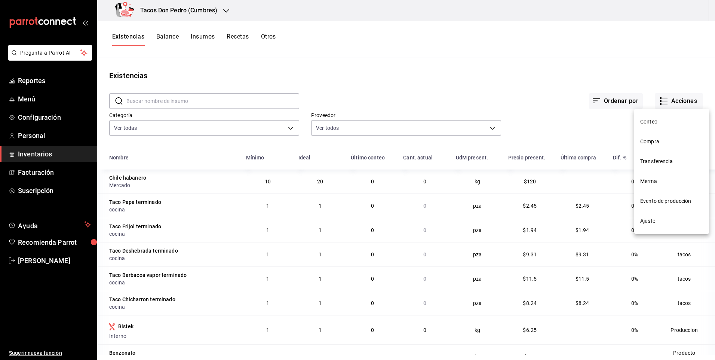
click at [653, 142] on span "Compra" at bounding box center [671, 142] width 63 height 8
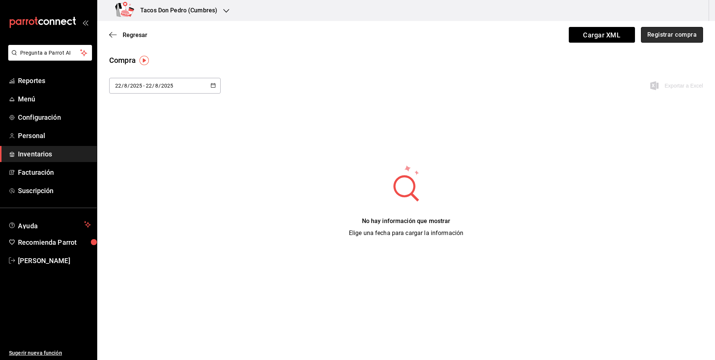
click at [662, 33] on button "Registrar compra" at bounding box center [672, 35] width 62 height 16
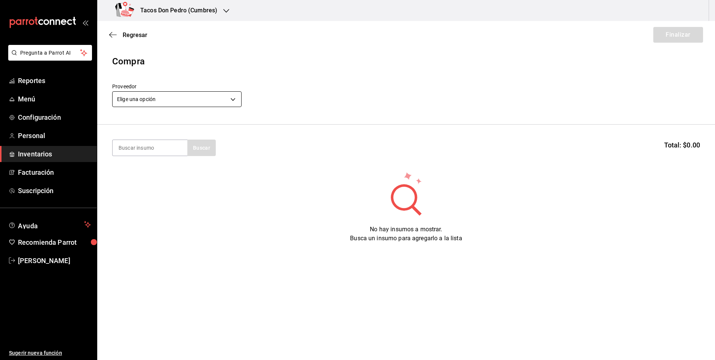
click at [184, 102] on body "Pregunta a Parrot AI Reportes Menú Configuración Personal Inventarios Facturaci…" at bounding box center [357, 158] width 715 height 317
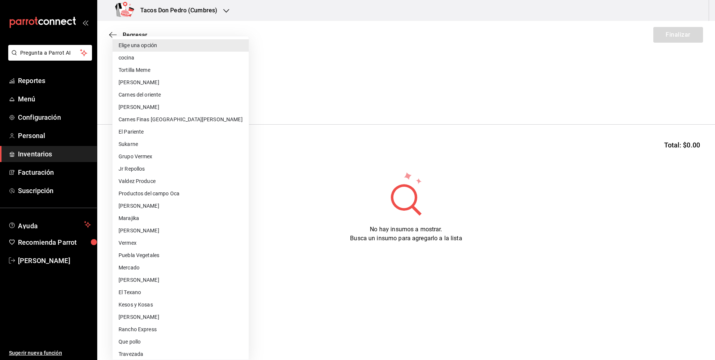
click at [166, 53] on li "cocina" at bounding box center [181, 58] width 136 height 12
type input "237c9a5b-4078-49eb-83ef-23bf52bd7acd"
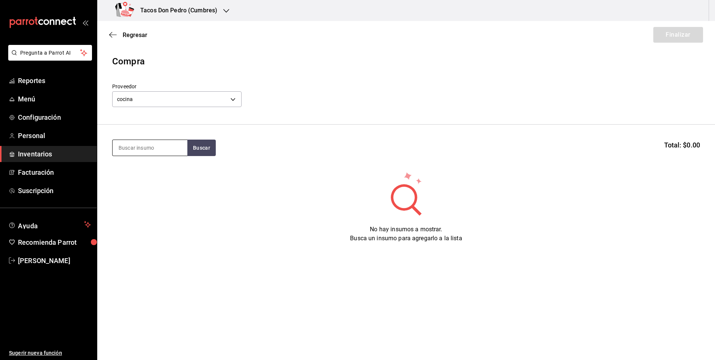
click at [145, 151] on input at bounding box center [150, 148] width 75 height 16
type input "des"
drag, startPoint x: 219, startPoint y: 142, endPoint x: 214, endPoint y: 144, distance: 5.6
click at [218, 142] on div "des Buscar Total: $0.00" at bounding box center [406, 147] width 588 height 16
click at [212, 145] on button "Buscar" at bounding box center [201, 147] width 28 height 16
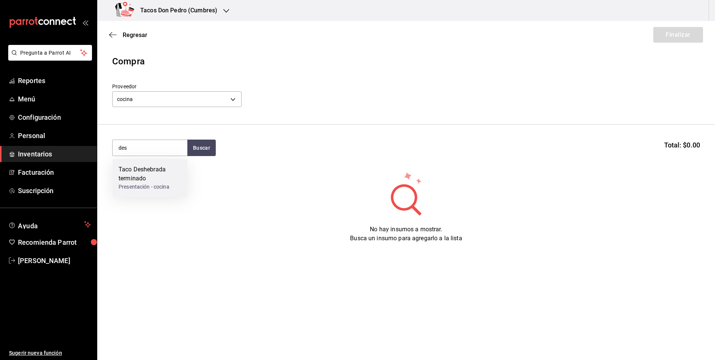
click at [145, 190] on div "Presentación - cocina" at bounding box center [150, 187] width 63 height 8
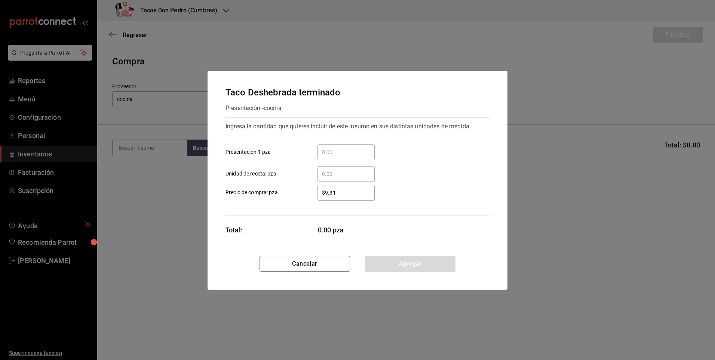
click at [336, 150] on input "​ Presentación 1 pza" at bounding box center [345, 152] width 57 height 9
type input "120"
click at [393, 264] on button "Agregar" at bounding box center [410, 264] width 90 height 16
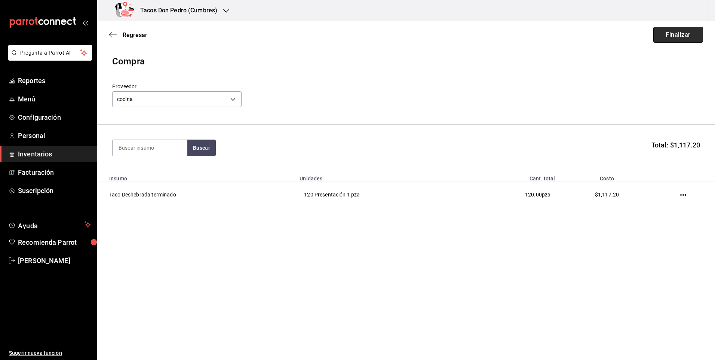
click at [665, 37] on button "Finalizar" at bounding box center [678, 35] width 50 height 16
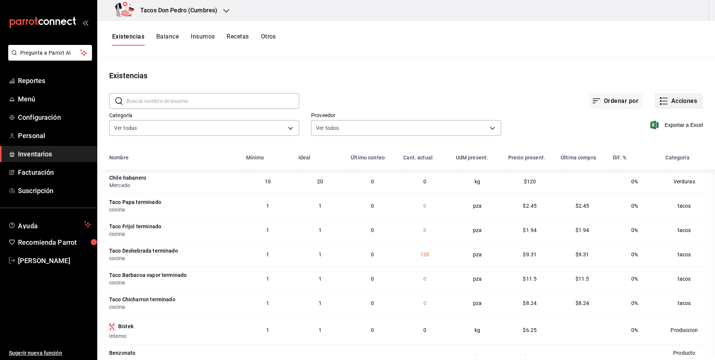
click at [659, 98] on icon "button" at bounding box center [663, 100] width 9 height 9
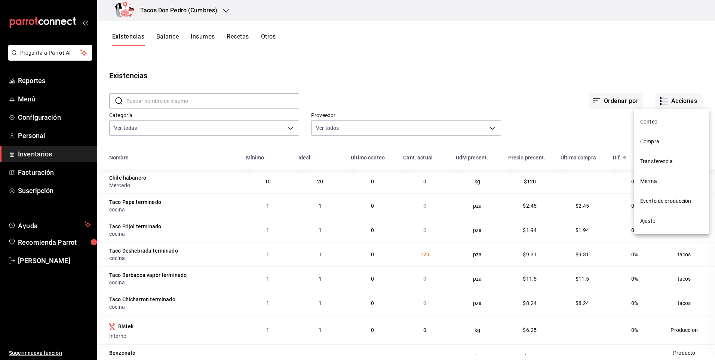
click at [665, 134] on li "Compra" at bounding box center [671, 142] width 75 height 20
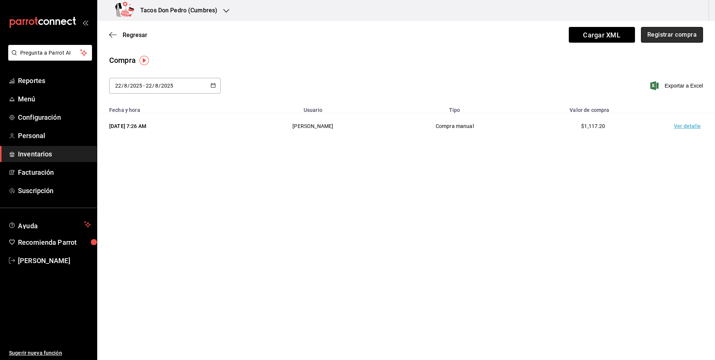
click at [669, 34] on button "Registrar compra" at bounding box center [672, 35] width 62 height 16
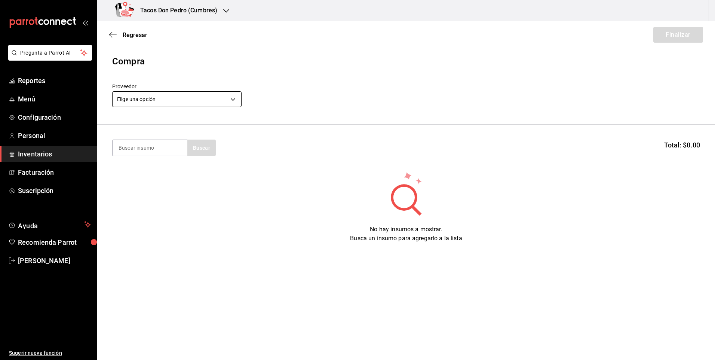
click at [223, 100] on body "Pregunta a Parrot AI Reportes Menú Configuración Personal Inventarios Facturaci…" at bounding box center [357, 158] width 715 height 317
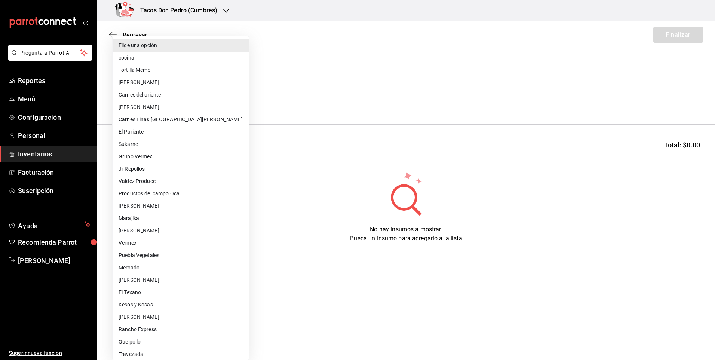
click at [231, 62] on li "cocina" at bounding box center [181, 58] width 136 height 12
type input "237c9a5b-4078-49eb-83ef-23bf52bd7acd"
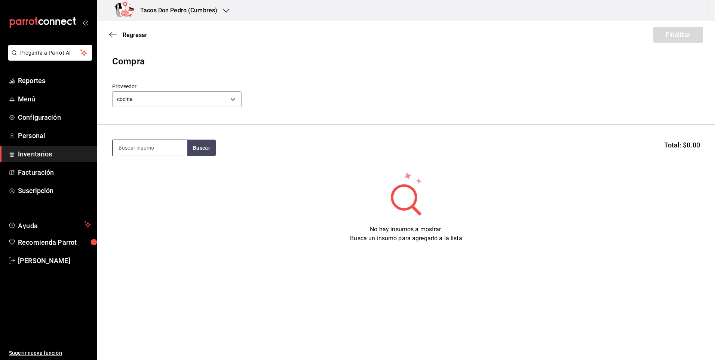
click at [154, 146] on input at bounding box center [150, 148] width 75 height 16
type input "papa"
click at [148, 165] on div "Taco Papa terminado" at bounding box center [148, 169] width 58 height 9
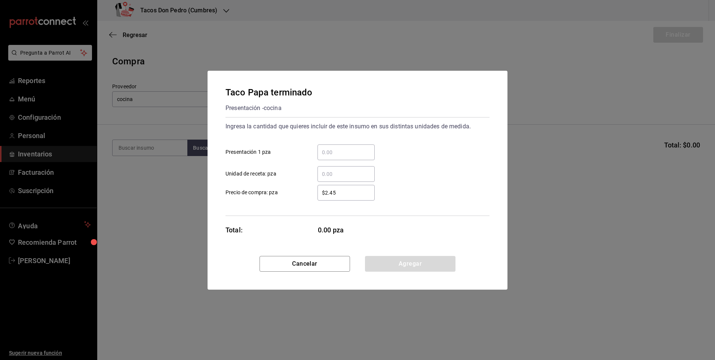
click at [331, 153] on input "​ Presentación 1 pza" at bounding box center [345, 152] width 57 height 9
type input "60"
click at [402, 274] on div "Cancelar Agregar" at bounding box center [357, 273] width 300 height 34
click at [404, 263] on button "Agregar" at bounding box center [410, 264] width 90 height 16
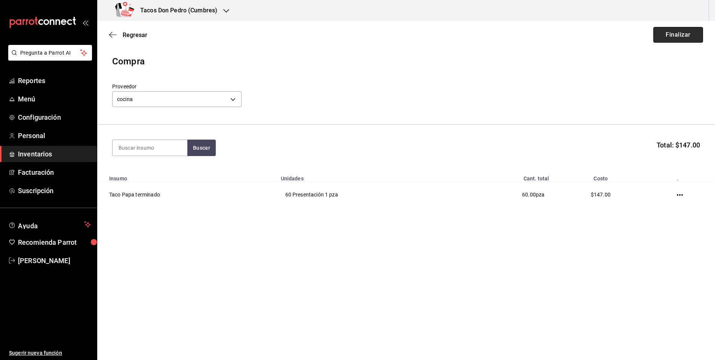
click at [680, 28] on button "Finalizar" at bounding box center [678, 35] width 50 height 16
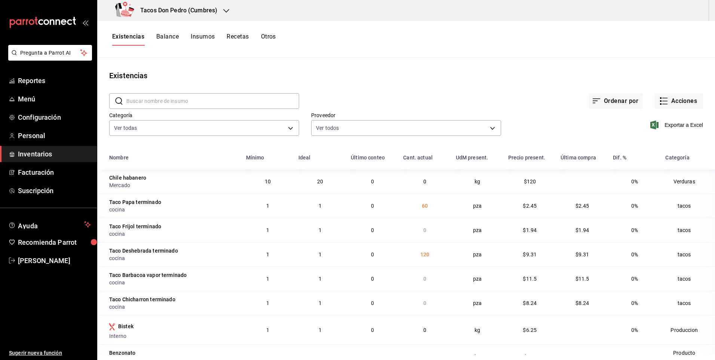
click at [671, 79] on div "Existencias" at bounding box center [406, 75] width 618 height 11
click at [670, 97] on button "Acciones" at bounding box center [679, 101] width 48 height 16
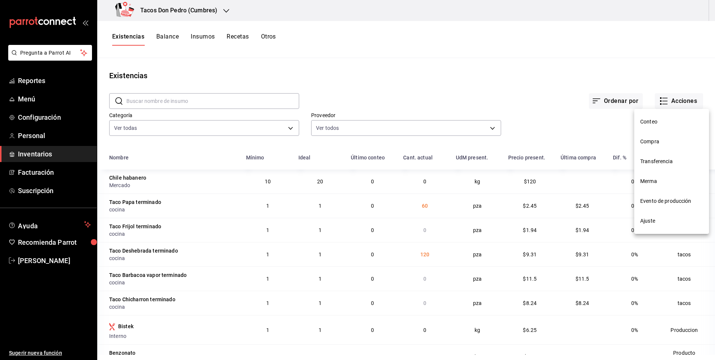
click at [678, 143] on span "Compra" at bounding box center [671, 142] width 63 height 8
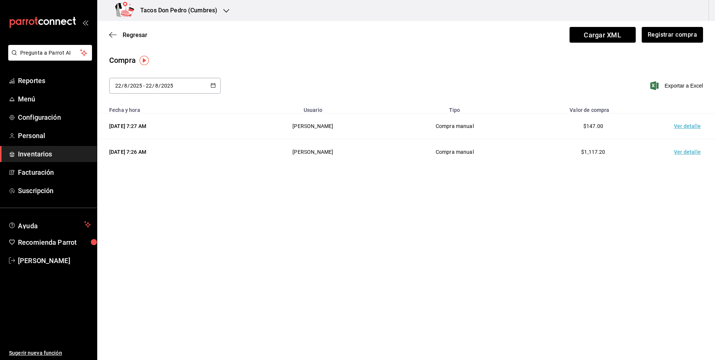
click at [180, 83] on div "2025-08-22 22 / 8 / 2025 - 2025-08-22 22 / 8 / 2025" at bounding box center [164, 86] width 111 height 16
click at [154, 109] on li "Hoy" at bounding box center [144, 109] width 71 height 17
click at [659, 38] on button "Registrar compra" at bounding box center [672, 35] width 62 height 16
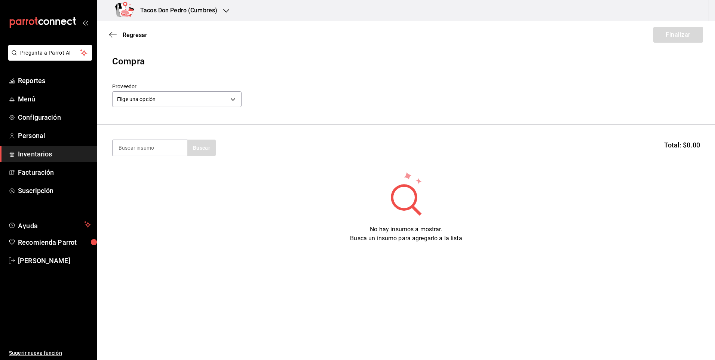
click at [185, 107] on div "Elige una opción default" at bounding box center [176, 98] width 129 height 20
click at [188, 94] on body "Pregunta a Parrot AI Reportes Menú Configuración Personal Inventarios Facturaci…" at bounding box center [357, 158] width 715 height 317
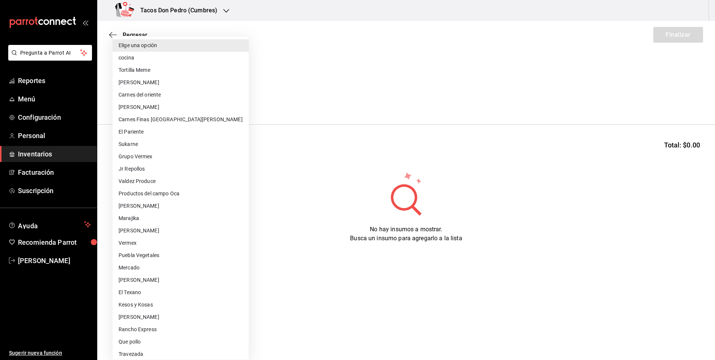
click at [158, 57] on li "cocina" at bounding box center [181, 58] width 136 height 12
type input "237c9a5b-4078-49eb-83ef-23bf52bd7acd"
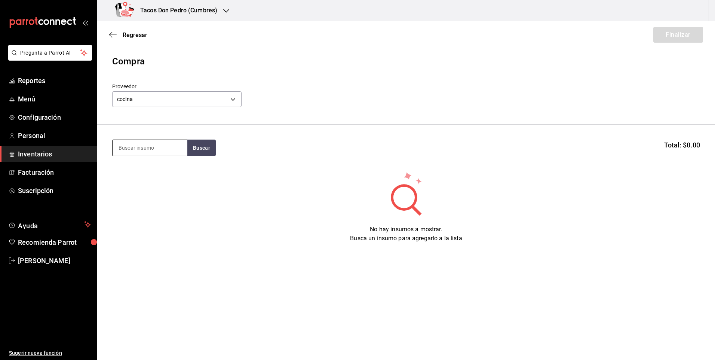
click at [166, 152] on input at bounding box center [150, 148] width 75 height 16
type input "frij"
click at [197, 150] on button "Buscar" at bounding box center [201, 147] width 28 height 16
click at [132, 169] on div "Taco Frijol terminado" at bounding box center [147, 169] width 57 height 9
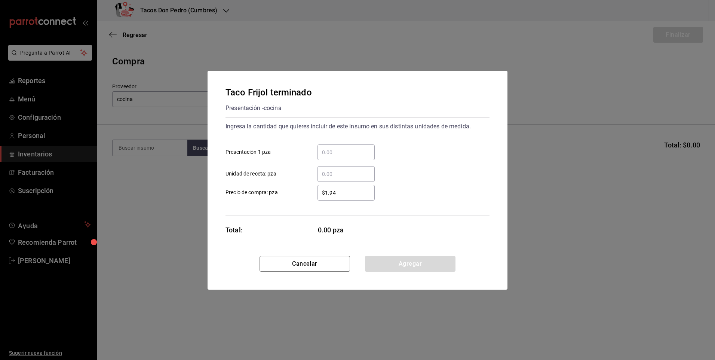
click at [324, 157] on div "​" at bounding box center [345, 152] width 57 height 16
click at [324, 157] on input "​ Presentación 1 pza" at bounding box center [345, 152] width 57 height 9
click at [286, 268] on button "Cancelar" at bounding box center [304, 264] width 90 height 16
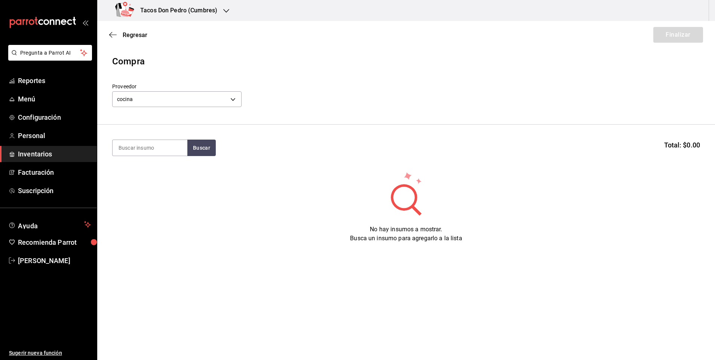
click at [136, 39] on div "Regresar Finalizar" at bounding box center [406, 35] width 618 height 28
click at [136, 38] on span "Regresar" at bounding box center [135, 34] width 25 height 7
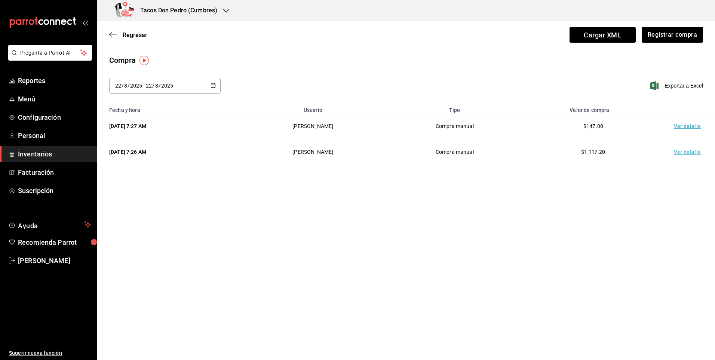
click at [136, 38] on span "Regresar" at bounding box center [135, 34] width 25 height 7
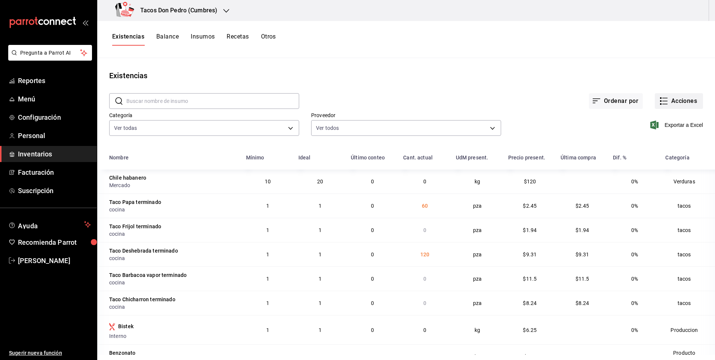
click at [685, 95] on button "Acciones" at bounding box center [679, 101] width 48 height 16
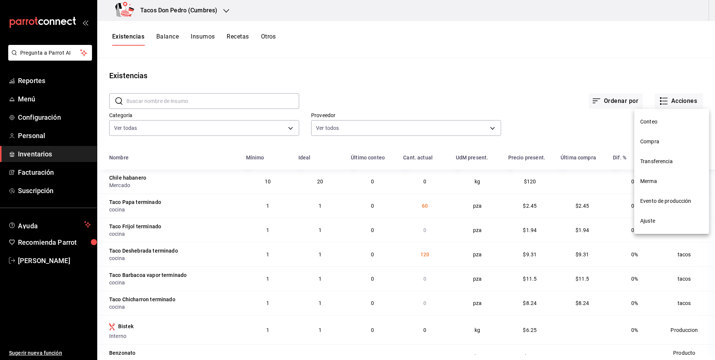
click at [676, 135] on li "Compra" at bounding box center [671, 142] width 75 height 20
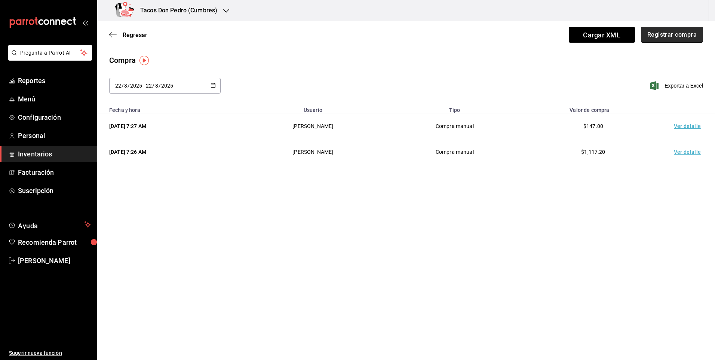
click at [668, 28] on button "Registrar compra" at bounding box center [672, 35] width 62 height 16
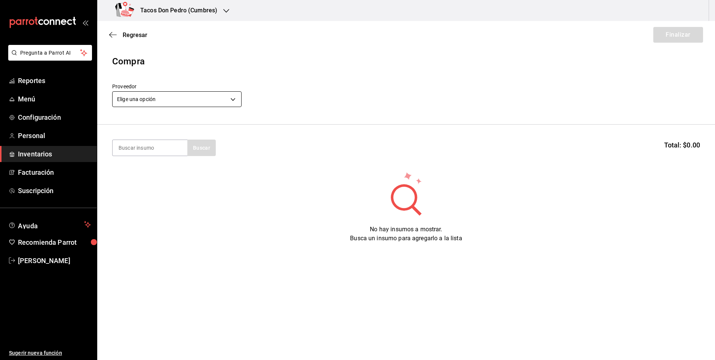
click at [144, 93] on body "Pregunta a Parrot AI Reportes Menú Configuración Personal Inventarios Facturaci…" at bounding box center [357, 158] width 715 height 317
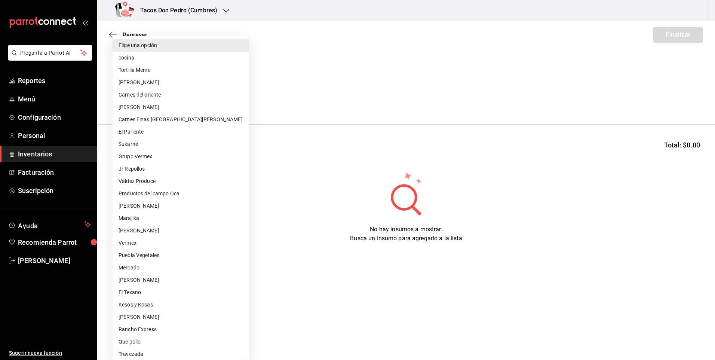
click at [148, 55] on li "cocina" at bounding box center [181, 58] width 136 height 12
type input "237c9a5b-4078-49eb-83ef-23bf52bd7acd"
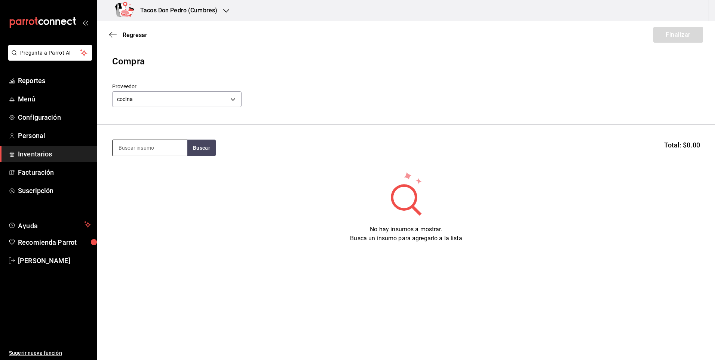
click at [160, 142] on input at bounding box center [150, 148] width 75 height 16
type input "fri"
click at [198, 147] on button "Buscar" at bounding box center [201, 147] width 28 height 16
click at [160, 165] on div "Taco Frijol terminado" at bounding box center [147, 169] width 57 height 9
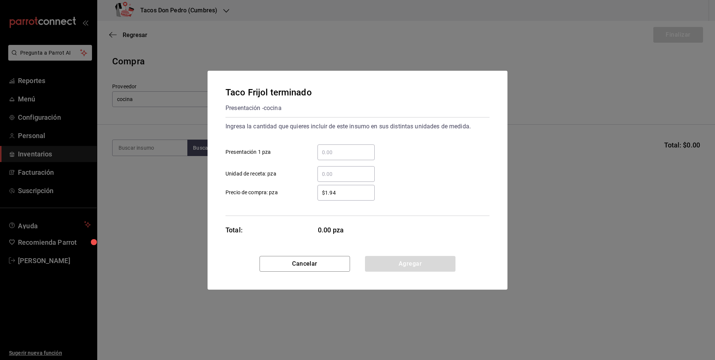
click at [359, 154] on input "​ Presentación 1 pza" at bounding box center [345, 152] width 57 height 9
type input "60"
click at [427, 268] on button "Agregar" at bounding box center [410, 264] width 90 height 16
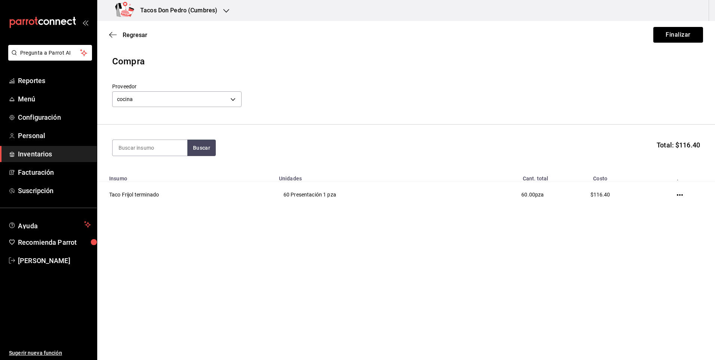
click at [697, 26] on div "Regresar Finalizar" at bounding box center [406, 35] width 618 height 28
click at [694, 33] on button "Finalizar" at bounding box center [678, 35] width 50 height 16
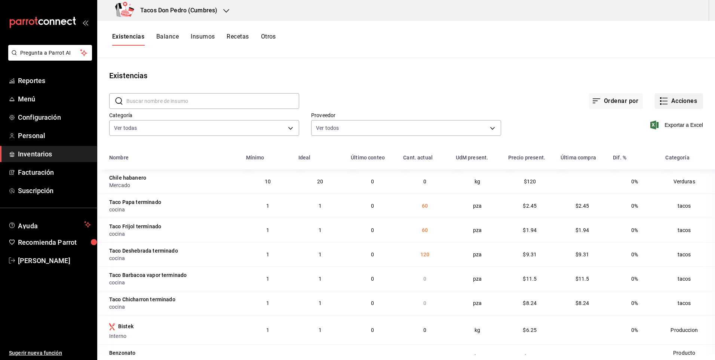
click at [685, 106] on button "Acciones" at bounding box center [679, 101] width 48 height 16
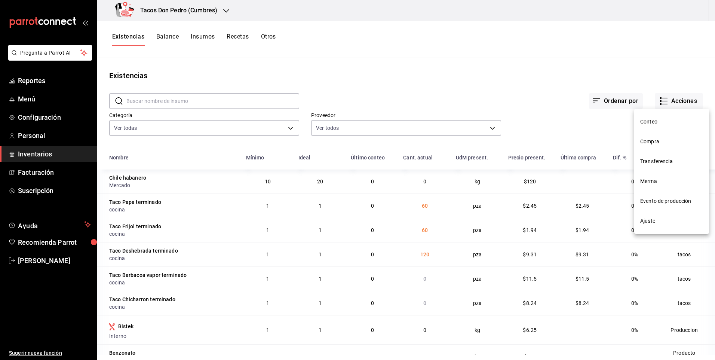
click at [672, 137] on li "Compra" at bounding box center [671, 142] width 75 height 20
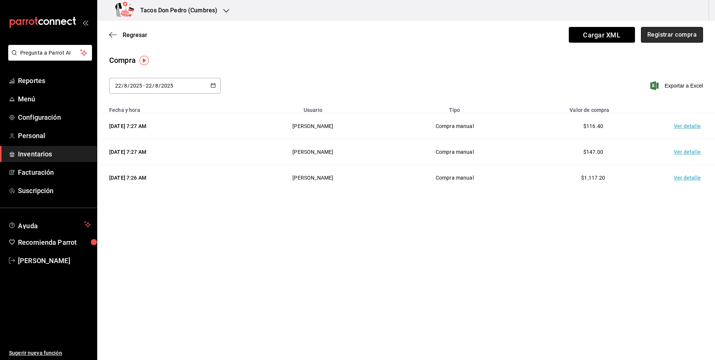
click at [662, 32] on button "Registrar compra" at bounding box center [672, 35] width 62 height 16
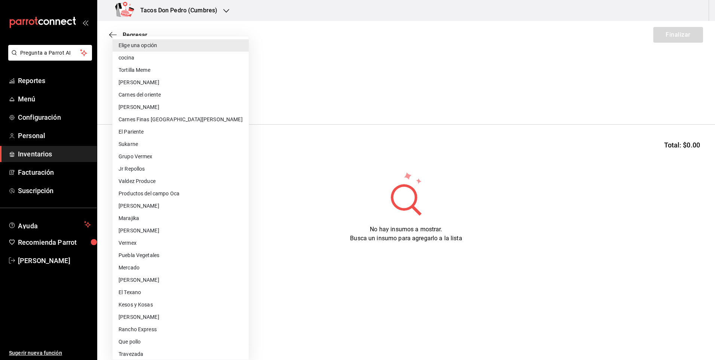
click at [227, 92] on body "Pregunta a Parrot AI Reportes Menú Configuración Personal Inventarios Facturaci…" at bounding box center [357, 158] width 715 height 317
click at [135, 50] on li "Elige una opción" at bounding box center [181, 45] width 136 height 12
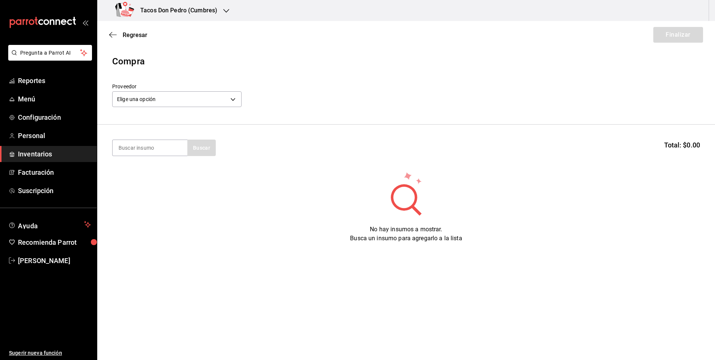
click at [175, 119] on header "Compra Proveedor Elige una opción default" at bounding box center [406, 90] width 618 height 70
click at [175, 99] on body "Pregunta a Parrot AI Reportes Menú Configuración Personal Inventarios Facturaci…" at bounding box center [357, 158] width 715 height 317
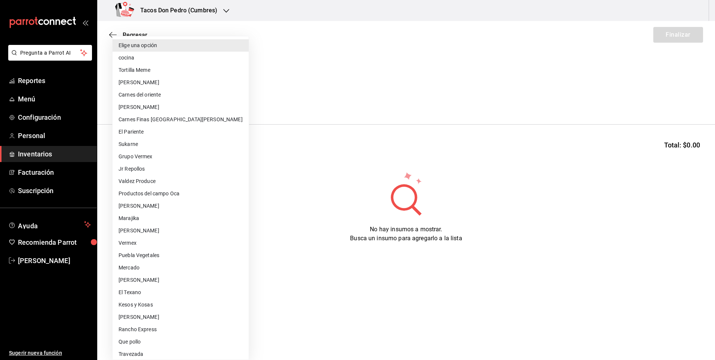
click at [136, 60] on li "cocina" at bounding box center [181, 58] width 136 height 12
type input "237c9a5b-4078-49eb-83ef-23bf52bd7acd"
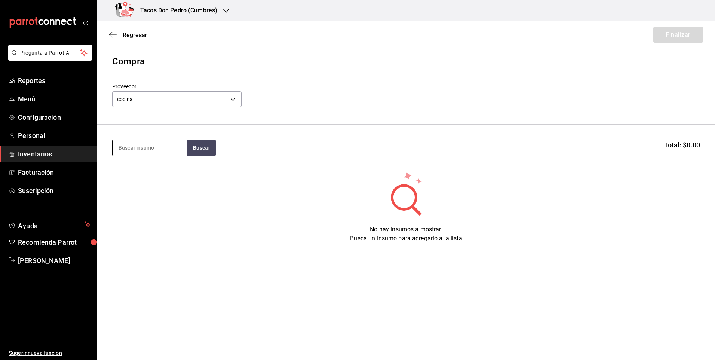
click at [159, 147] on input at bounding box center [150, 148] width 75 height 16
type input "chi"
click at [212, 146] on button "Buscar" at bounding box center [201, 147] width 28 height 16
click at [147, 176] on div "Taco Chicharron terminado" at bounding box center [150, 174] width 63 height 18
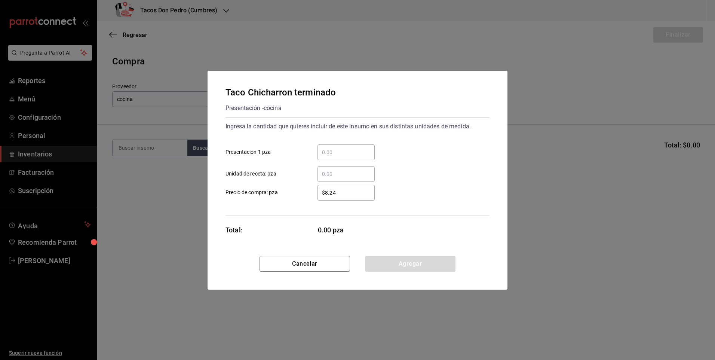
click at [330, 154] on input "​ Presentación 1 pza" at bounding box center [345, 152] width 57 height 9
drag, startPoint x: 333, startPoint y: 131, endPoint x: 332, endPoint y: 117, distance: 14.6
drag, startPoint x: 332, startPoint y: 117, endPoint x: 327, endPoint y: 152, distance: 36.0
click at [327, 152] on input "​ Presentación 1 pza" at bounding box center [345, 152] width 57 height 9
type input "70"
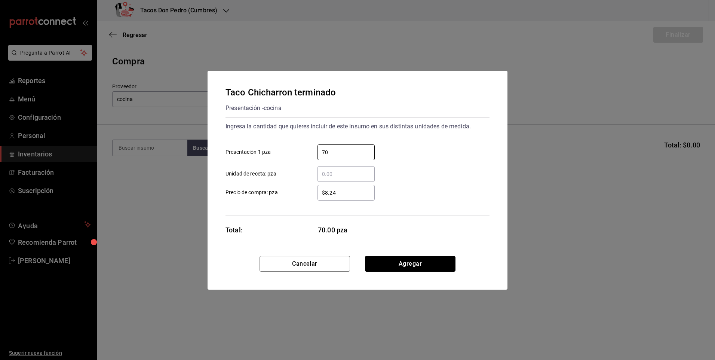
click at [424, 267] on button "Agregar" at bounding box center [410, 264] width 90 height 16
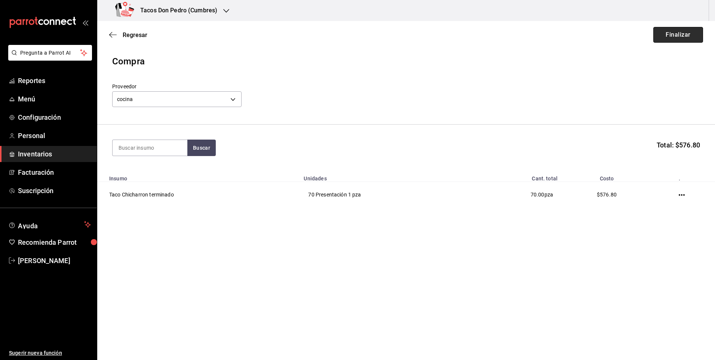
click at [681, 41] on button "Finalizar" at bounding box center [678, 35] width 50 height 16
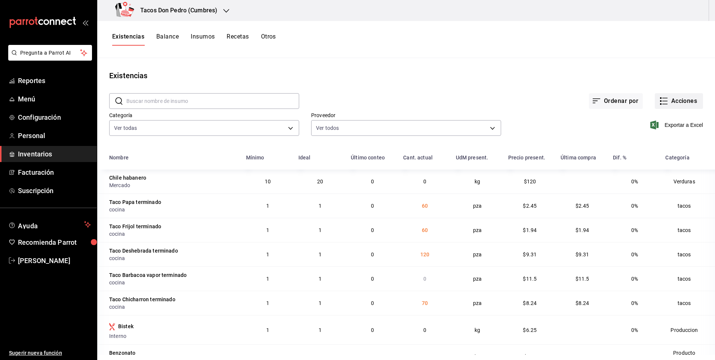
click at [676, 107] on button "Acciones" at bounding box center [679, 101] width 48 height 16
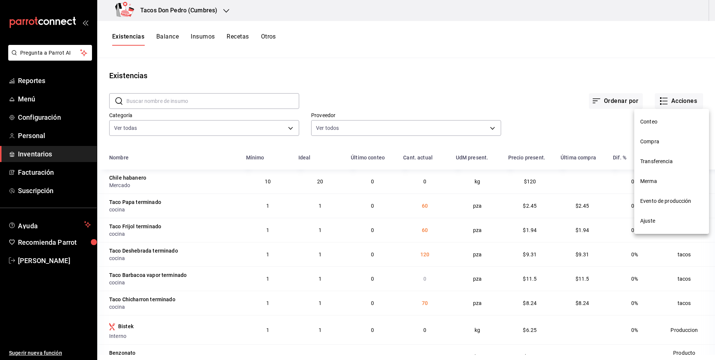
click at [655, 142] on span "Compra" at bounding box center [671, 142] width 63 height 8
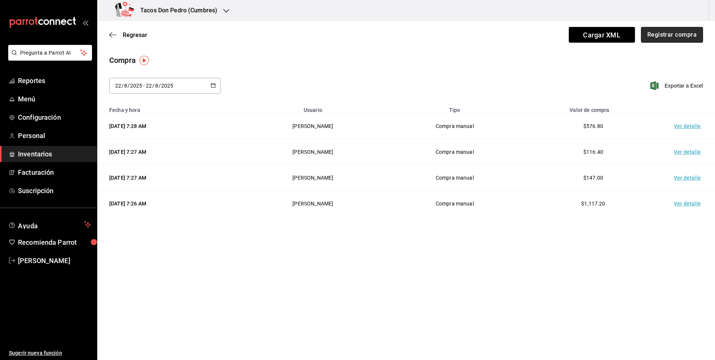
click at [683, 40] on button "Registrar compra" at bounding box center [672, 35] width 62 height 16
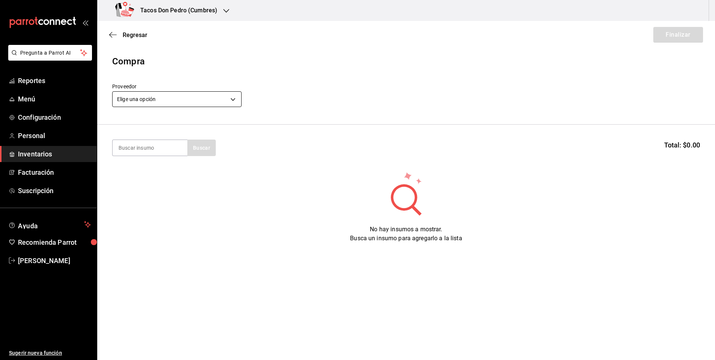
click at [224, 96] on body "Pregunta a Parrot AI Reportes Menú Configuración Personal Inventarios Facturaci…" at bounding box center [357, 158] width 715 height 317
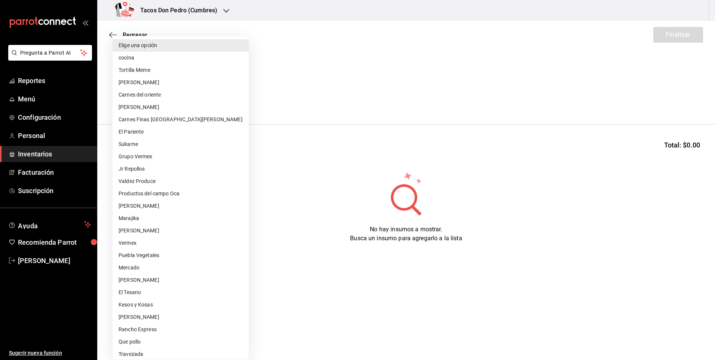
click at [148, 61] on li "cocina" at bounding box center [181, 58] width 136 height 12
type input "237c9a5b-4078-49eb-83ef-23bf52bd7acd"
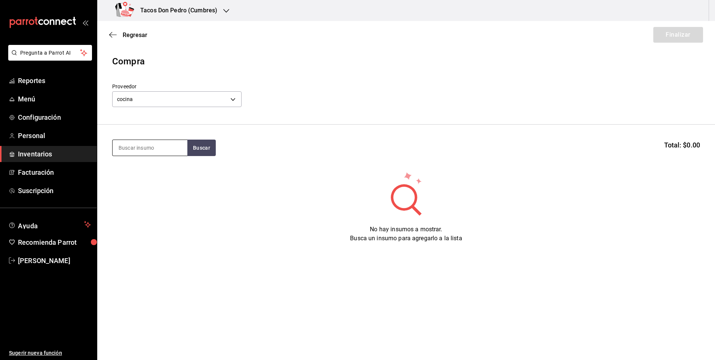
click at [160, 147] on input at bounding box center [150, 148] width 75 height 16
type input "bar"
click at [194, 147] on button "Buscar" at bounding box center [201, 147] width 28 height 16
click at [164, 175] on div "Taco Barbacoa vapor terminado" at bounding box center [150, 174] width 63 height 18
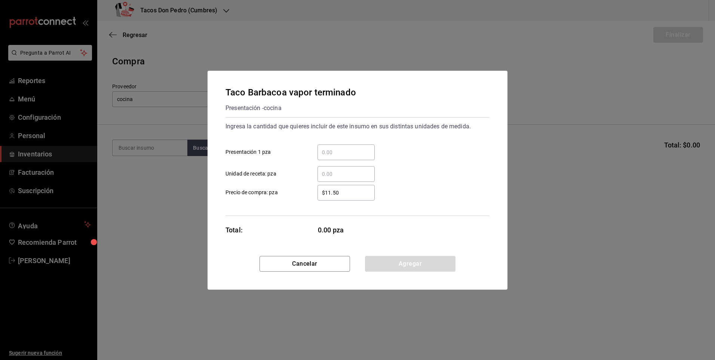
click at [348, 153] on input "​ Presentación 1 pza" at bounding box center [345, 152] width 57 height 9
type input "40"
click at [395, 259] on button "Agregar" at bounding box center [410, 264] width 90 height 16
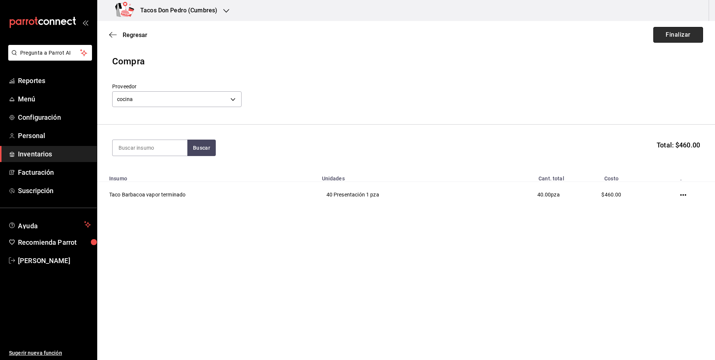
click at [670, 40] on button "Finalizar" at bounding box center [678, 35] width 50 height 16
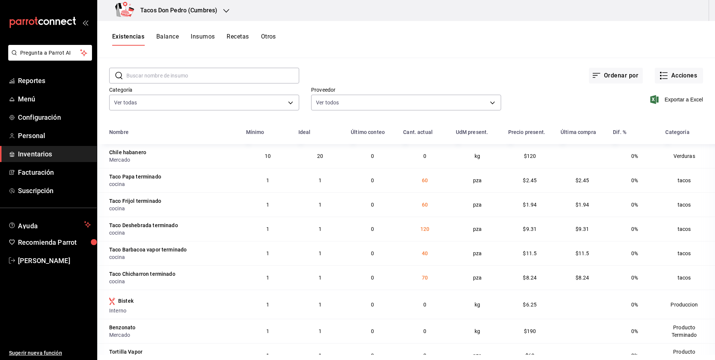
scroll to position [37, 0]
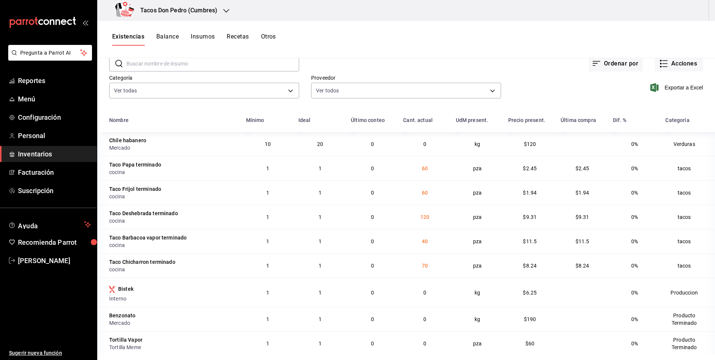
click at [198, 9] on h3 "Tacos Don Pedro (Cumbres)" at bounding box center [175, 10] width 83 height 9
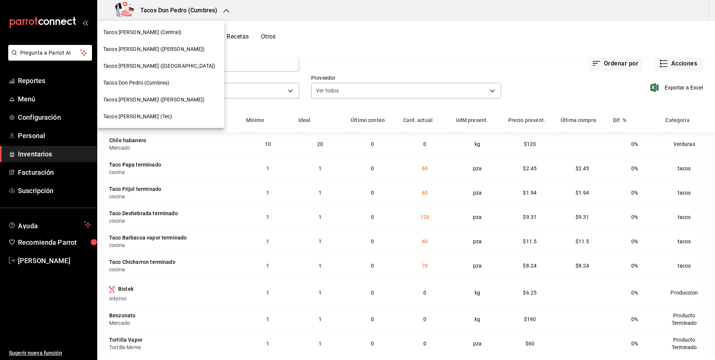
click at [162, 50] on span "Tacos [PERSON_NAME] ([PERSON_NAME])" at bounding box center [154, 49] width 102 height 8
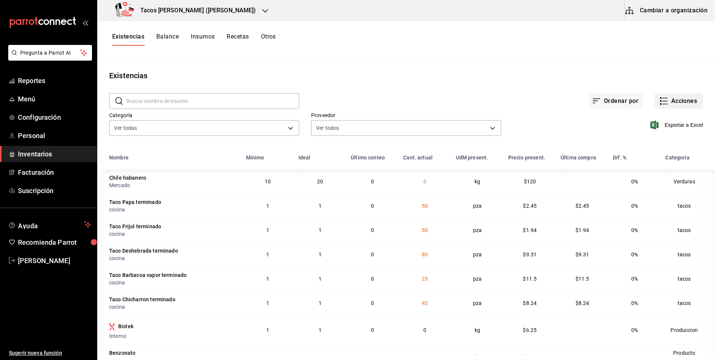
click at [685, 106] on button "Acciones" at bounding box center [679, 101] width 48 height 16
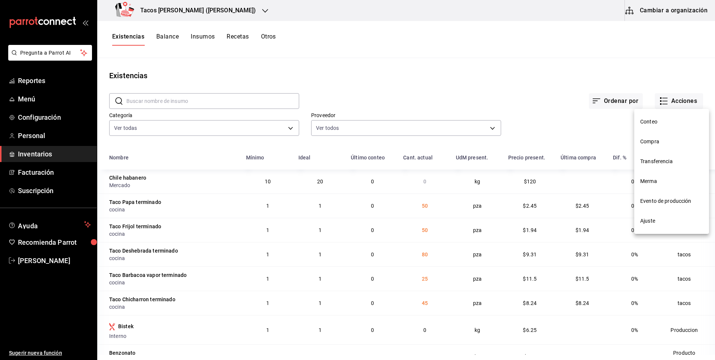
click at [665, 136] on li "Compra" at bounding box center [671, 142] width 75 height 20
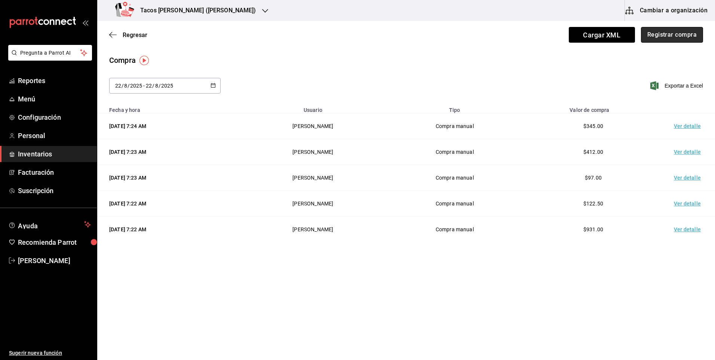
click at [679, 39] on button "Registrar compra" at bounding box center [672, 35] width 62 height 16
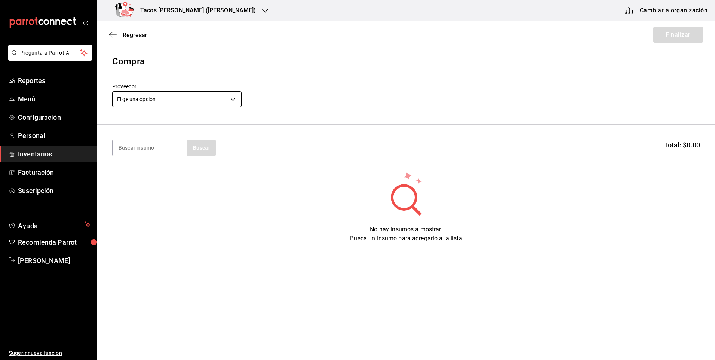
click at [199, 101] on body "Pregunta a Parrot AI Reportes Menú Configuración Personal Inventarios Facturaci…" at bounding box center [357, 158] width 715 height 317
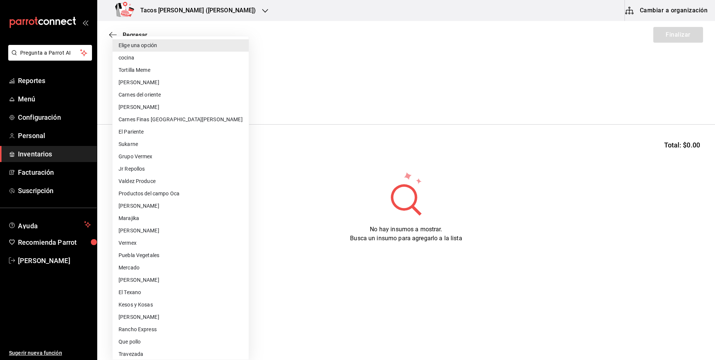
click at [151, 55] on li "cocina" at bounding box center [181, 58] width 136 height 12
type input "237c9a5b-4078-49eb-83ef-23bf52bd7acd"
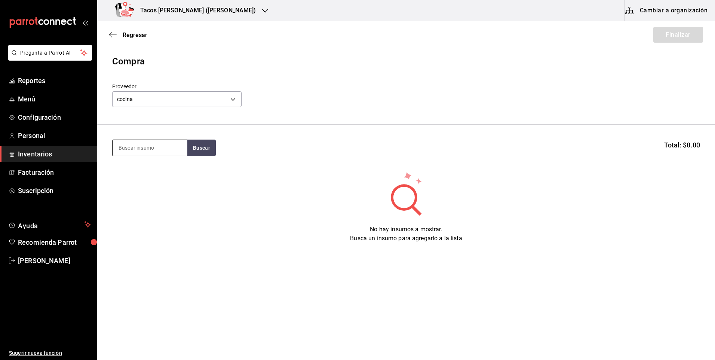
click at [139, 153] on input at bounding box center [150, 148] width 75 height 16
type input "des"
click at [190, 146] on button "Buscar" at bounding box center [201, 147] width 28 height 16
click at [151, 175] on div "Taco Deshebrada terminado" at bounding box center [150, 174] width 63 height 18
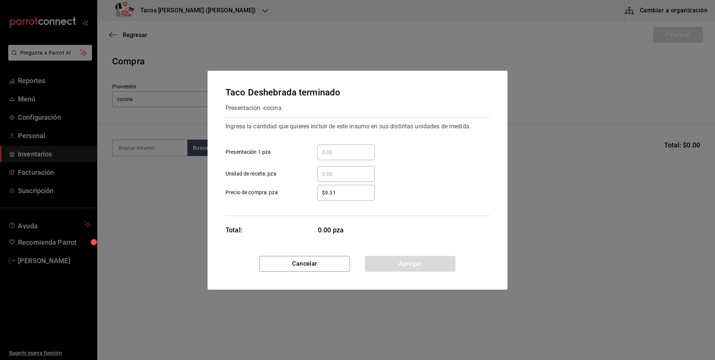
click at [341, 149] on input "​ Presentación 1 pza" at bounding box center [345, 152] width 57 height 9
type input "200"
click at [391, 261] on button "Agregar" at bounding box center [410, 264] width 90 height 16
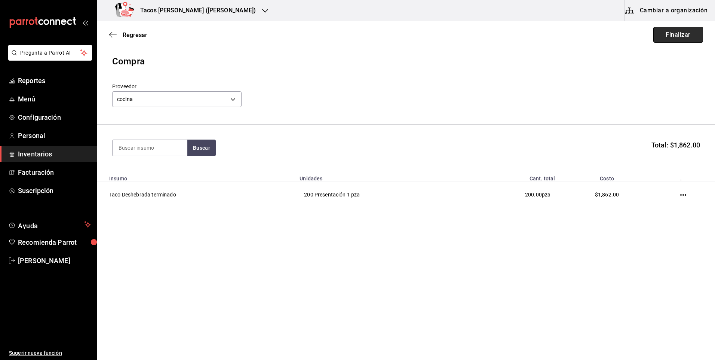
click at [682, 40] on button "Finalizar" at bounding box center [678, 35] width 50 height 16
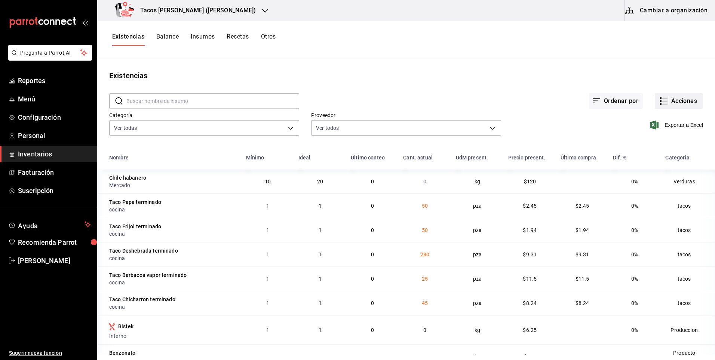
click at [684, 98] on button "Acciones" at bounding box center [679, 101] width 48 height 16
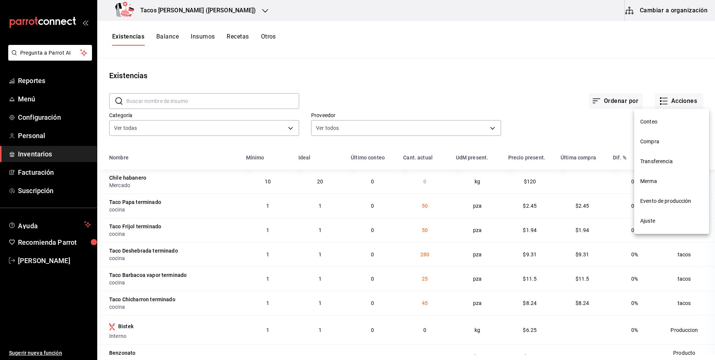
click at [649, 141] on span "Compra" at bounding box center [671, 142] width 63 height 8
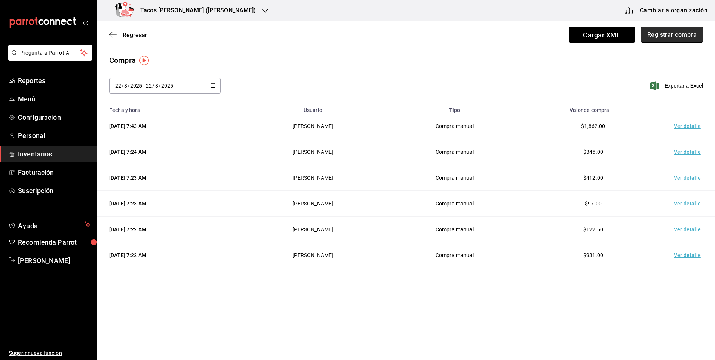
click at [654, 39] on button "Registrar compra" at bounding box center [672, 35] width 62 height 16
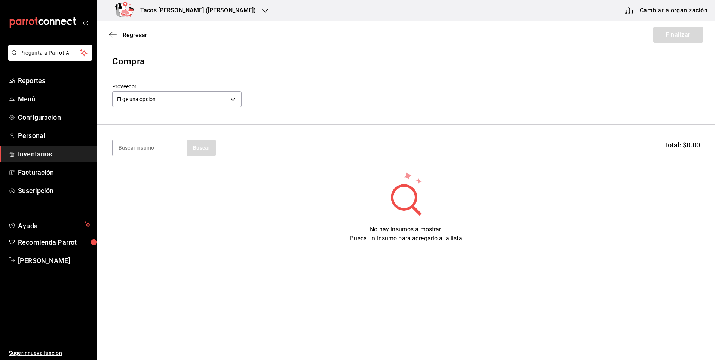
click at [213, 90] on div "Elige una opción default" at bounding box center [176, 98] width 129 height 20
click at [163, 95] on body "Pregunta a Parrot AI Reportes Menú Configuración Personal Inventarios Facturaci…" at bounding box center [357, 158] width 715 height 317
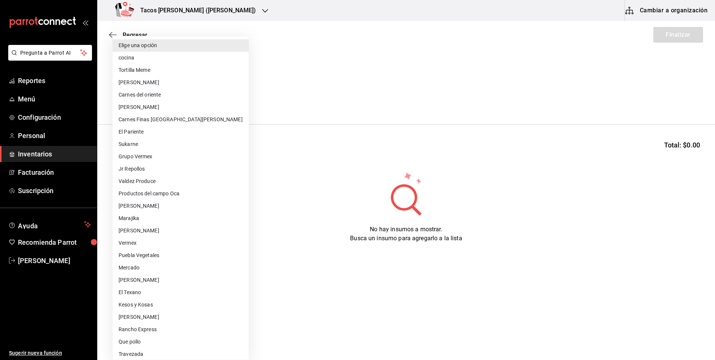
click at [157, 61] on li "cocina" at bounding box center [181, 58] width 136 height 12
type input "237c9a5b-4078-49eb-83ef-23bf52bd7acd"
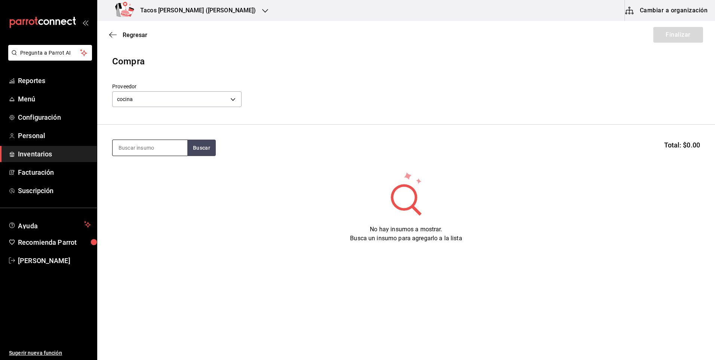
click at [153, 148] on input at bounding box center [150, 148] width 75 height 16
type input "papa"
click at [157, 190] on div "No hay insumos a mostrar. Busca un insumo para agregarlo a la lista" at bounding box center [406, 207] width 618 height 72
click at [169, 146] on input "papa" at bounding box center [150, 148] width 75 height 16
click at [119, 164] on div "Taco Papa terminado Presentación - cocina" at bounding box center [150, 173] width 75 height 29
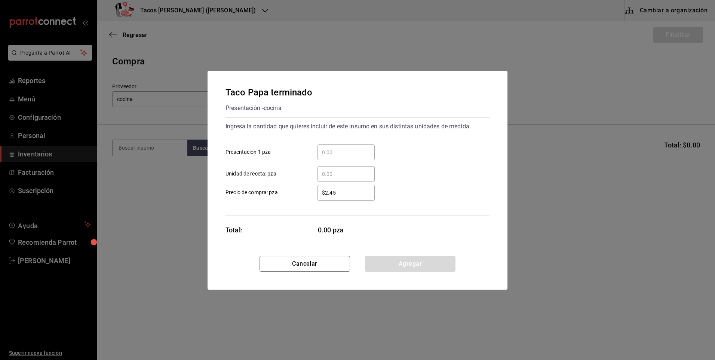
click at [345, 154] on input "​ Presentación 1 pza" at bounding box center [345, 152] width 57 height 9
type input "100"
click at [394, 265] on button "Agregar" at bounding box center [410, 264] width 90 height 16
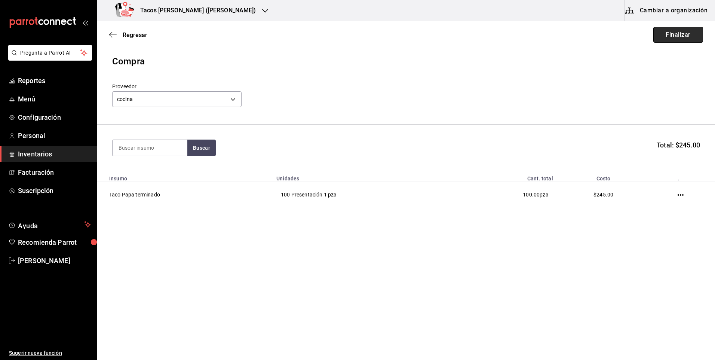
click at [669, 37] on button "Finalizar" at bounding box center [678, 35] width 50 height 16
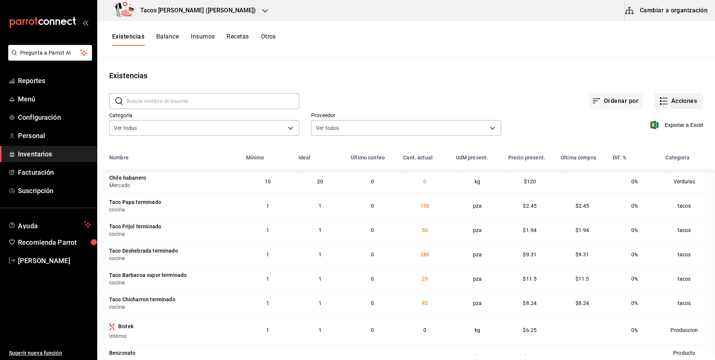
click at [660, 104] on icon "button" at bounding box center [663, 100] width 9 height 9
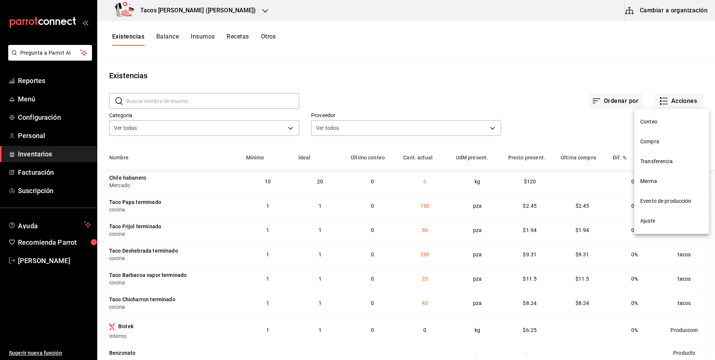
click at [661, 138] on span "Compra" at bounding box center [671, 142] width 63 height 8
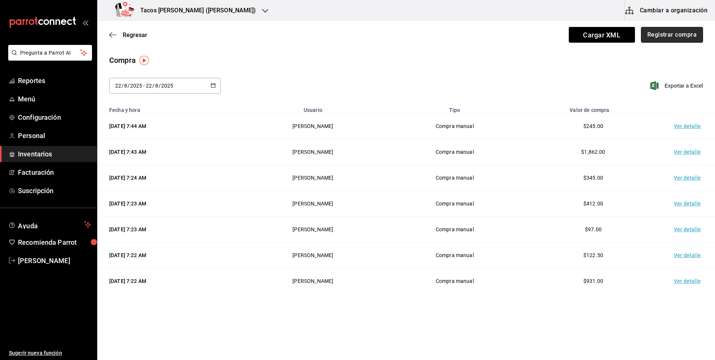
click at [664, 33] on button "Registrar compra" at bounding box center [672, 35] width 62 height 16
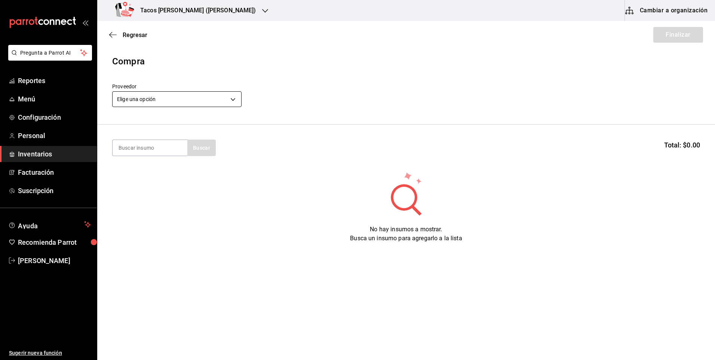
click at [225, 95] on body "Pregunta a Parrot AI Reportes Menú Configuración Personal Inventarios Facturaci…" at bounding box center [357, 158] width 715 height 317
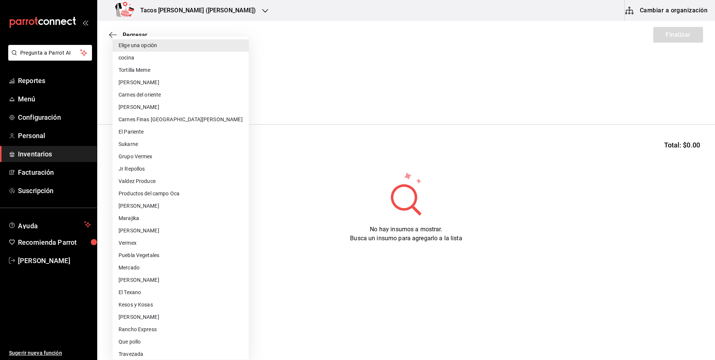
click at [152, 54] on li "cocina" at bounding box center [181, 58] width 136 height 12
type input "237c9a5b-4078-49eb-83ef-23bf52bd7acd"
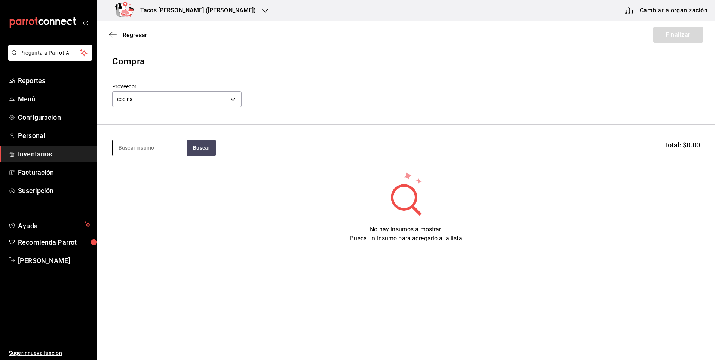
click at [150, 150] on input at bounding box center [150, 148] width 75 height 16
type input "fri"
click at [199, 142] on button "Buscar" at bounding box center [201, 147] width 28 height 16
click at [146, 164] on div "Taco Frijol terminado Presentación - cocina" at bounding box center [150, 173] width 75 height 29
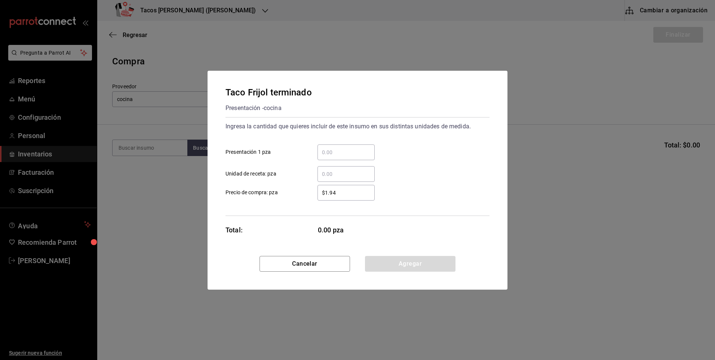
click at [353, 157] on div "​" at bounding box center [345, 152] width 57 height 16
click at [353, 157] on input "​ Presentación 1 pza" at bounding box center [345, 152] width 57 height 9
type input "100"
click at [385, 259] on button "Agregar" at bounding box center [410, 264] width 90 height 16
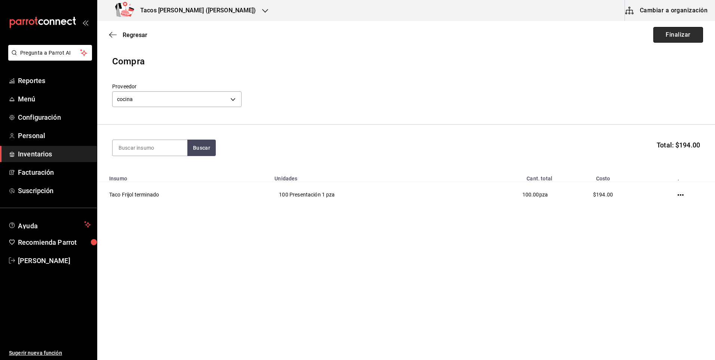
click at [681, 28] on button "Finalizar" at bounding box center [678, 35] width 50 height 16
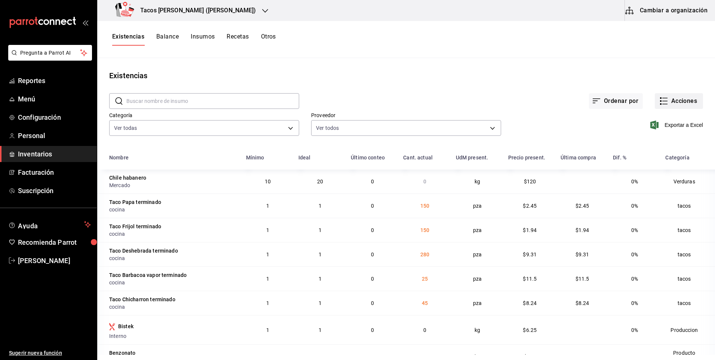
click at [670, 105] on button "Acciones" at bounding box center [679, 101] width 48 height 16
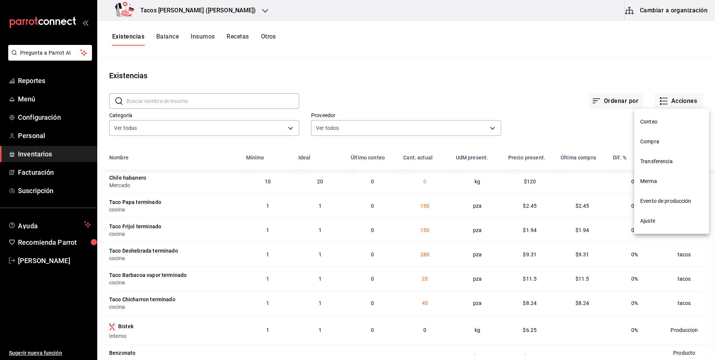
click at [664, 136] on li "Compra" at bounding box center [671, 142] width 75 height 20
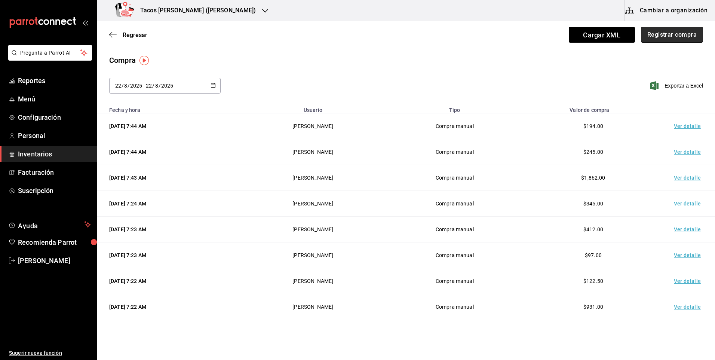
click at [648, 34] on button "Registrar compra" at bounding box center [672, 35] width 62 height 16
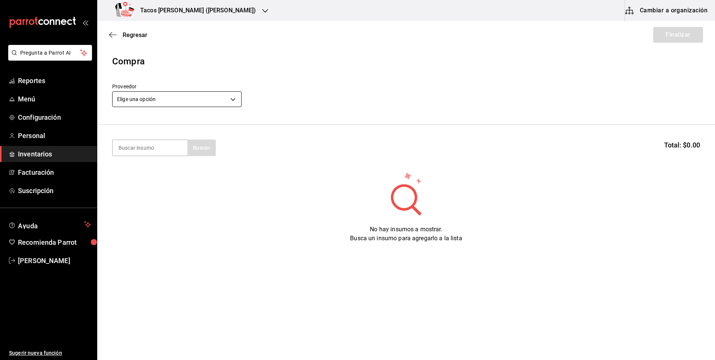
click at [202, 97] on body "Pregunta a Parrot AI Reportes Menú Configuración Personal Inventarios Facturaci…" at bounding box center [357, 158] width 715 height 317
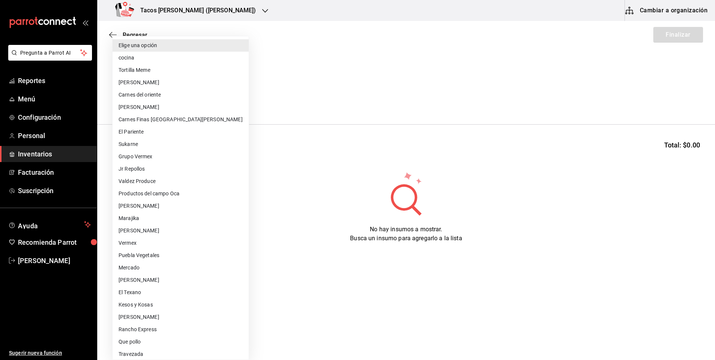
click at [180, 58] on li "cocina" at bounding box center [181, 58] width 136 height 12
type input "237c9a5b-4078-49eb-83ef-23bf52bd7acd"
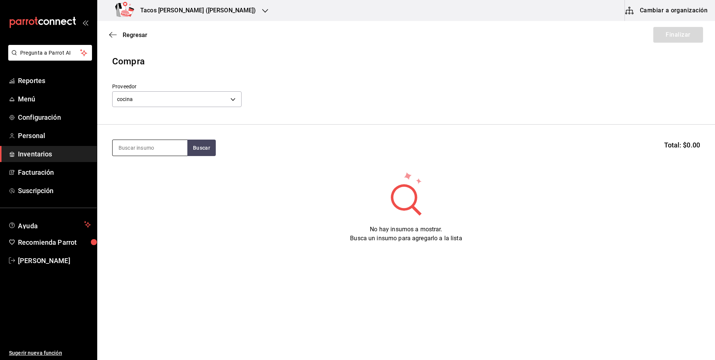
click at [154, 144] on input at bounding box center [150, 148] width 75 height 16
type input "chi"
click at [196, 147] on button "Buscar" at bounding box center [201, 147] width 28 height 16
click at [158, 171] on div "Taco Chicharron terminado" at bounding box center [150, 174] width 63 height 18
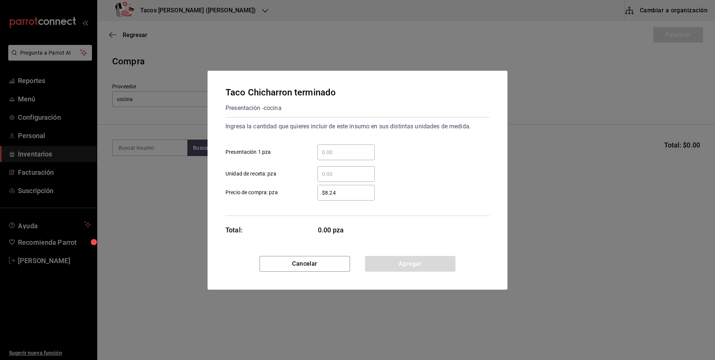
click at [356, 145] on div "​" at bounding box center [345, 152] width 57 height 16
click at [356, 148] on input "​ Presentación 1 pza" at bounding box center [345, 152] width 57 height 9
type input "100"
click at [391, 257] on button "Agregar" at bounding box center [410, 264] width 90 height 16
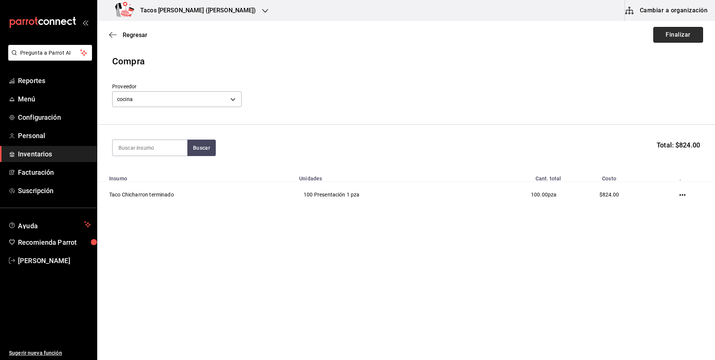
click at [688, 36] on button "Finalizar" at bounding box center [678, 35] width 50 height 16
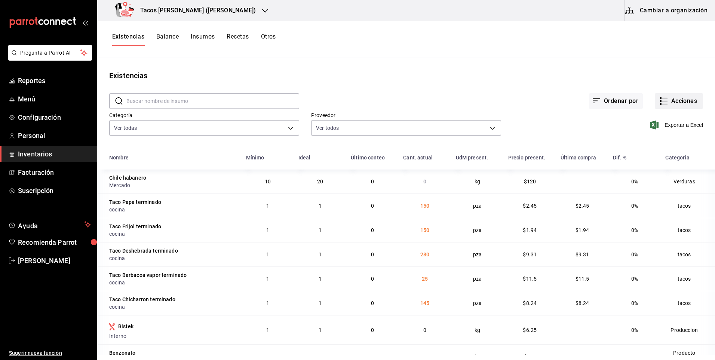
click at [674, 101] on button "Acciones" at bounding box center [679, 101] width 48 height 16
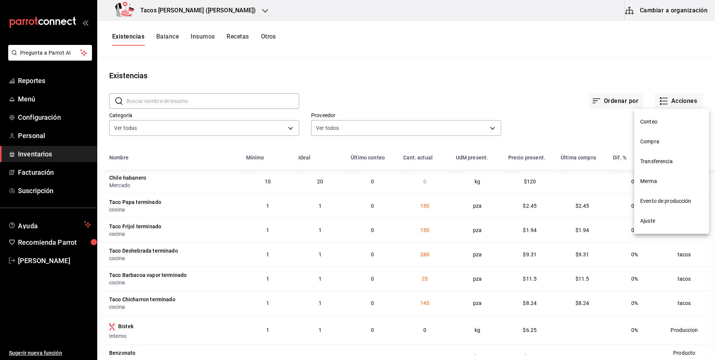
click at [671, 139] on span "Compra" at bounding box center [671, 142] width 63 height 8
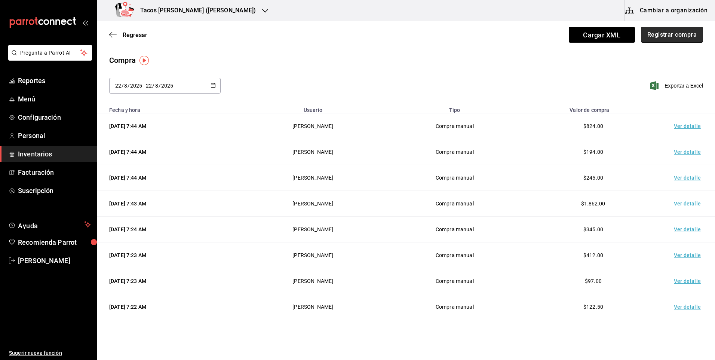
click at [661, 40] on button "Registrar compra" at bounding box center [672, 35] width 62 height 16
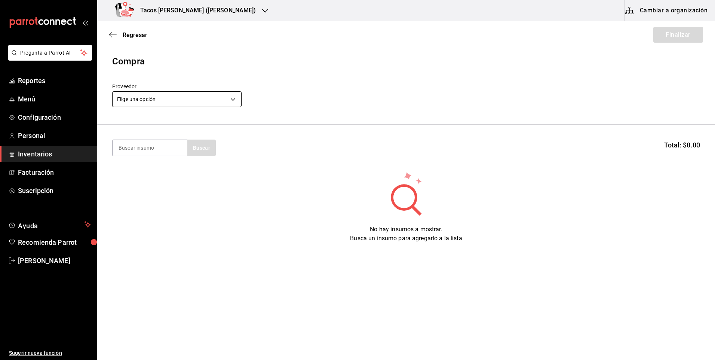
click at [208, 101] on body "Pregunta a Parrot AI Reportes Menú Configuración Personal Inventarios Facturaci…" at bounding box center [357, 158] width 715 height 317
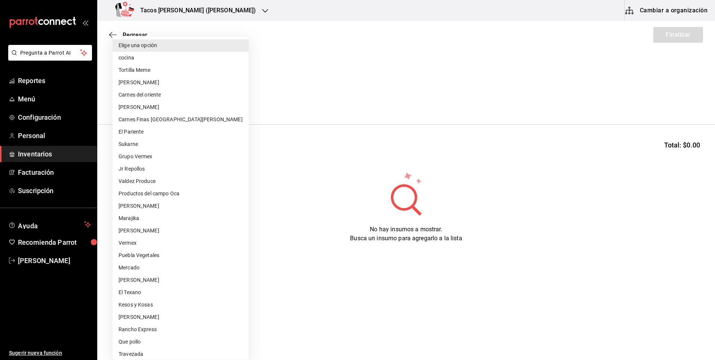
click at [142, 58] on li "cocina" at bounding box center [181, 58] width 136 height 12
type input "237c9a5b-4078-49eb-83ef-23bf52bd7acd"
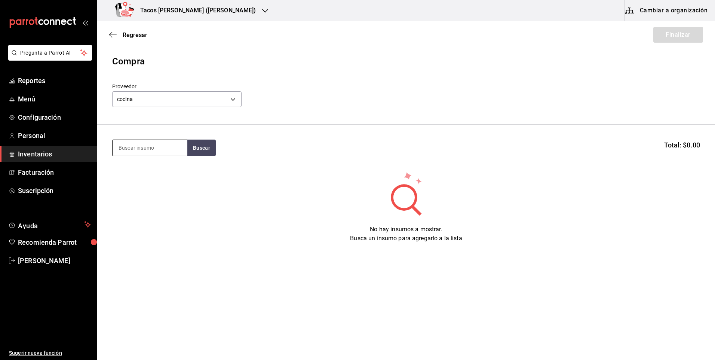
click at [137, 147] on input at bounding box center [150, 148] width 75 height 16
type input "bar"
click at [232, 139] on section "bar Buscar Total: $0.00" at bounding box center [406, 147] width 618 height 46
click at [203, 145] on button "Buscar" at bounding box center [201, 147] width 28 height 16
click at [149, 174] on div "Taco Barbacoa vapor terminado" at bounding box center [150, 174] width 63 height 18
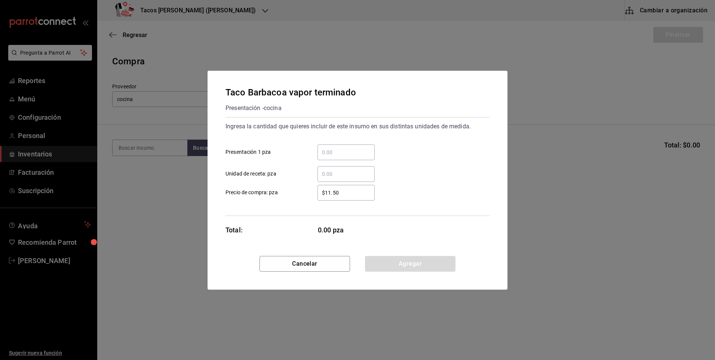
click at [325, 148] on input "​ Presentación 1 pza" at bounding box center [345, 152] width 57 height 9
type input "50"
click at [394, 259] on button "Agregar" at bounding box center [410, 264] width 90 height 16
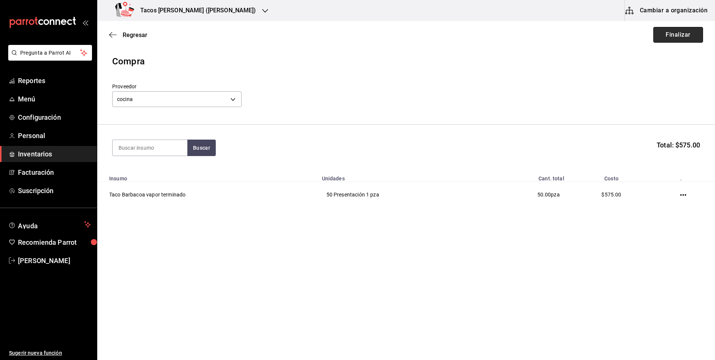
click at [667, 37] on button "Finalizar" at bounding box center [678, 35] width 50 height 16
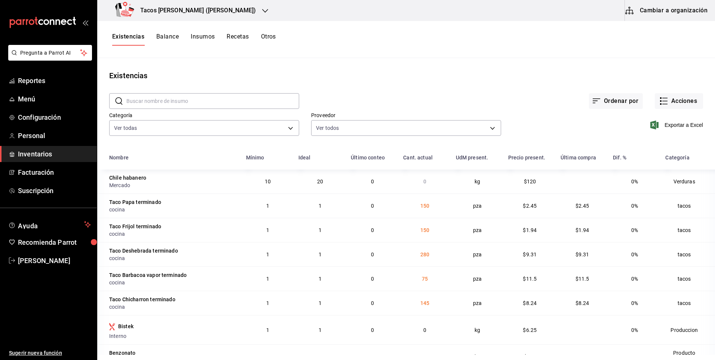
click at [208, 8] on h3 "Tacos [PERSON_NAME] ([PERSON_NAME])" at bounding box center [195, 10] width 122 height 9
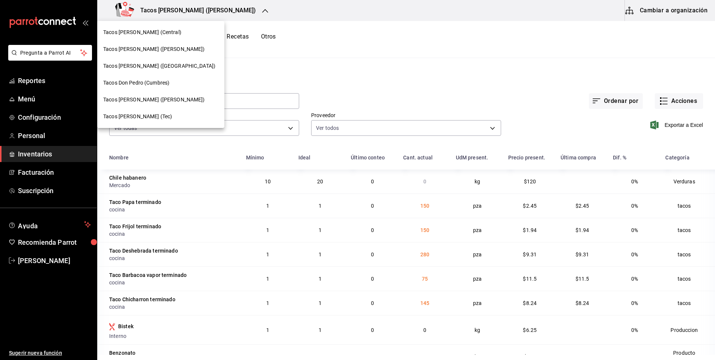
click at [191, 10] on div at bounding box center [357, 180] width 715 height 360
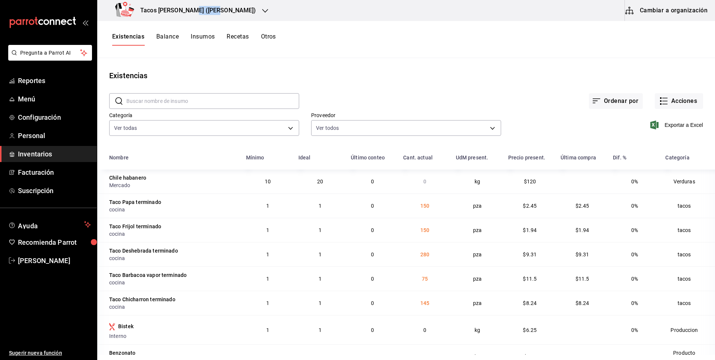
click at [191, 10] on h3 "Tacos [PERSON_NAME] ([PERSON_NAME])" at bounding box center [195, 10] width 122 height 9
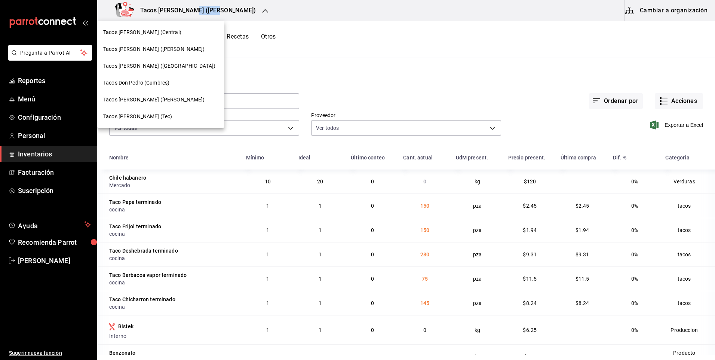
drag, startPoint x: 191, startPoint y: 10, endPoint x: 153, endPoint y: 33, distance: 44.8
click at [153, 33] on span "Tacos [PERSON_NAME] (Central)" at bounding box center [142, 32] width 78 height 8
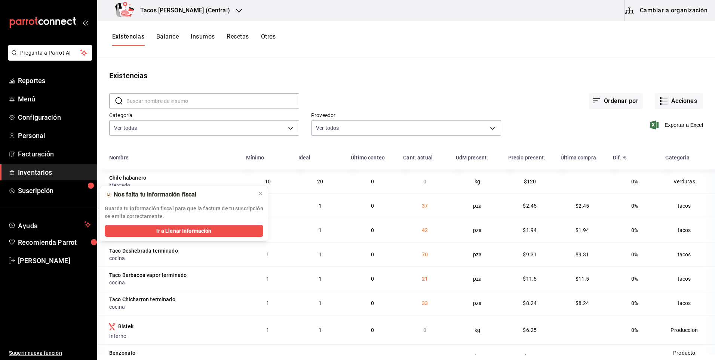
click at [185, 10] on h3 "Tacos [PERSON_NAME] (Central)" at bounding box center [182, 10] width 96 height 9
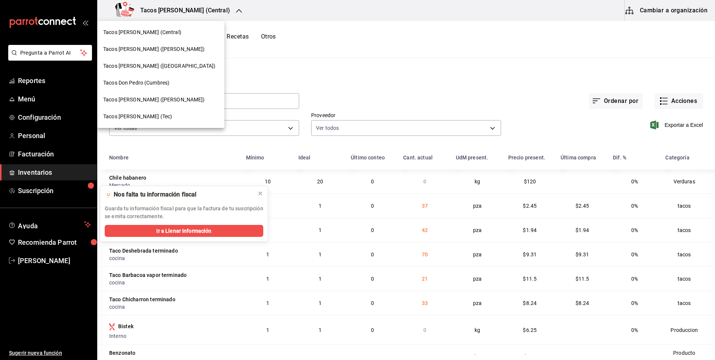
click at [171, 64] on div "Tacos [PERSON_NAME] ([GEOGRAPHIC_DATA])" at bounding box center [160, 66] width 115 height 8
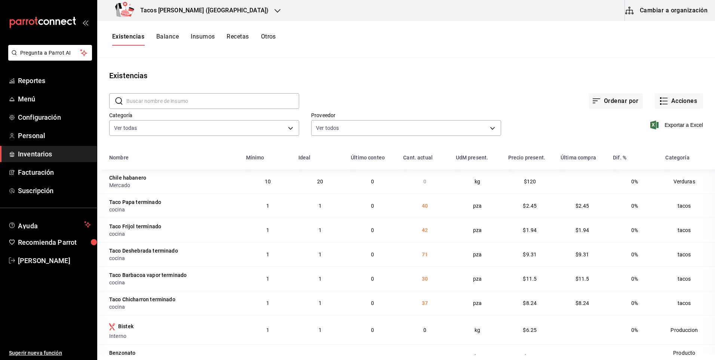
click at [197, 14] on h3 "Tacos [PERSON_NAME] ([GEOGRAPHIC_DATA])" at bounding box center [201, 10] width 134 height 9
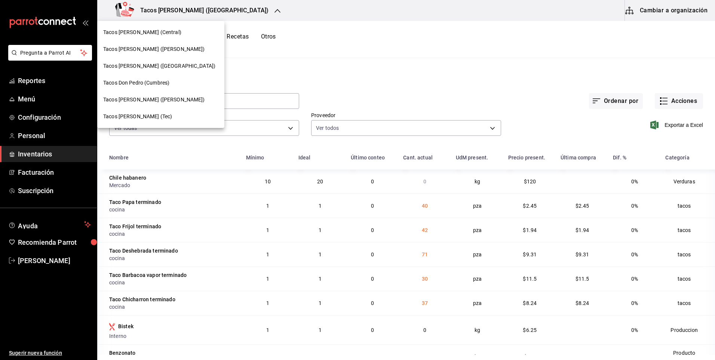
click at [177, 54] on div "Tacos [PERSON_NAME] ([PERSON_NAME])" at bounding box center [160, 49] width 127 height 17
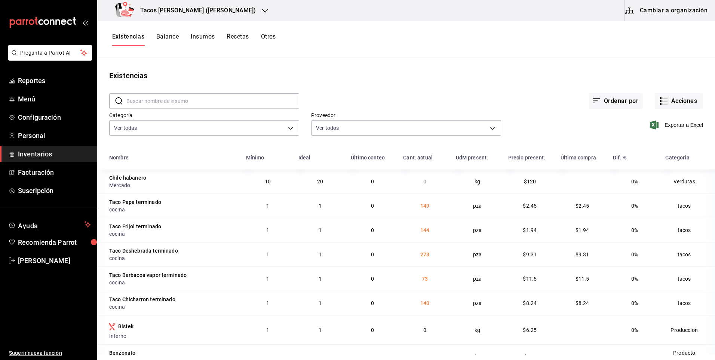
click at [184, 11] on h3 "Tacos [PERSON_NAME] ([PERSON_NAME])" at bounding box center [195, 10] width 122 height 9
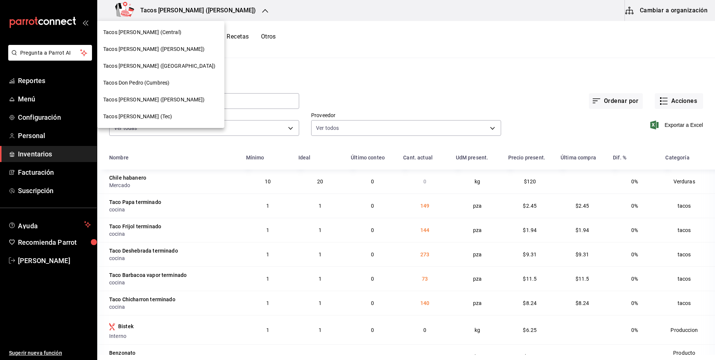
click at [170, 80] on div "Tacos Don Pedro (Cumbres)" at bounding box center [160, 83] width 115 height 8
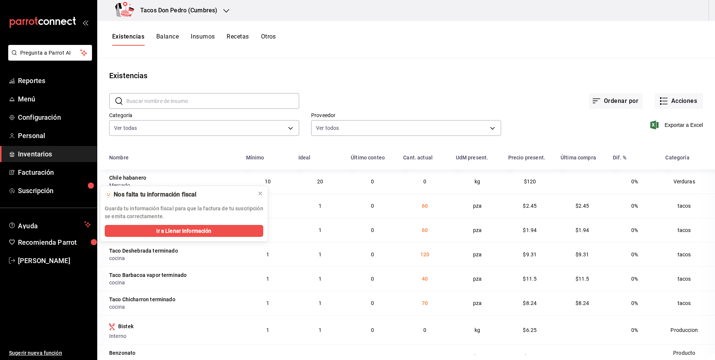
click at [187, 8] on h3 "Tacos Don Pedro (Cumbres)" at bounding box center [175, 10] width 83 height 9
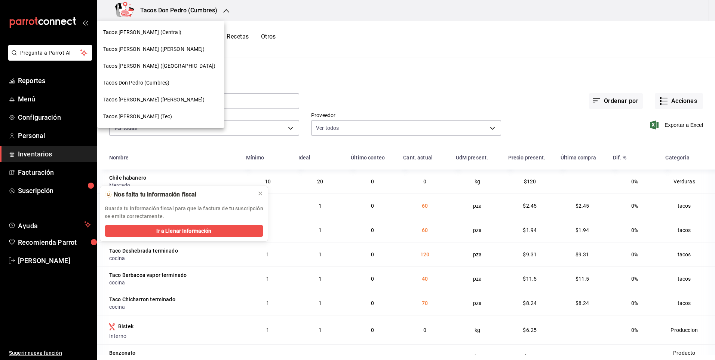
click at [161, 113] on div "Tacos [PERSON_NAME] (Tec)" at bounding box center [160, 117] width 115 height 8
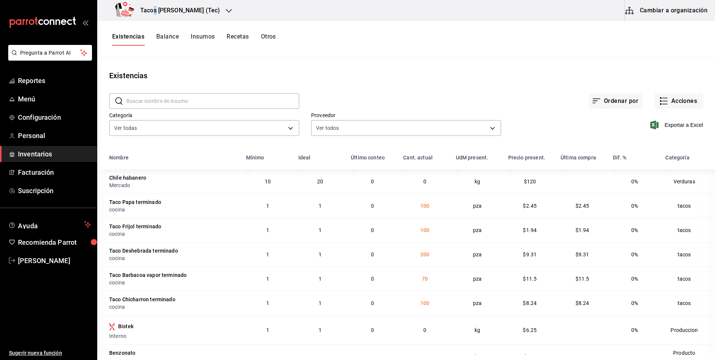
click at [156, 10] on h3 "Tacos [PERSON_NAME] (Tec)" at bounding box center [177, 10] width 86 height 9
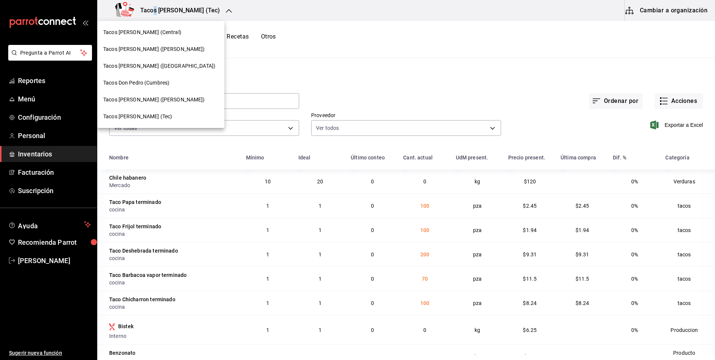
drag, startPoint x: 156, startPoint y: 10, endPoint x: 145, endPoint y: 52, distance: 43.2
click at [145, 52] on span "Tacos [PERSON_NAME] ([PERSON_NAME])" at bounding box center [154, 49] width 102 height 8
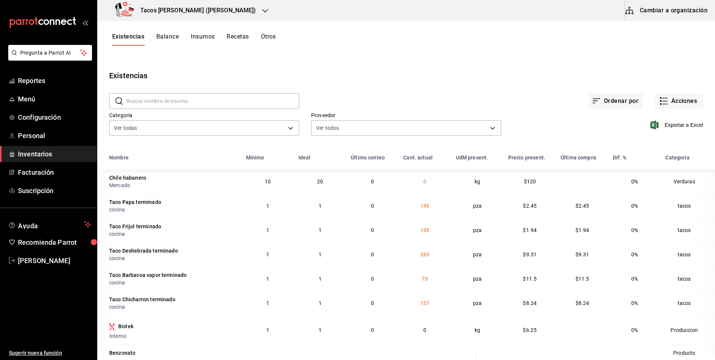
click at [208, 1] on div "Tacos [PERSON_NAME] ([PERSON_NAME])" at bounding box center [187, 10] width 168 height 21
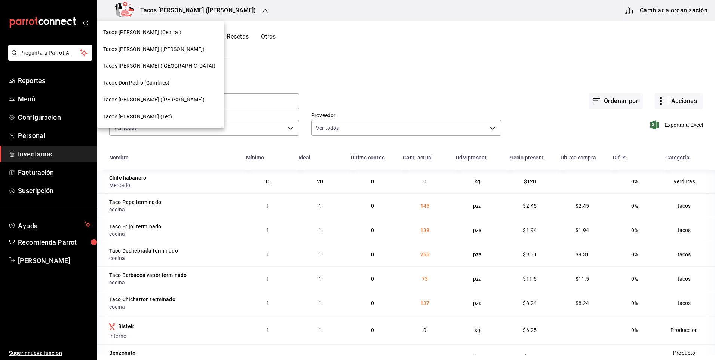
click at [152, 38] on div "Tacos [PERSON_NAME] (Central)" at bounding box center [160, 32] width 127 height 17
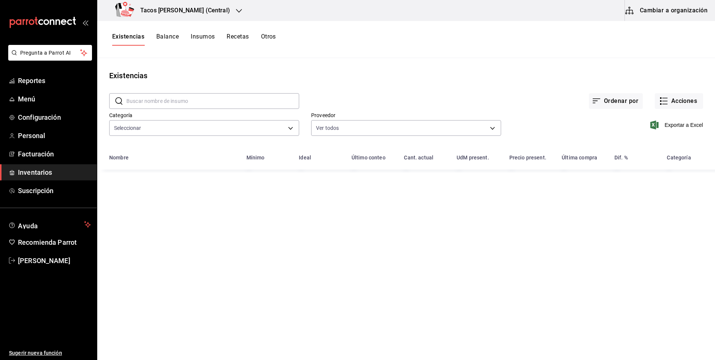
type input "64336f84-08d8-4239-bfaa-5486086aae1c,073d835d-a08f-4687-8e3c-e3e3aae56298,b4453…"
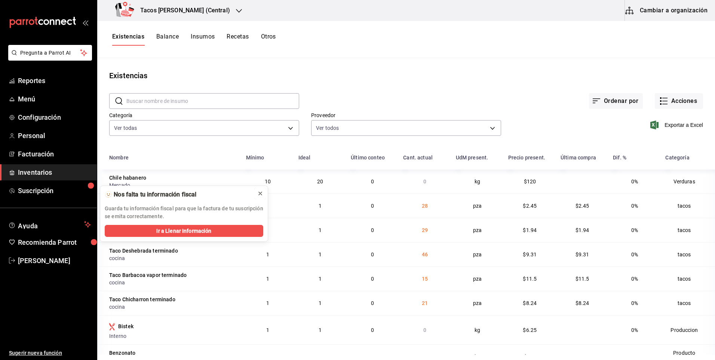
click at [260, 190] on div at bounding box center [260, 193] width 6 height 7
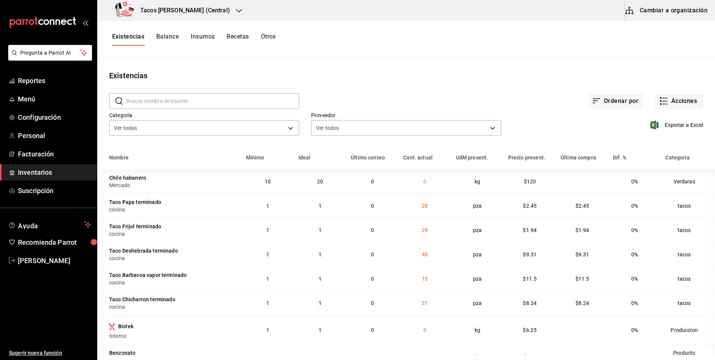
click at [197, 4] on div "Tacos [PERSON_NAME] (Central)" at bounding box center [174, 10] width 142 height 21
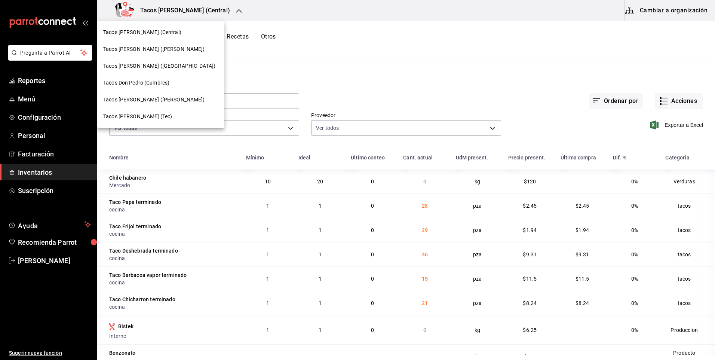
click at [153, 33] on span "Tacos [PERSON_NAME] (Central)" at bounding box center [142, 32] width 78 height 8
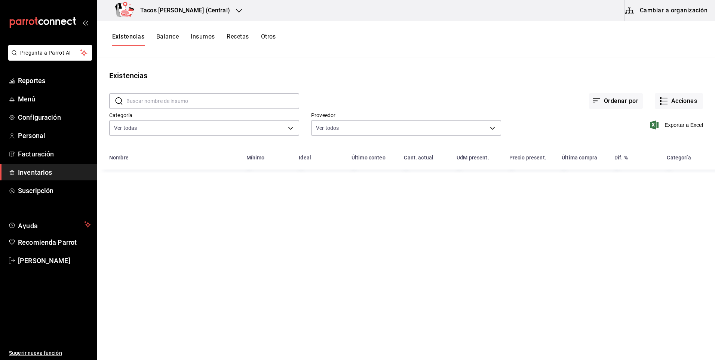
click at [505, 84] on div "Ordenar por Acciones" at bounding box center [501, 95] width 404 height 28
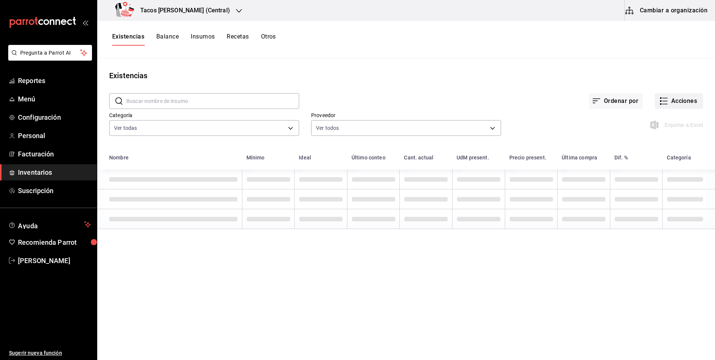
click at [694, 100] on button "Acciones" at bounding box center [679, 101] width 48 height 16
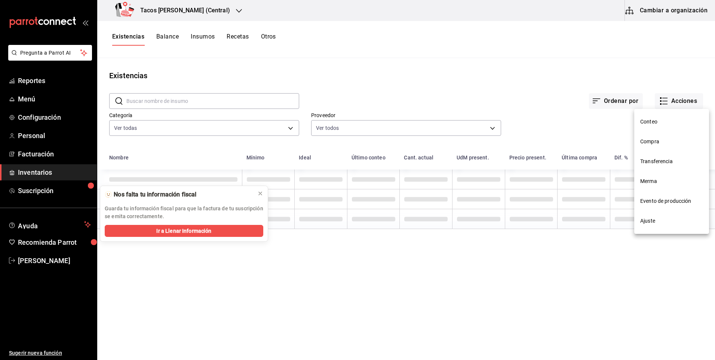
click at [651, 143] on span "Compra" at bounding box center [671, 142] width 63 height 8
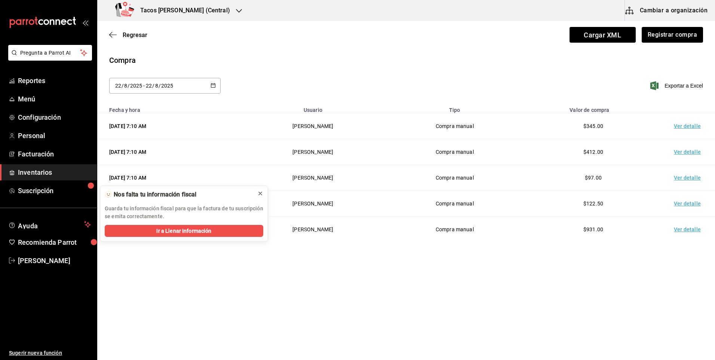
click at [263, 193] on button at bounding box center [260, 193] width 12 height 12
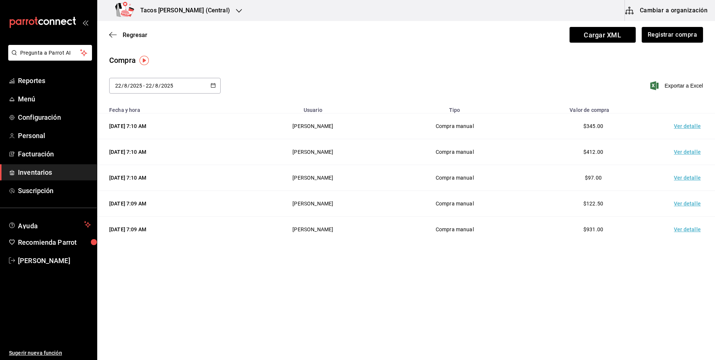
click at [671, 26] on div "Regresar Cargar XML Registrar compra" at bounding box center [406, 35] width 618 height 28
click at [664, 36] on button "Registrar compra" at bounding box center [672, 35] width 62 height 16
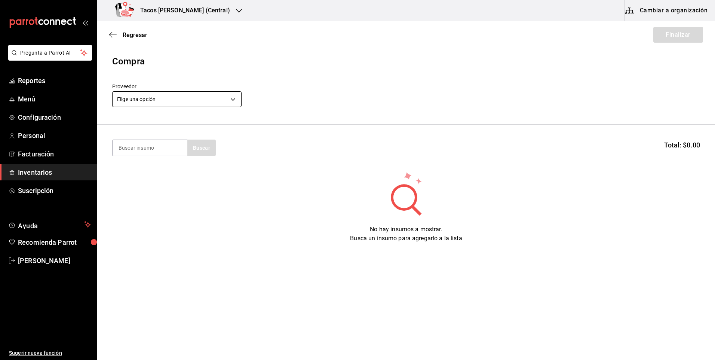
click at [203, 93] on body "Pregunta a Parrot AI Reportes Menú Configuración Personal Facturación Inventari…" at bounding box center [357, 158] width 715 height 317
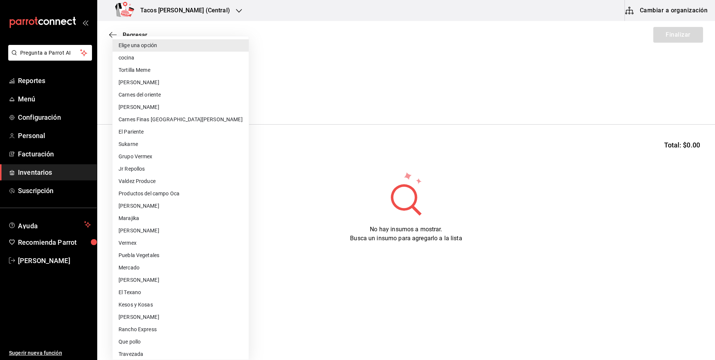
click at [170, 62] on li "cocina" at bounding box center [181, 58] width 136 height 12
type input "237c9a5b-4078-49eb-83ef-23bf52bd7acd"
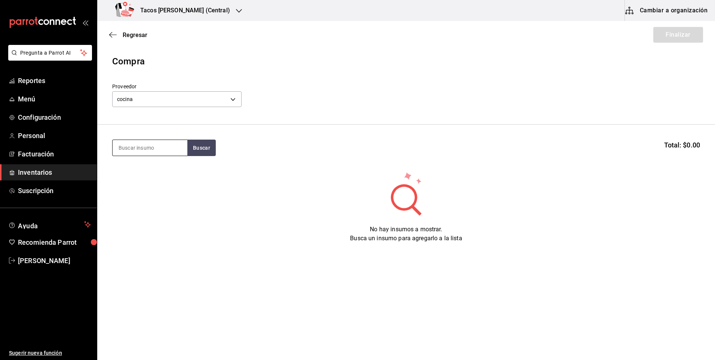
click at [160, 148] on input at bounding box center [150, 148] width 75 height 16
type input "des"
click at [208, 145] on button "Buscar" at bounding box center [201, 147] width 28 height 16
click at [132, 175] on div "Taco Deshebrada terminado" at bounding box center [150, 174] width 63 height 18
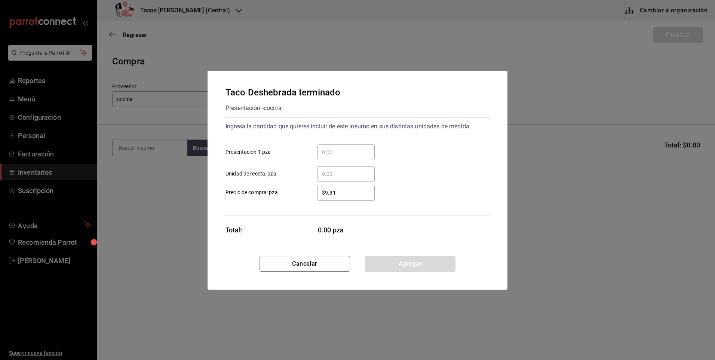
click at [334, 151] on input "​ Presentación 1 pza" at bounding box center [345, 152] width 57 height 9
type input "70"
click at [398, 263] on button "Agregar" at bounding box center [410, 264] width 90 height 16
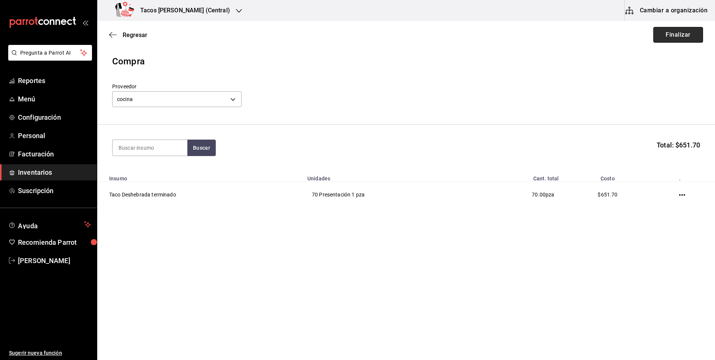
click at [694, 34] on button "Finalizar" at bounding box center [678, 35] width 50 height 16
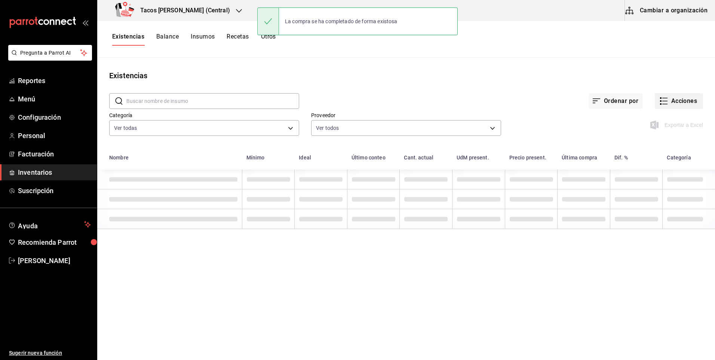
click at [672, 97] on button "Acciones" at bounding box center [679, 101] width 48 height 16
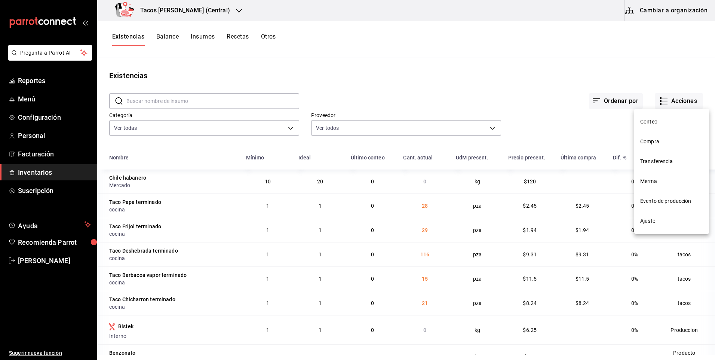
click at [665, 135] on li "Compra" at bounding box center [671, 142] width 75 height 20
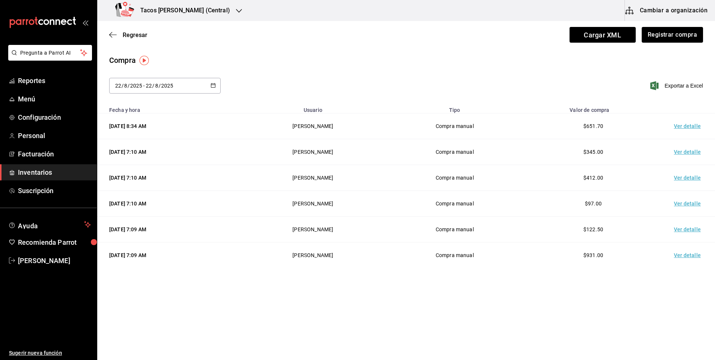
click at [662, 43] on div "Regresar Cargar XML Registrar compra" at bounding box center [406, 35] width 618 height 28
click at [668, 32] on button "Registrar compra" at bounding box center [672, 35] width 62 height 16
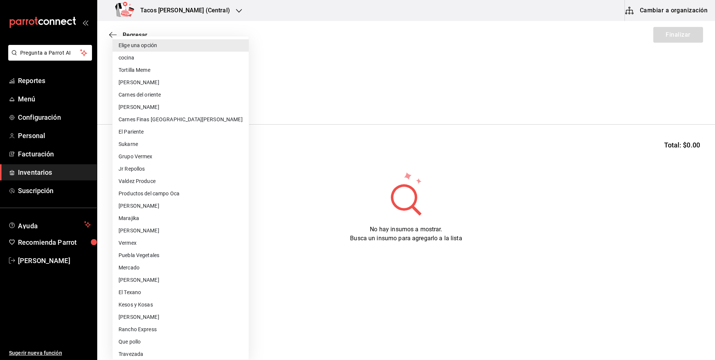
click at [152, 96] on body "Pregunta a Parrot AI Reportes Menú Configuración Personal Facturación Inventari…" at bounding box center [357, 158] width 715 height 317
click at [167, 60] on li "cocina" at bounding box center [181, 58] width 136 height 12
type input "237c9a5b-4078-49eb-83ef-23bf52bd7acd"
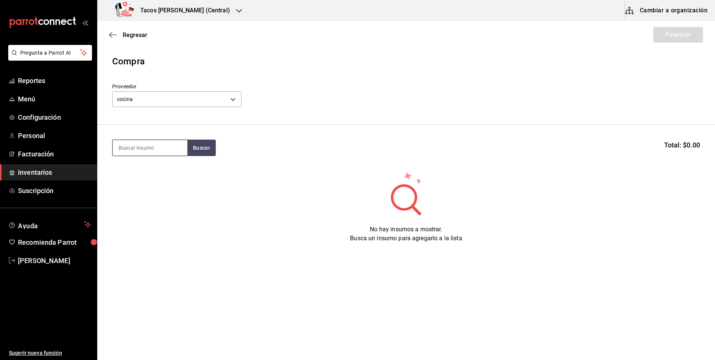
click at [160, 145] on input at bounding box center [150, 148] width 75 height 16
type input "pap"
click at [199, 150] on button "Buscar" at bounding box center [201, 147] width 28 height 16
click at [176, 172] on div "Taco Papa terminado Presentación - cocina" at bounding box center [150, 173] width 75 height 29
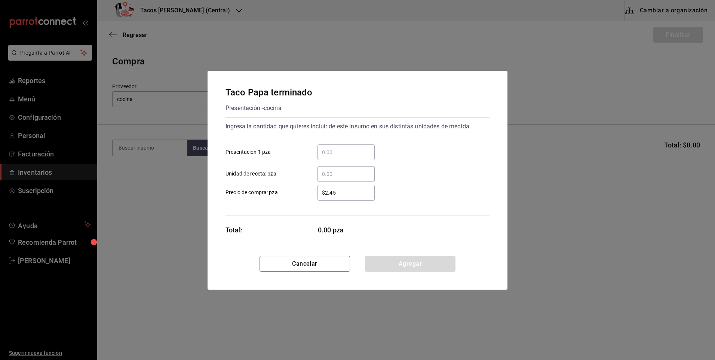
click at [339, 154] on input "​ Presentación 1 pza" at bounding box center [345, 152] width 57 height 9
type input "50"
click at [414, 262] on button "Agregar" at bounding box center [410, 264] width 90 height 16
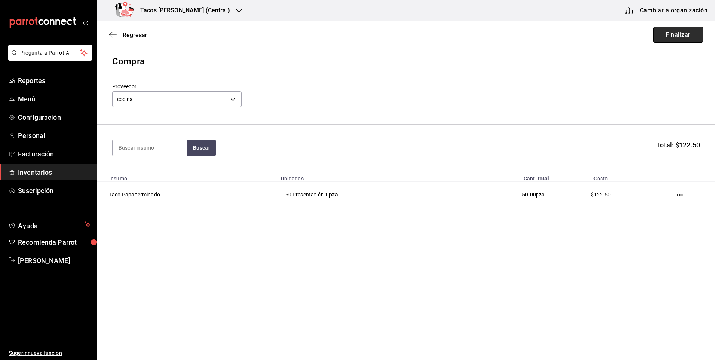
click at [665, 38] on button "Finalizar" at bounding box center [678, 35] width 50 height 16
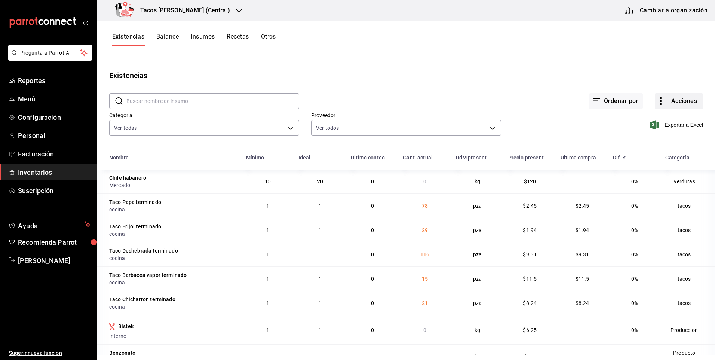
click at [673, 100] on button "Acciones" at bounding box center [679, 101] width 48 height 16
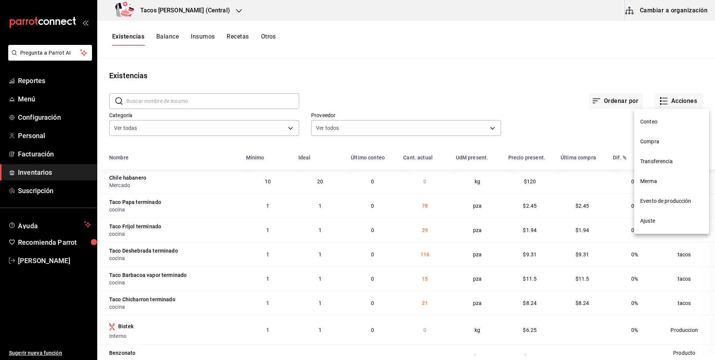
click at [656, 137] on li "Compra" at bounding box center [671, 142] width 75 height 20
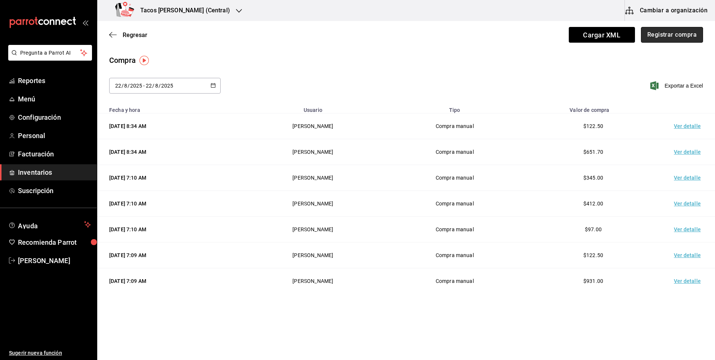
click at [654, 39] on button "Registrar compra" at bounding box center [672, 35] width 62 height 16
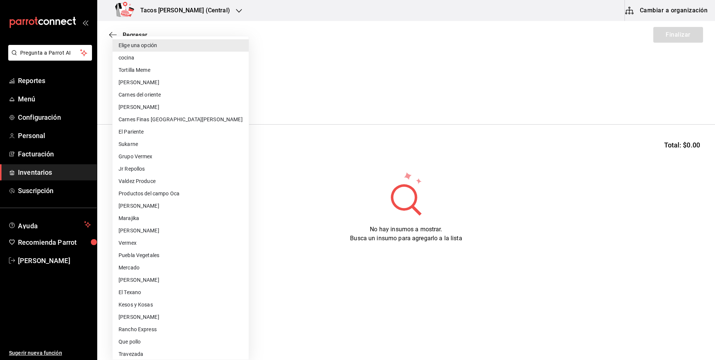
click at [176, 105] on body "Pregunta a Parrot AI Reportes Menú Configuración Personal Facturación Inventari…" at bounding box center [357, 158] width 715 height 317
click at [178, 59] on li "cocina" at bounding box center [181, 58] width 136 height 12
type input "237c9a5b-4078-49eb-83ef-23bf52bd7acd"
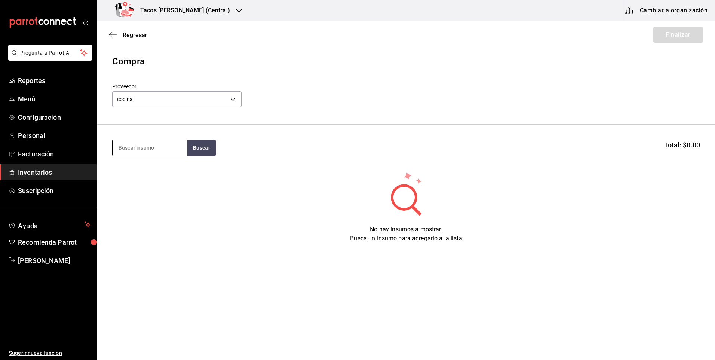
click at [163, 152] on input at bounding box center [150, 148] width 75 height 16
type input "frijol"
click at [182, 164] on div "Taco Frijol terminado Presentación - cocina" at bounding box center [150, 173] width 75 height 29
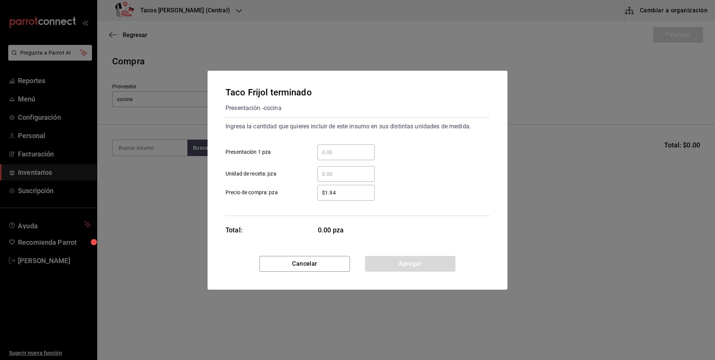
click at [344, 145] on div "​" at bounding box center [345, 152] width 57 height 16
click at [344, 148] on input "​ Presentación 1 pza" at bounding box center [345, 152] width 57 height 9
type input "50"
click at [412, 258] on button "Agregar" at bounding box center [410, 264] width 90 height 16
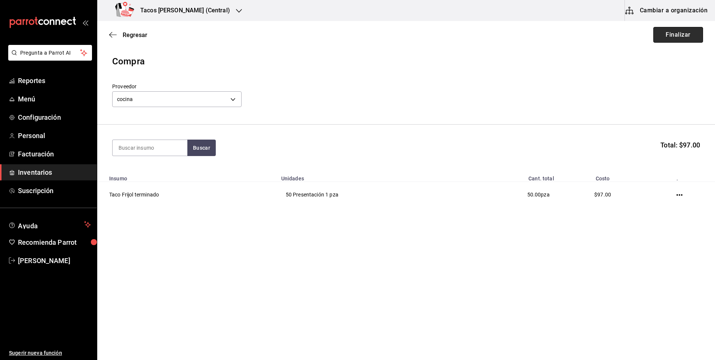
click at [670, 32] on button "Finalizar" at bounding box center [678, 35] width 50 height 16
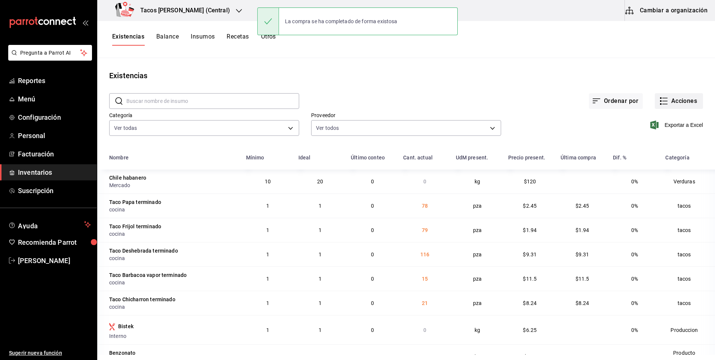
click at [661, 100] on icon "button" at bounding box center [663, 100] width 9 height 9
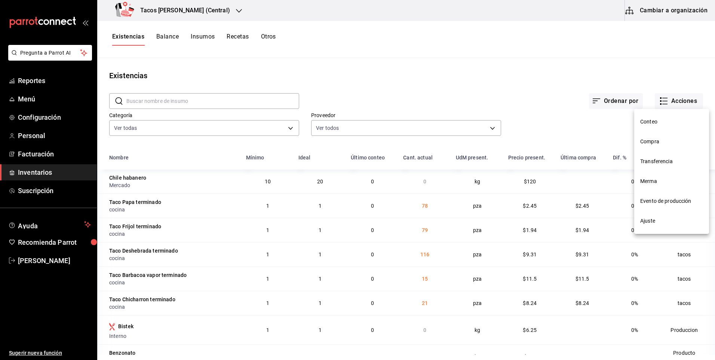
click at [637, 140] on li "Compra" at bounding box center [671, 142] width 75 height 20
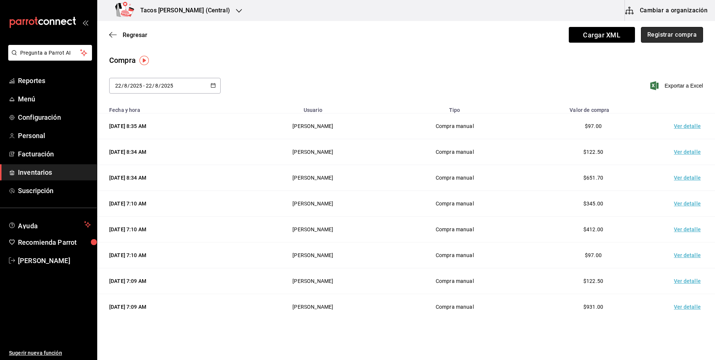
click at [668, 36] on button "Registrar compra" at bounding box center [672, 35] width 62 height 16
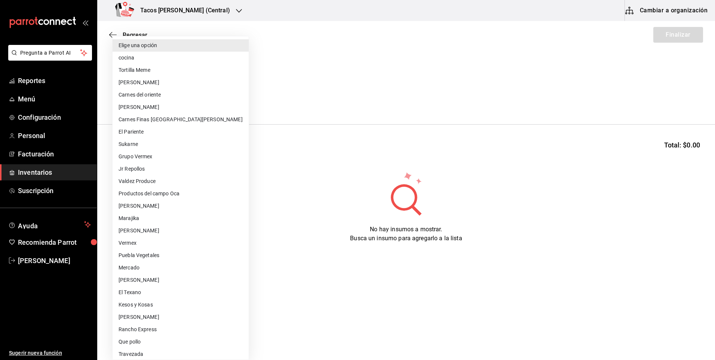
click at [172, 101] on body "Pregunta a Parrot AI Reportes Menú Configuración Personal Facturación Inventari…" at bounding box center [357, 158] width 715 height 317
click at [158, 64] on li "Tortilla Meme" at bounding box center [181, 70] width 136 height 12
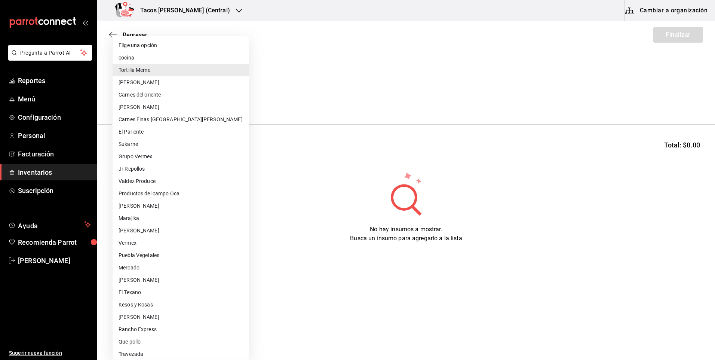
click at [169, 101] on body "Pregunta a Parrot AI Reportes Menú Configuración Personal Facturación Inventari…" at bounding box center [357, 158] width 715 height 317
click at [163, 56] on li "cocina" at bounding box center [181, 58] width 136 height 12
type input "237c9a5b-4078-49eb-83ef-23bf52bd7acd"
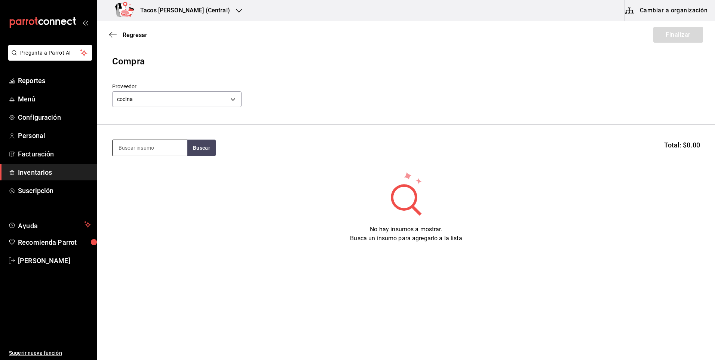
click at [155, 147] on input at bounding box center [150, 148] width 75 height 16
type input "chi"
click at [156, 186] on div "Presentación - cocina" at bounding box center [150, 187] width 63 height 8
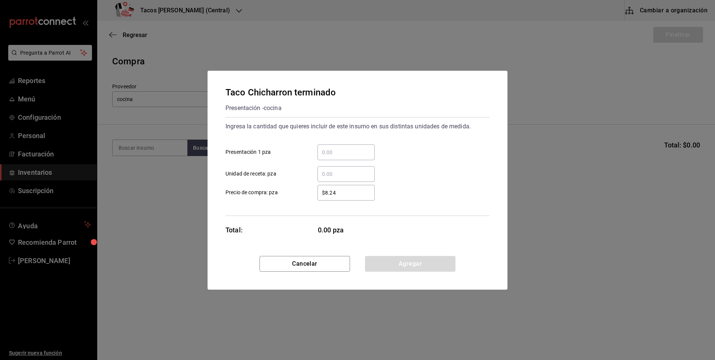
click at [353, 160] on div "​" at bounding box center [345, 152] width 57 height 16
click at [353, 157] on input "​ Presentación 1 pza" at bounding box center [345, 152] width 57 height 9
type input "50"
click at [409, 270] on button "Agregar" at bounding box center [410, 264] width 90 height 16
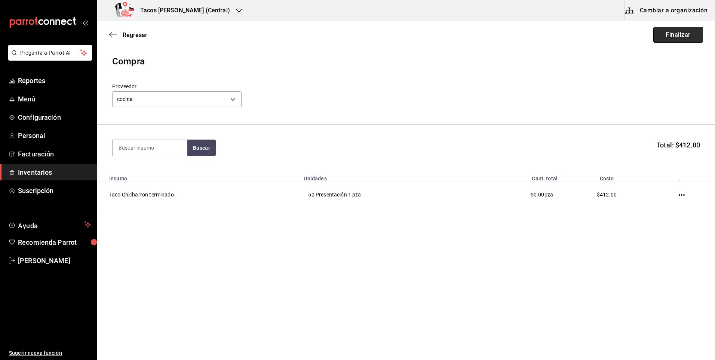
click at [662, 37] on button "Finalizar" at bounding box center [678, 35] width 50 height 16
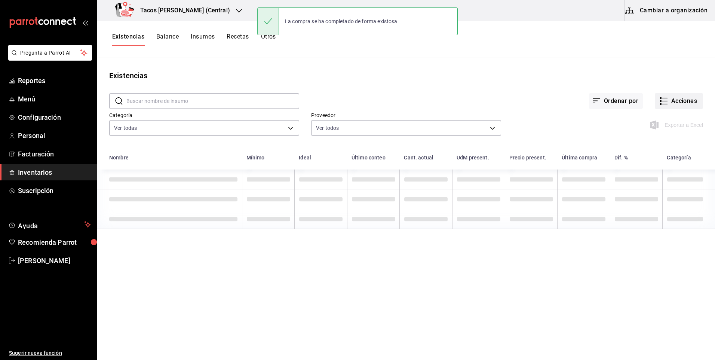
click at [689, 101] on button "Acciones" at bounding box center [679, 101] width 48 height 16
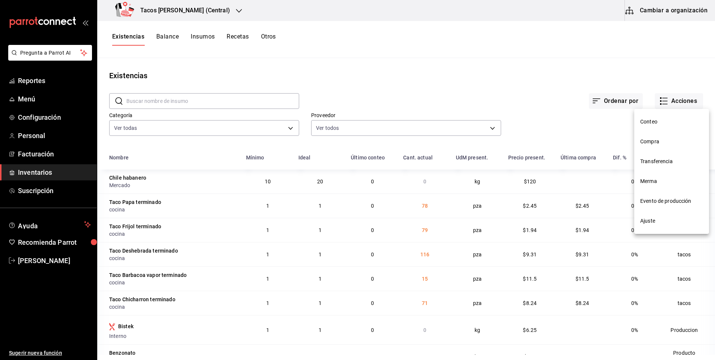
click at [666, 147] on li "Compra" at bounding box center [671, 142] width 75 height 20
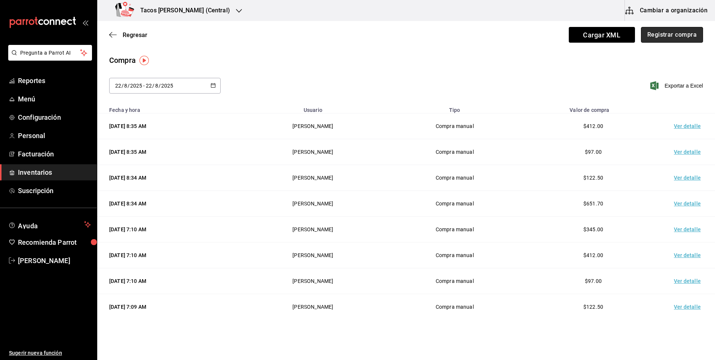
click at [655, 38] on button "Registrar compra" at bounding box center [672, 35] width 62 height 16
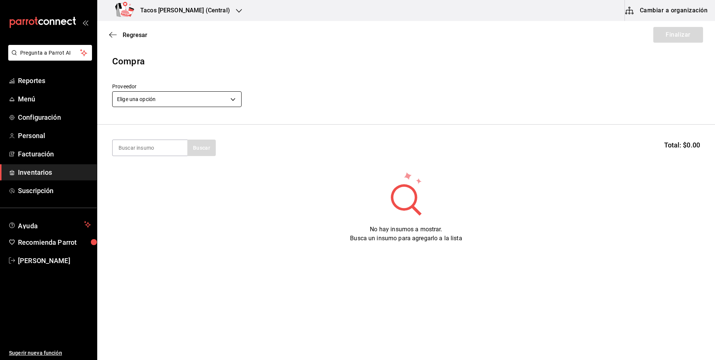
click at [207, 104] on body "Pregunta a Parrot AI Reportes Menú Configuración Personal Facturación Inventari…" at bounding box center [357, 158] width 715 height 317
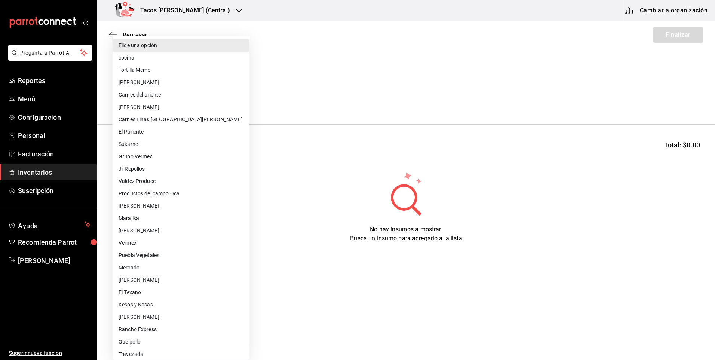
click at [183, 62] on li "cocina" at bounding box center [181, 58] width 136 height 12
type input "237c9a5b-4078-49eb-83ef-23bf52bd7acd"
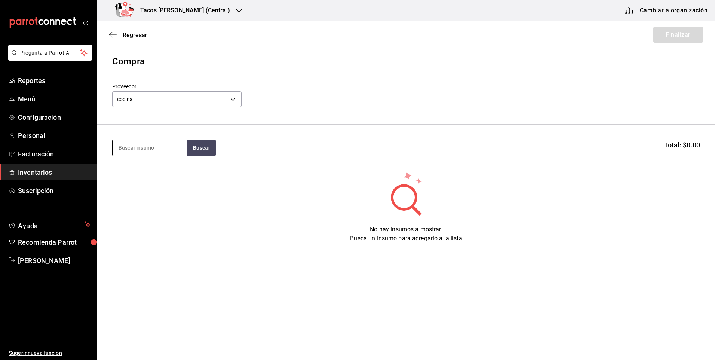
click at [154, 145] on input at bounding box center [150, 148] width 75 height 16
type input "barb"
click at [195, 147] on button "Buscar" at bounding box center [201, 147] width 28 height 16
click at [130, 176] on div "Taco Barbacoa vapor terminado" at bounding box center [150, 174] width 63 height 18
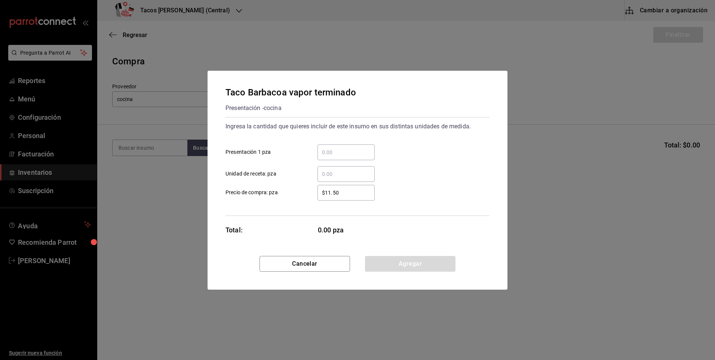
click at [345, 153] on input "​ Presentación 1 pza" at bounding box center [345, 152] width 57 height 9
type input "20"
click at [413, 260] on button "Agregar" at bounding box center [410, 264] width 90 height 16
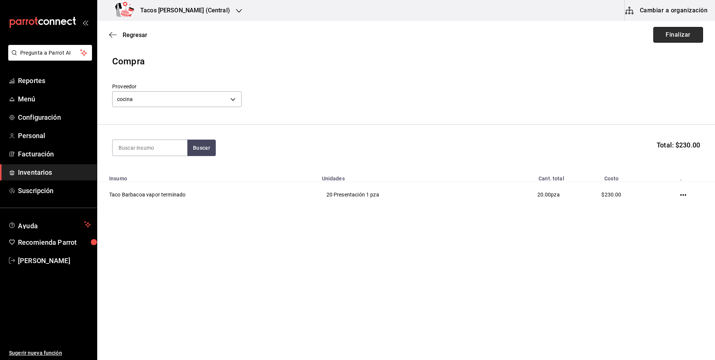
click at [686, 40] on button "Finalizar" at bounding box center [678, 35] width 50 height 16
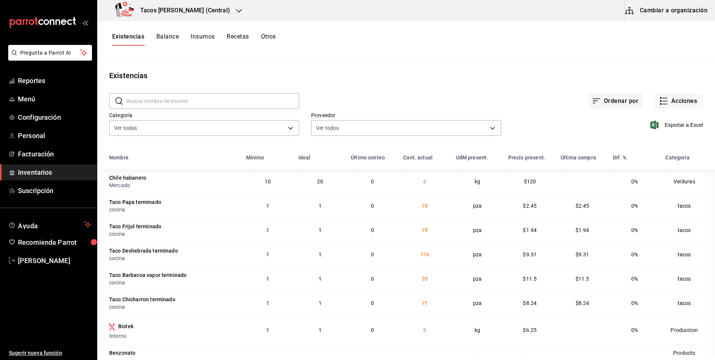
click at [221, 15] on div "Tacos [PERSON_NAME] (Central)" at bounding box center [174, 10] width 142 height 21
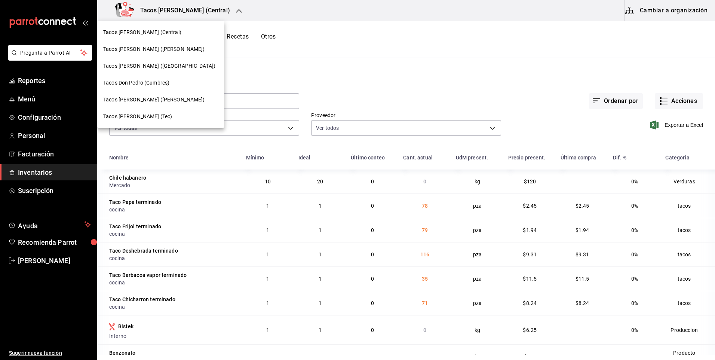
click at [165, 48] on span "Tacos [PERSON_NAME] ([PERSON_NAME])" at bounding box center [154, 49] width 102 height 8
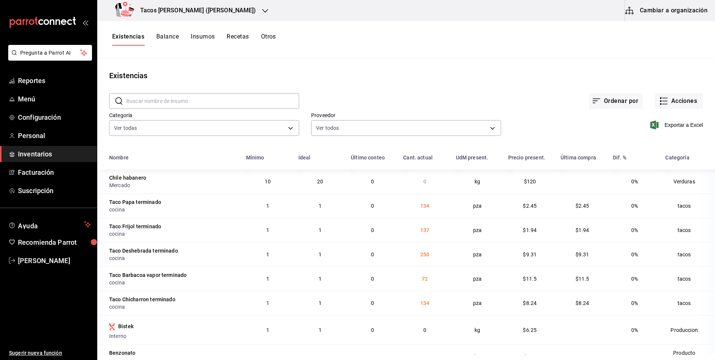
click at [210, 10] on h3 "Tacos [PERSON_NAME] ([PERSON_NAME])" at bounding box center [195, 10] width 122 height 9
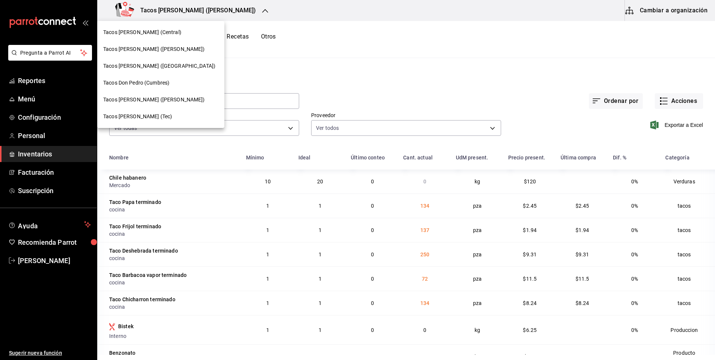
click at [167, 67] on span "Tacos [PERSON_NAME] ([GEOGRAPHIC_DATA])" at bounding box center [159, 66] width 112 height 8
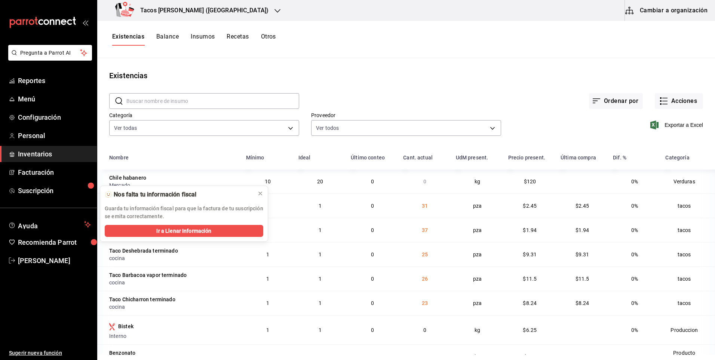
click at [187, 3] on div "Tacos [PERSON_NAME] ([GEOGRAPHIC_DATA])" at bounding box center [193, 10] width 180 height 21
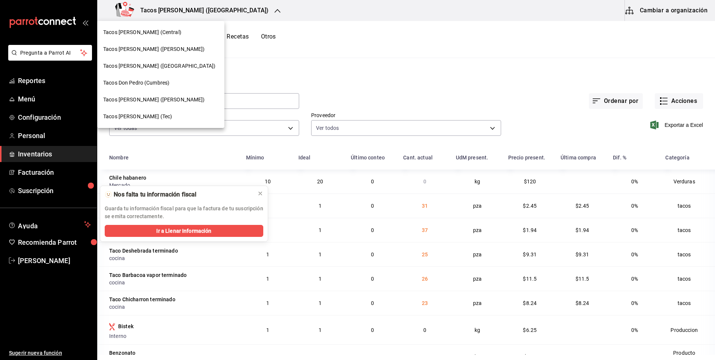
click at [162, 82] on span "Tacos Don Pedro (Cumbres)" at bounding box center [136, 83] width 66 height 8
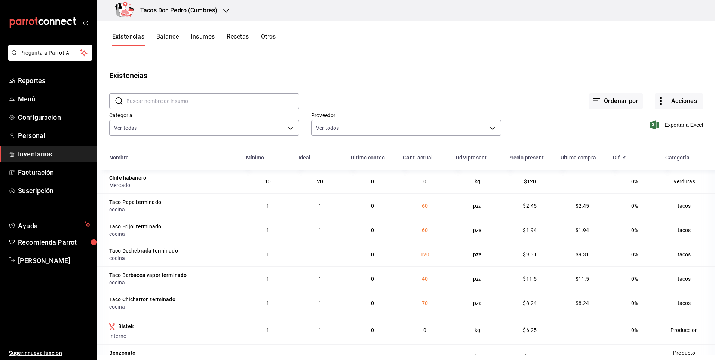
click at [179, 12] on h3 "Tacos Don Pedro (Cumbres)" at bounding box center [175, 10] width 83 height 9
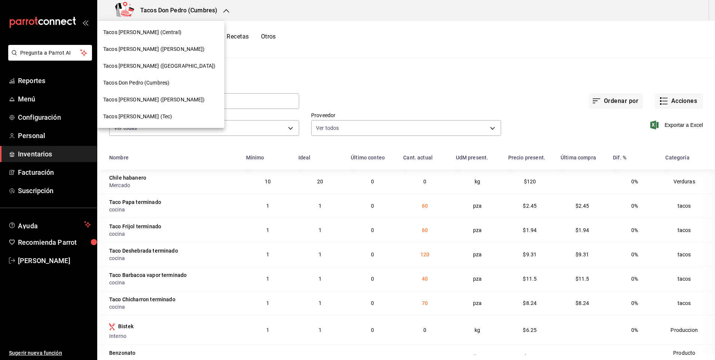
click at [154, 113] on span "Tacos [PERSON_NAME] (Tec)" at bounding box center [137, 117] width 69 height 8
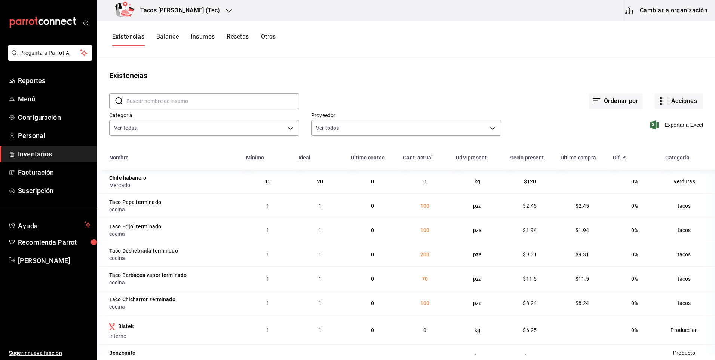
click at [193, 16] on div "Tacos [PERSON_NAME] (Tec)" at bounding box center [169, 10] width 132 height 21
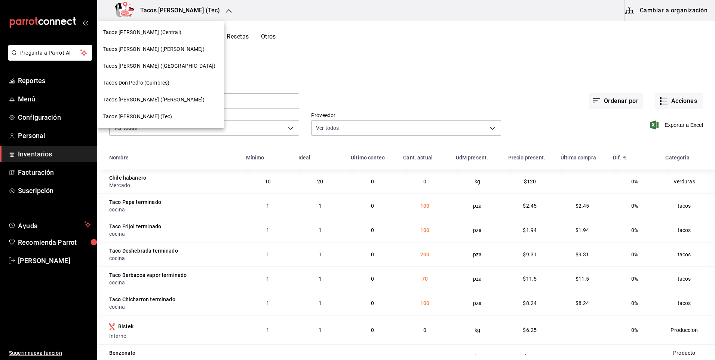
click at [186, 13] on div at bounding box center [357, 180] width 715 height 360
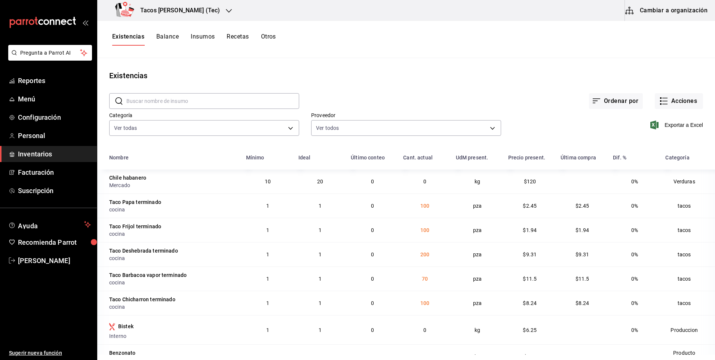
click at [196, 7] on h3 "Tacos don Pedro (Tec)" at bounding box center [177, 10] width 86 height 9
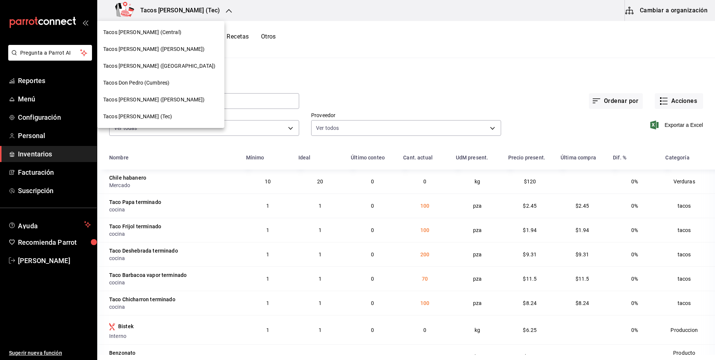
click at [150, 70] on div "Tacos don Pedro (Cordillera)" at bounding box center [160, 66] width 127 height 17
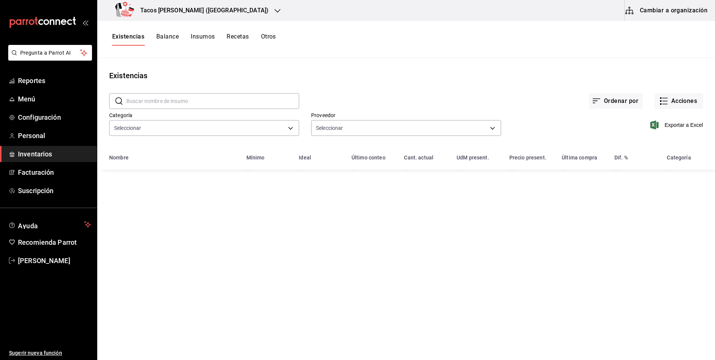
type input "64336f84-08d8-4239-bfaa-5486086aae1c,073d835d-a08f-4687-8e3c-e3e3aae56298,b4453…"
type input "237c9a5b-4078-49eb-83ef-23bf52bd7acd,14f90e99-f19e-4745-b997-48f1d3d95977,42f00…"
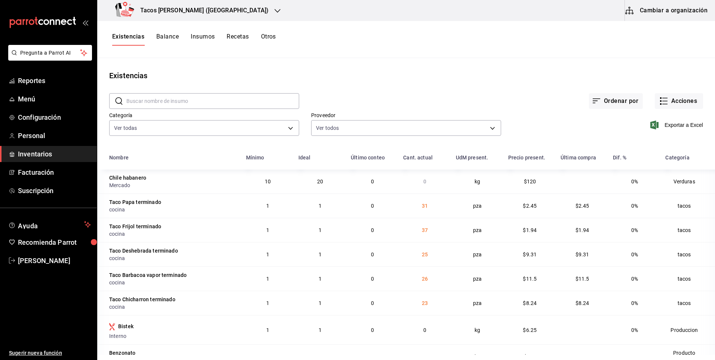
click at [182, 12] on h3 "Tacos [PERSON_NAME] ([GEOGRAPHIC_DATA])" at bounding box center [201, 10] width 134 height 9
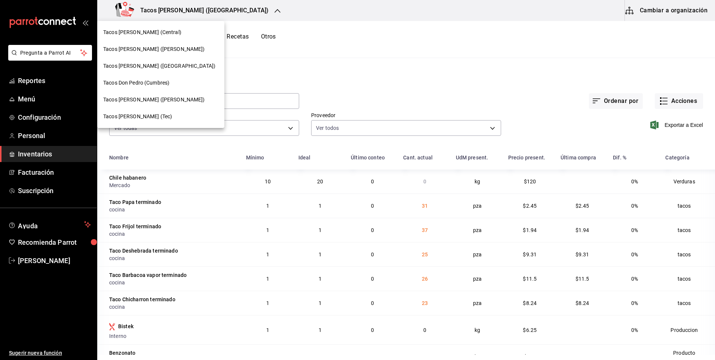
click at [161, 65] on span "Tacos [PERSON_NAME] ([GEOGRAPHIC_DATA])" at bounding box center [159, 66] width 112 height 8
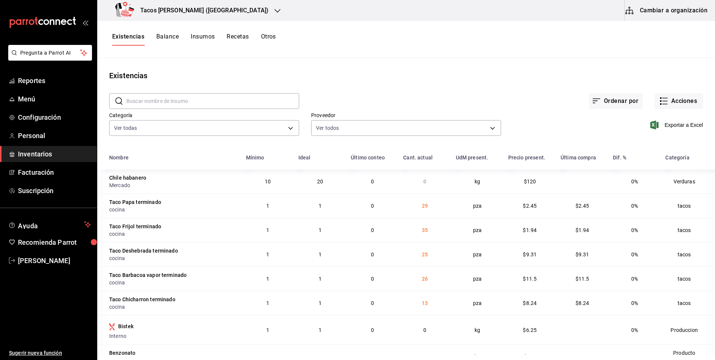
click at [203, 5] on div "Tacos [PERSON_NAME] ([GEOGRAPHIC_DATA])" at bounding box center [193, 10] width 180 height 21
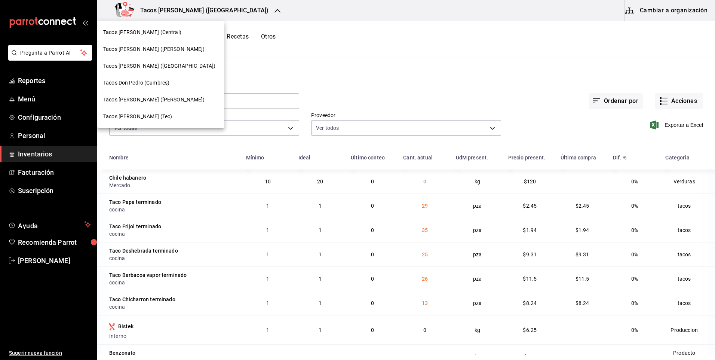
click at [164, 65] on span "Tacos [PERSON_NAME] ([GEOGRAPHIC_DATA])" at bounding box center [159, 66] width 112 height 8
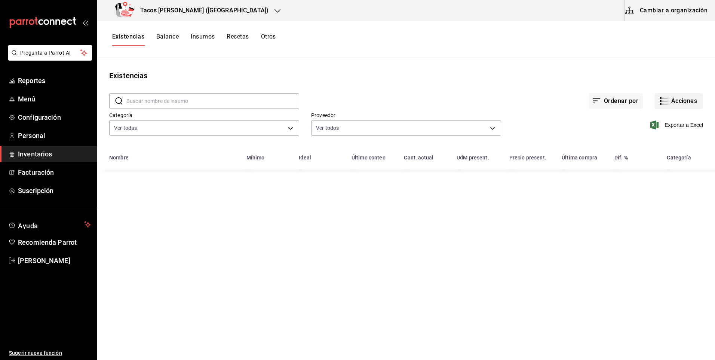
click at [675, 106] on button "Acciones" at bounding box center [679, 101] width 48 height 16
click at [667, 138] on span "Compra" at bounding box center [671, 142] width 63 height 8
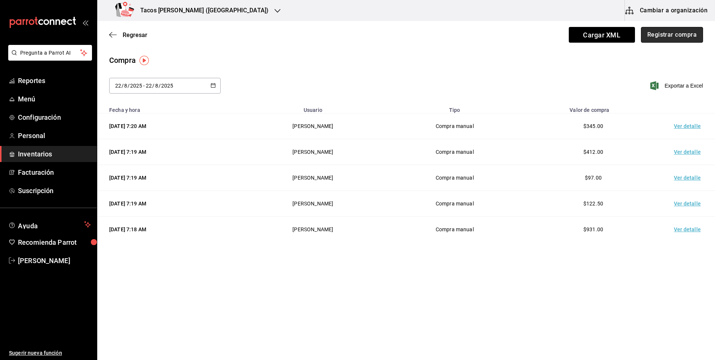
click at [674, 36] on button "Registrar compra" at bounding box center [672, 35] width 62 height 16
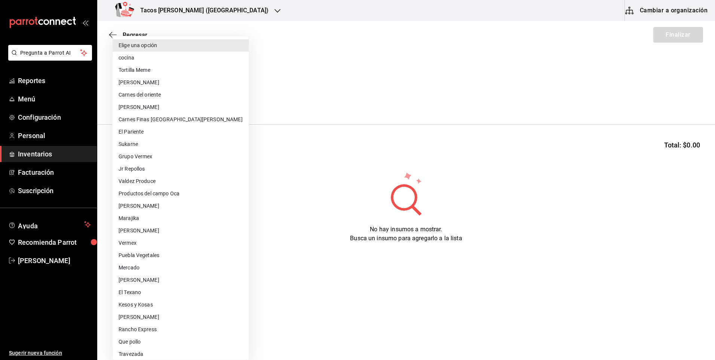
click at [173, 96] on body "Pregunta a Parrot AI Reportes Menú Configuración Personal Inventarios Facturaci…" at bounding box center [357, 158] width 715 height 317
click at [156, 52] on li "cocina" at bounding box center [181, 58] width 136 height 12
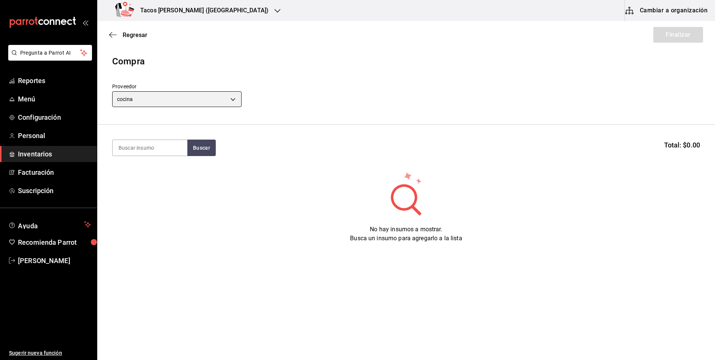
type input "237c9a5b-4078-49eb-83ef-23bf52bd7acd"
click at [154, 144] on input at bounding box center [150, 148] width 75 height 16
type input "des"
click at [208, 151] on button "Buscar" at bounding box center [201, 147] width 28 height 16
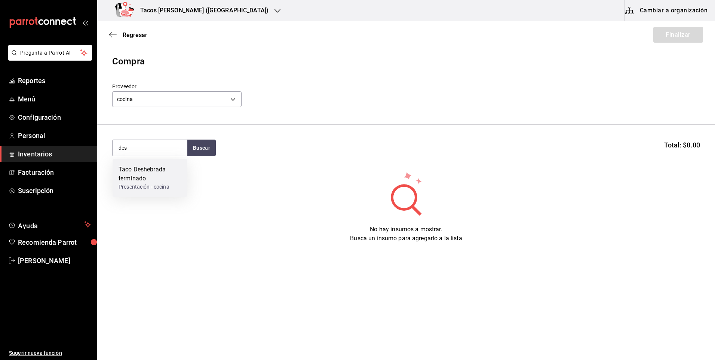
click at [174, 179] on div "Taco Deshebrada terminado" at bounding box center [150, 174] width 63 height 18
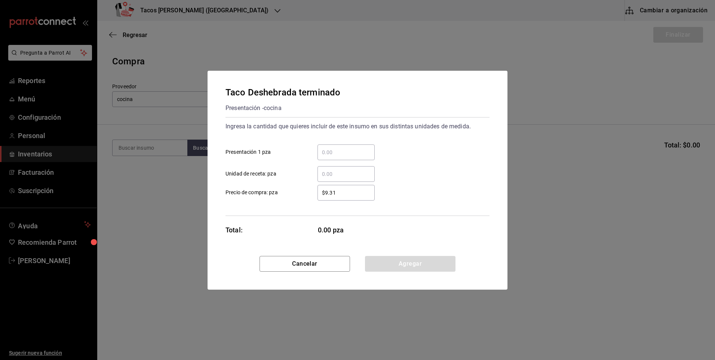
click at [339, 154] on input "​ Presentación 1 pza" at bounding box center [345, 152] width 57 height 9
type input "70"
click at [408, 270] on button "Agregar" at bounding box center [410, 264] width 90 height 16
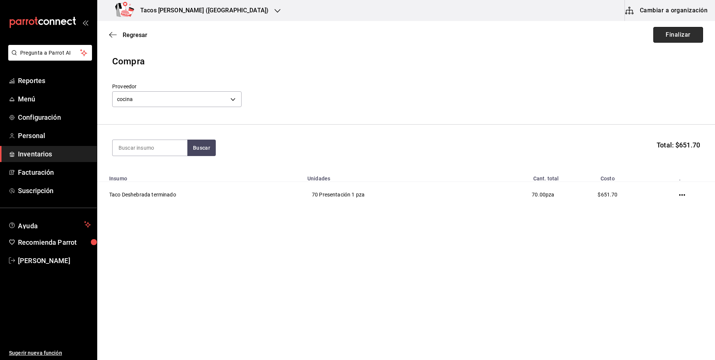
click at [670, 41] on button "Finalizar" at bounding box center [678, 35] width 50 height 16
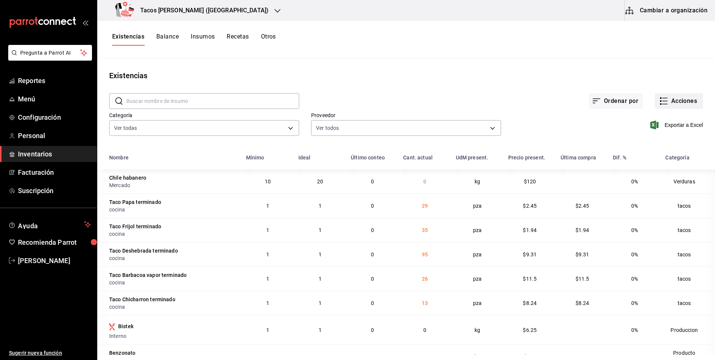
click at [679, 105] on button "Acciones" at bounding box center [679, 101] width 48 height 16
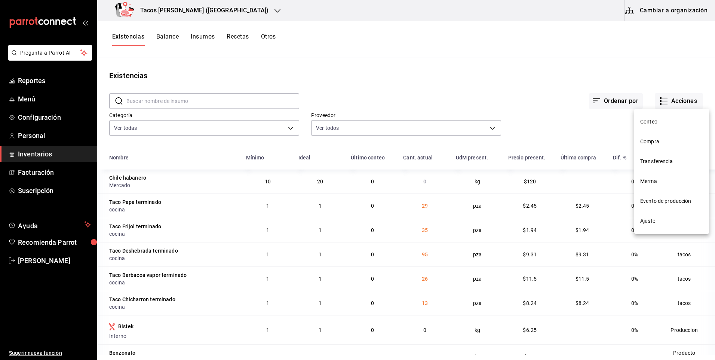
click at [668, 135] on li "Compra" at bounding box center [671, 142] width 75 height 20
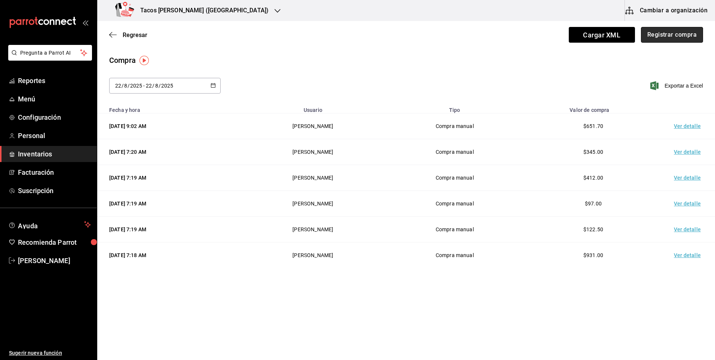
click at [677, 37] on button "Registrar compra" at bounding box center [672, 35] width 62 height 16
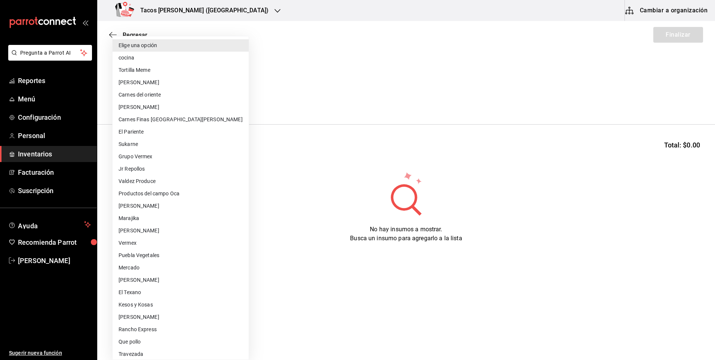
click at [211, 97] on body "Pregunta a Parrot AI Reportes Menú Configuración Personal Inventarios Facturaci…" at bounding box center [357, 158] width 715 height 317
click at [204, 58] on li "cocina" at bounding box center [181, 58] width 136 height 12
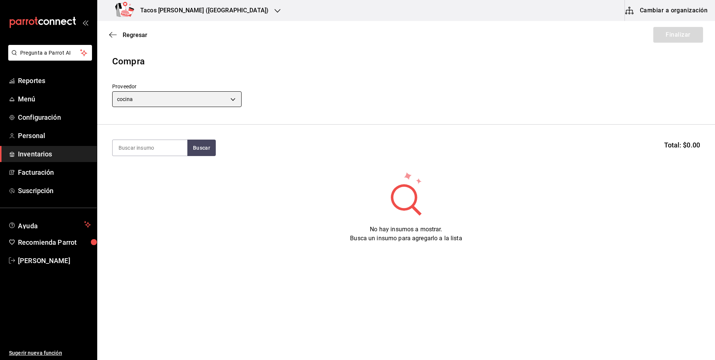
type input "237c9a5b-4078-49eb-83ef-23bf52bd7acd"
click at [161, 143] on input at bounding box center [150, 148] width 75 height 16
type input "papa"
click at [190, 145] on button "Buscar" at bounding box center [201, 147] width 28 height 16
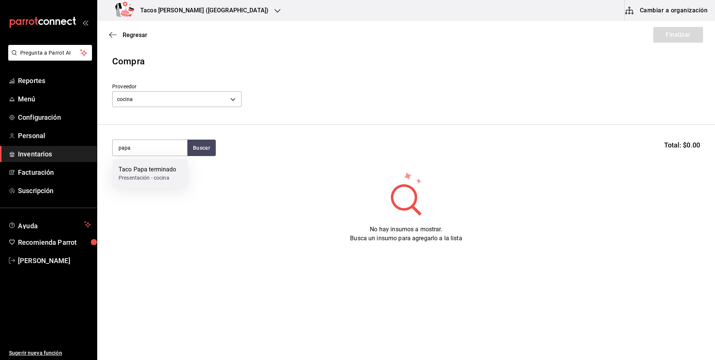
click at [159, 164] on div "Taco Papa terminado Presentación - cocina" at bounding box center [150, 173] width 75 height 29
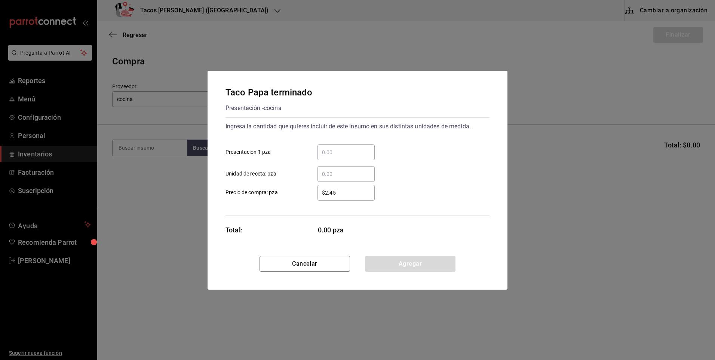
click at [336, 154] on input "​ Presentación 1 pza" at bounding box center [345, 152] width 57 height 9
type input "50"
click at [394, 262] on button "Agregar" at bounding box center [410, 264] width 90 height 16
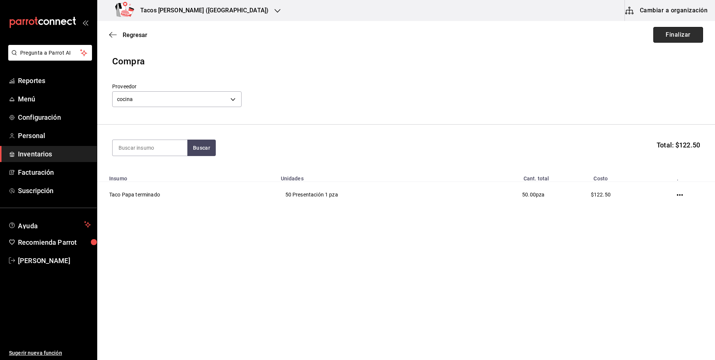
click at [667, 35] on button "Finalizar" at bounding box center [678, 35] width 50 height 16
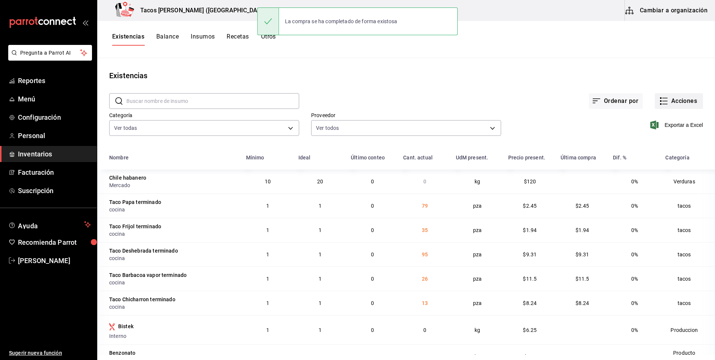
click at [668, 99] on button "Acciones" at bounding box center [679, 101] width 48 height 16
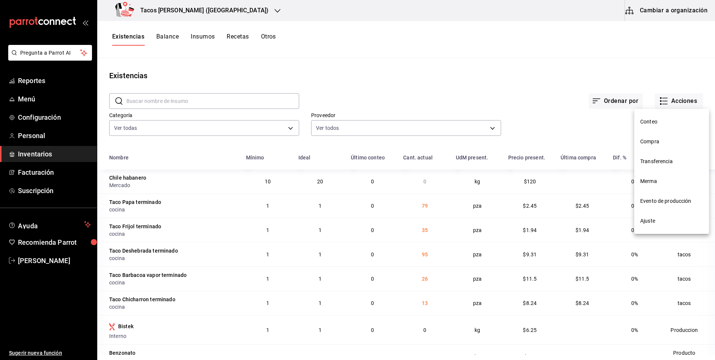
click at [661, 135] on li "Compra" at bounding box center [671, 142] width 75 height 20
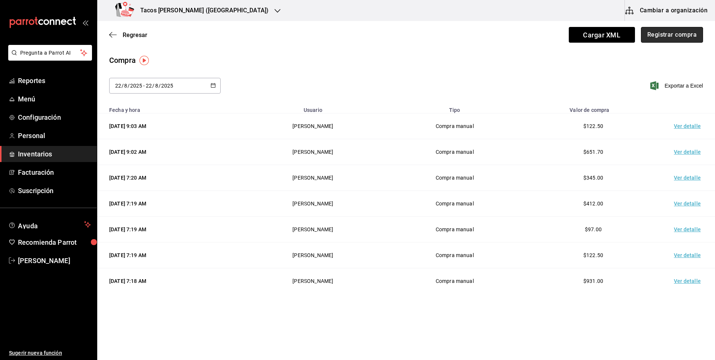
click at [672, 33] on button "Registrar compra" at bounding box center [672, 35] width 62 height 16
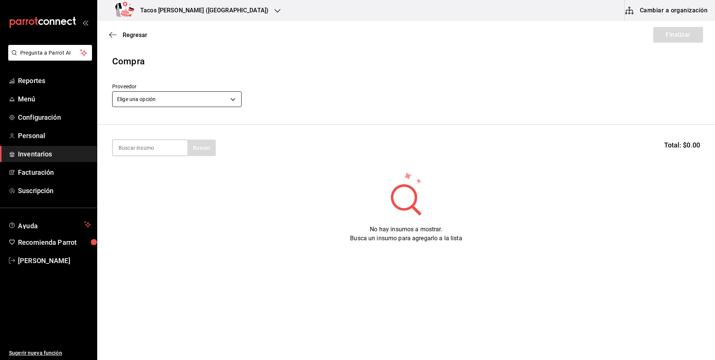
click at [170, 97] on body "Pregunta a Parrot AI Reportes Menú Configuración Personal Inventarios Facturaci…" at bounding box center [357, 158] width 715 height 317
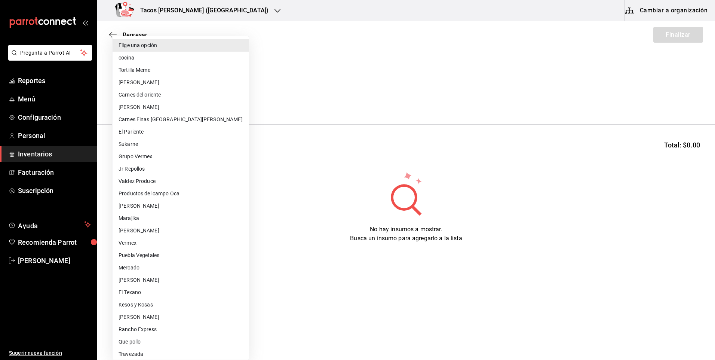
click at [172, 59] on li "cocina" at bounding box center [181, 58] width 136 height 12
type input "237c9a5b-4078-49eb-83ef-23bf52bd7acd"
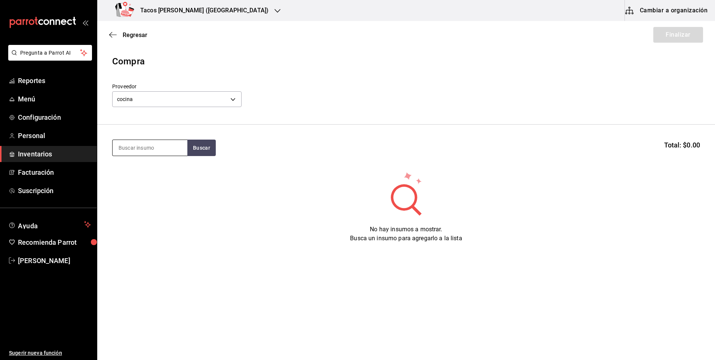
click at [159, 147] on input at bounding box center [150, 148] width 75 height 16
type input "fri"
click at [200, 146] on button "Buscar" at bounding box center [201, 147] width 28 height 16
click at [132, 169] on div "Taco Frijol terminado" at bounding box center [147, 169] width 57 height 9
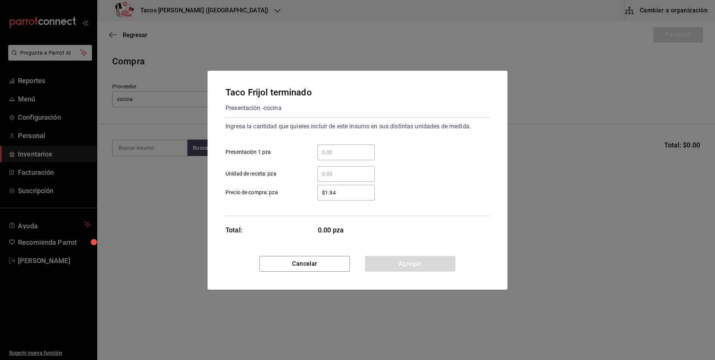
click at [347, 153] on input "​ Presentación 1 pza" at bounding box center [345, 152] width 57 height 9
type input "50"
click at [413, 262] on button "Agregar" at bounding box center [410, 264] width 90 height 16
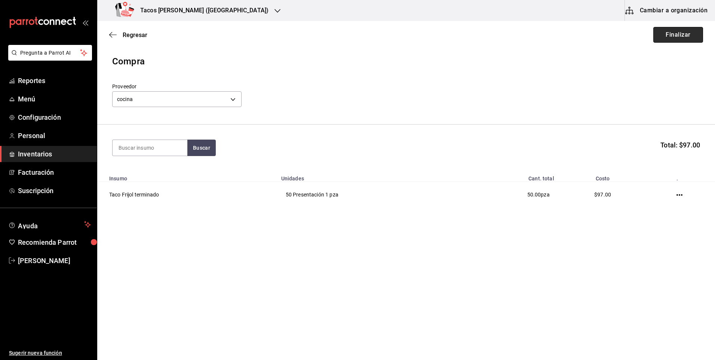
click at [679, 39] on button "Finalizar" at bounding box center [678, 35] width 50 height 16
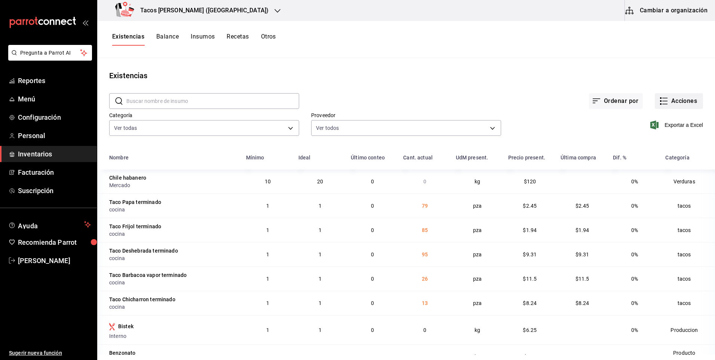
click at [664, 101] on button "Acciones" at bounding box center [679, 101] width 48 height 16
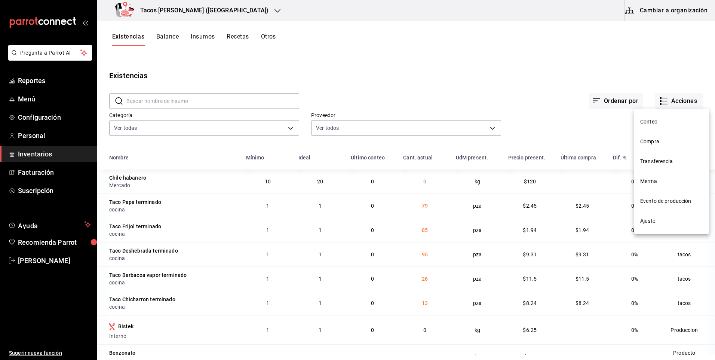
click at [648, 143] on span "Compra" at bounding box center [671, 142] width 63 height 8
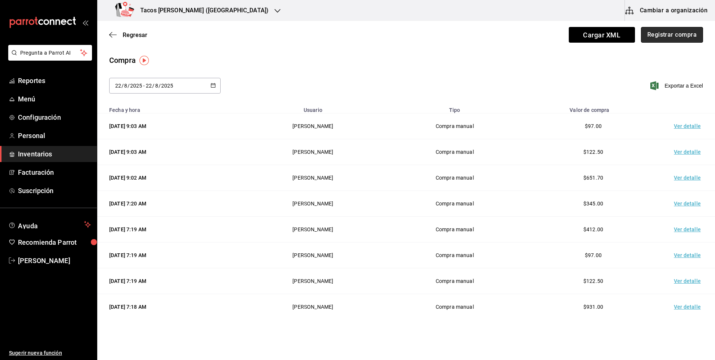
click at [682, 40] on button "Registrar compra" at bounding box center [672, 35] width 62 height 16
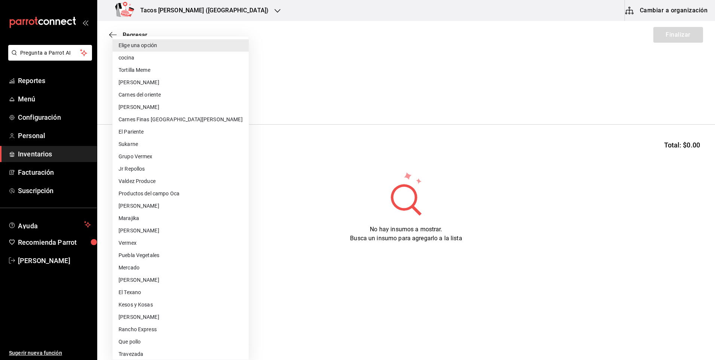
click at [207, 101] on body "Pregunta a Parrot AI Reportes Menú Configuración Personal Inventarios Facturaci…" at bounding box center [357, 158] width 715 height 317
click at [142, 53] on li "cocina" at bounding box center [181, 58] width 136 height 12
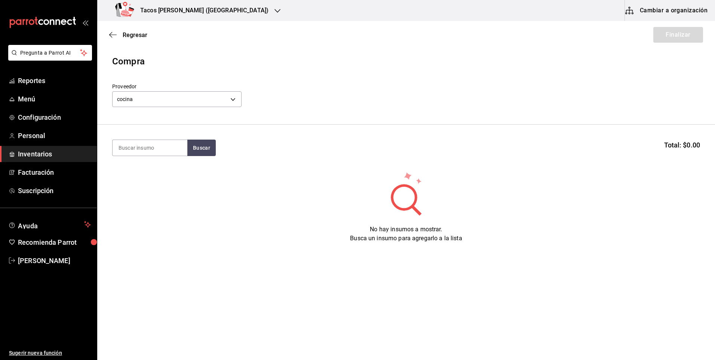
click at [159, 144] on li "Jr Repollos" at bounding box center [164, 144] width 102 height 7
type input "73281693-5eec-4dfd-a713-8fe6bbaeee3d"
click at [159, 144] on input at bounding box center [150, 148] width 75 height 16
type input "chi"
click at [204, 148] on button "Buscar" at bounding box center [201, 147] width 28 height 16
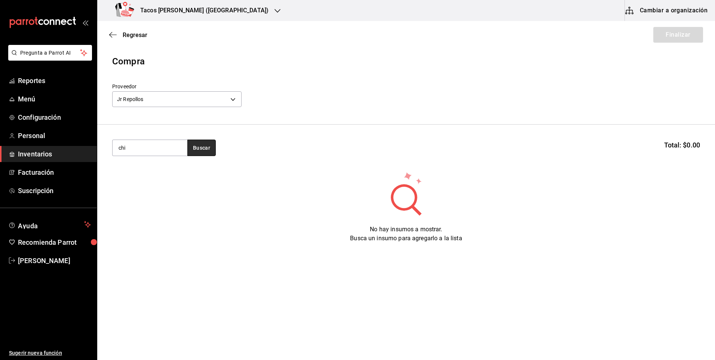
click at [212, 143] on button "Buscar" at bounding box center [201, 147] width 28 height 16
click at [208, 144] on button "Buscar" at bounding box center [201, 147] width 28 height 16
click at [223, 72] on header "Compra Proveedor Jr Repollos 73281693-5eec-4dfd-a713-8fe6bbaeee3d" at bounding box center [406, 90] width 618 height 70
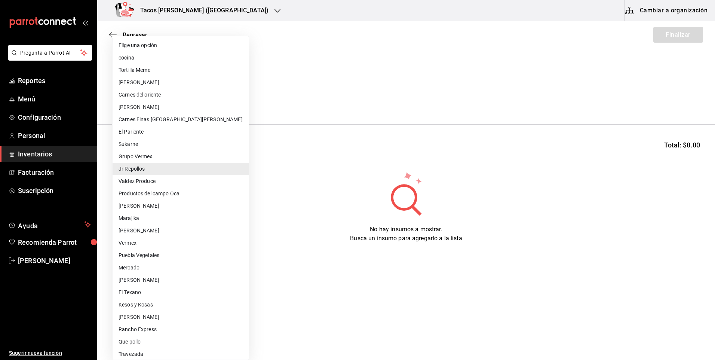
click at [225, 95] on body "Pregunta a Parrot AI Reportes Menú Configuración Personal Inventarios Facturaci…" at bounding box center [357, 158] width 715 height 317
click at [150, 56] on li "cocina" at bounding box center [181, 58] width 136 height 12
type input "237c9a5b-4078-49eb-83ef-23bf52bd7acd"
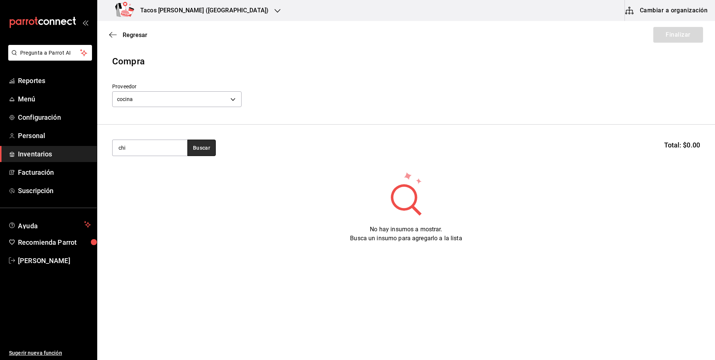
click at [206, 153] on button "Buscar" at bounding box center [201, 147] width 28 height 16
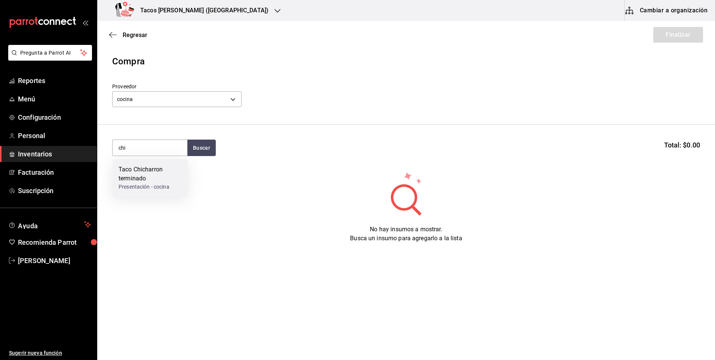
click at [136, 184] on div "Presentación - cocina" at bounding box center [150, 187] width 63 height 8
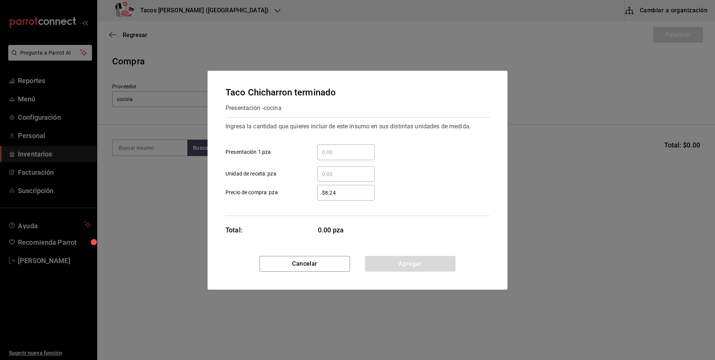
click at [327, 151] on input "​ Presentación 1 pza" at bounding box center [345, 152] width 57 height 9
type input "50"
click at [386, 258] on button "Agregar" at bounding box center [410, 264] width 90 height 16
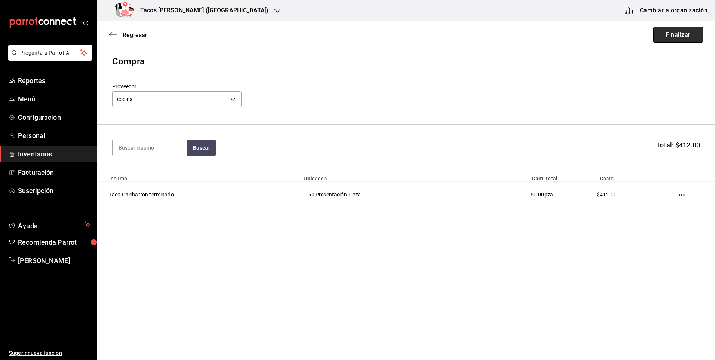
click at [694, 36] on button "Finalizar" at bounding box center [678, 35] width 50 height 16
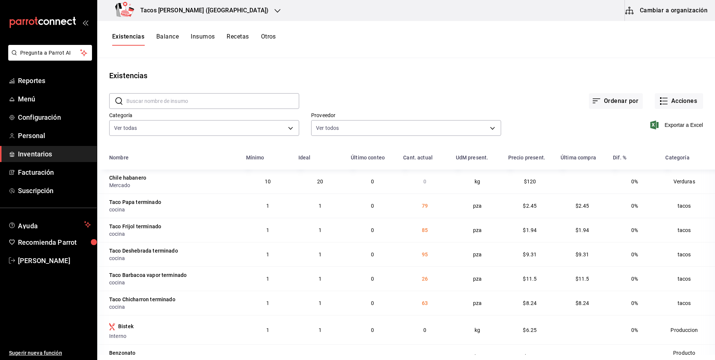
click at [166, 10] on h3 "Tacos [PERSON_NAME] ([GEOGRAPHIC_DATA])" at bounding box center [201, 10] width 134 height 9
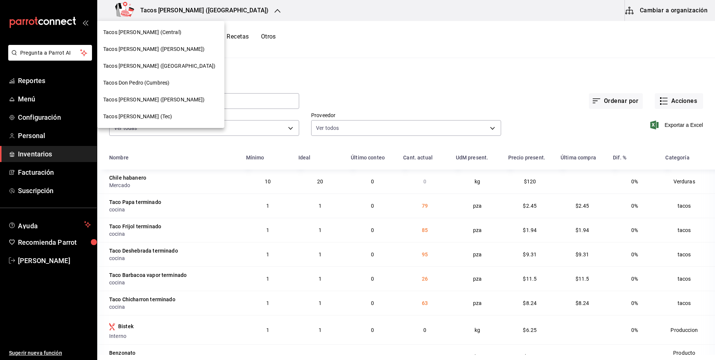
click at [201, 18] on div at bounding box center [357, 180] width 715 height 360
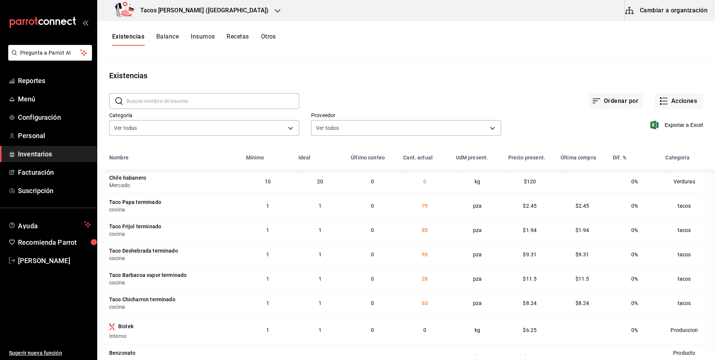
click at [203, 9] on h3 "Tacos [PERSON_NAME] ([GEOGRAPHIC_DATA])" at bounding box center [201, 10] width 134 height 9
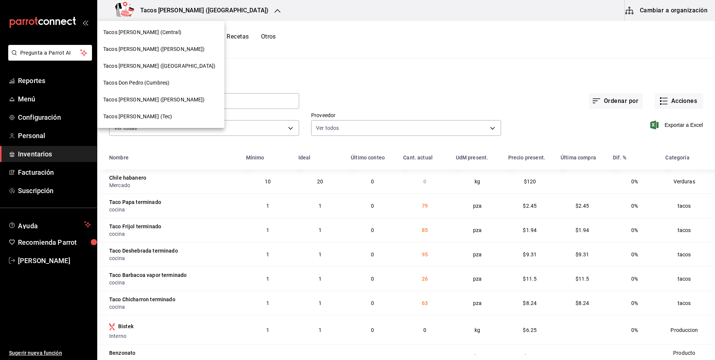
click at [157, 63] on span "Tacos [PERSON_NAME] ([GEOGRAPHIC_DATA])" at bounding box center [159, 66] width 112 height 8
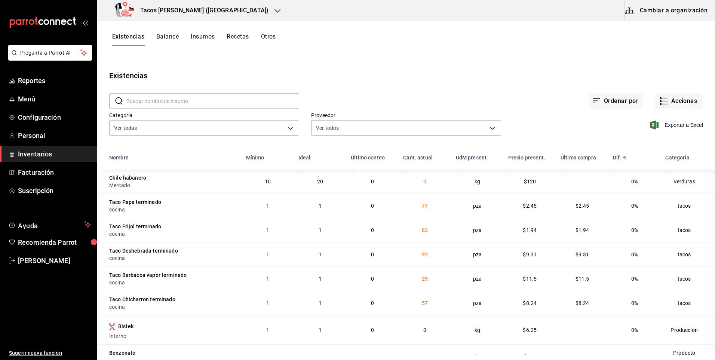
scroll to position [37, 0]
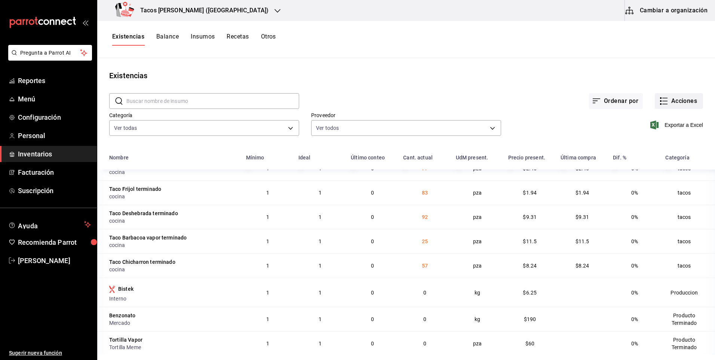
click at [672, 96] on button "Acciones" at bounding box center [679, 101] width 48 height 16
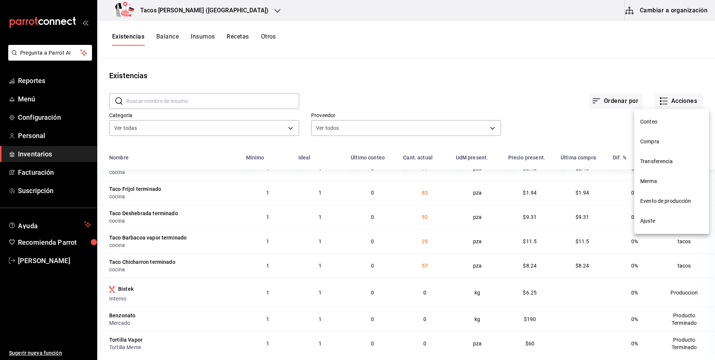
click at [202, 4] on div at bounding box center [357, 180] width 715 height 360
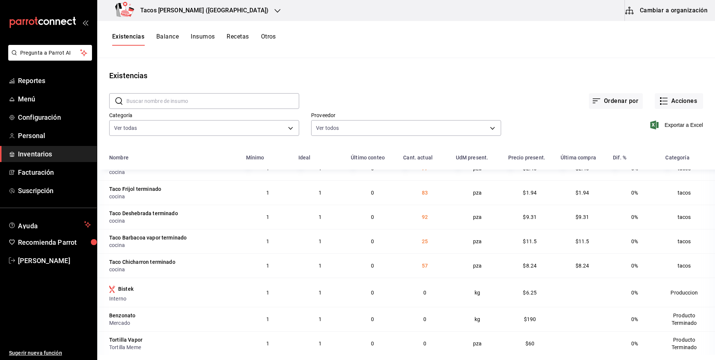
click at [202, 6] on h3 "Tacos [PERSON_NAME] ([GEOGRAPHIC_DATA])" at bounding box center [201, 10] width 134 height 9
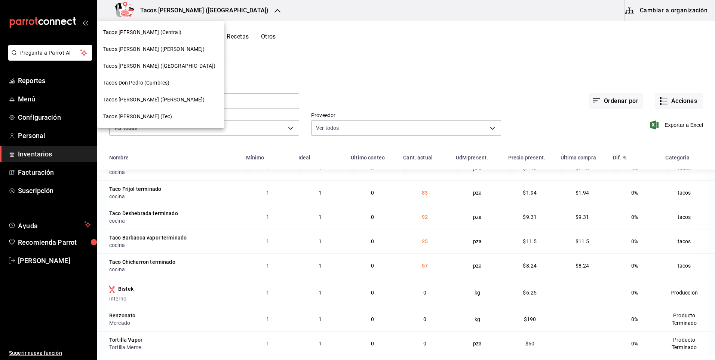
click at [169, 35] on div "Tacos [PERSON_NAME] (Central)" at bounding box center [160, 32] width 115 height 8
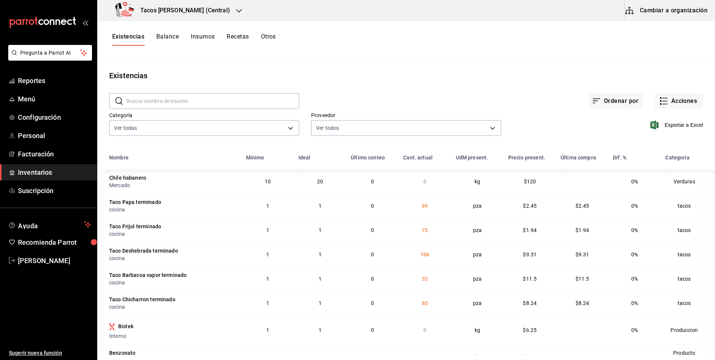
click at [185, 12] on h3 "Tacos Don Pedro (Central)" at bounding box center [182, 10] width 96 height 9
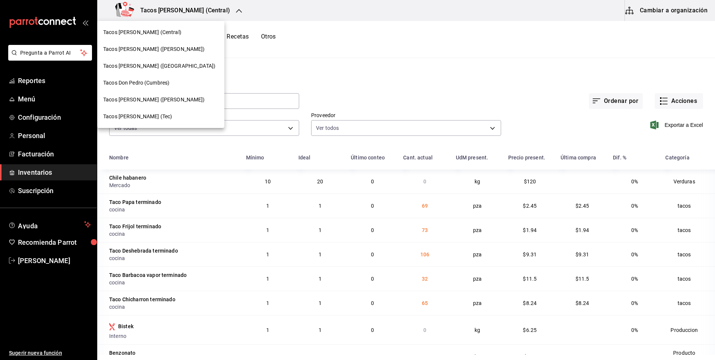
click at [184, 47] on div "Tacos [PERSON_NAME] ([PERSON_NAME])" at bounding box center [160, 49] width 115 height 8
